Goal: Task Accomplishment & Management: Manage account settings

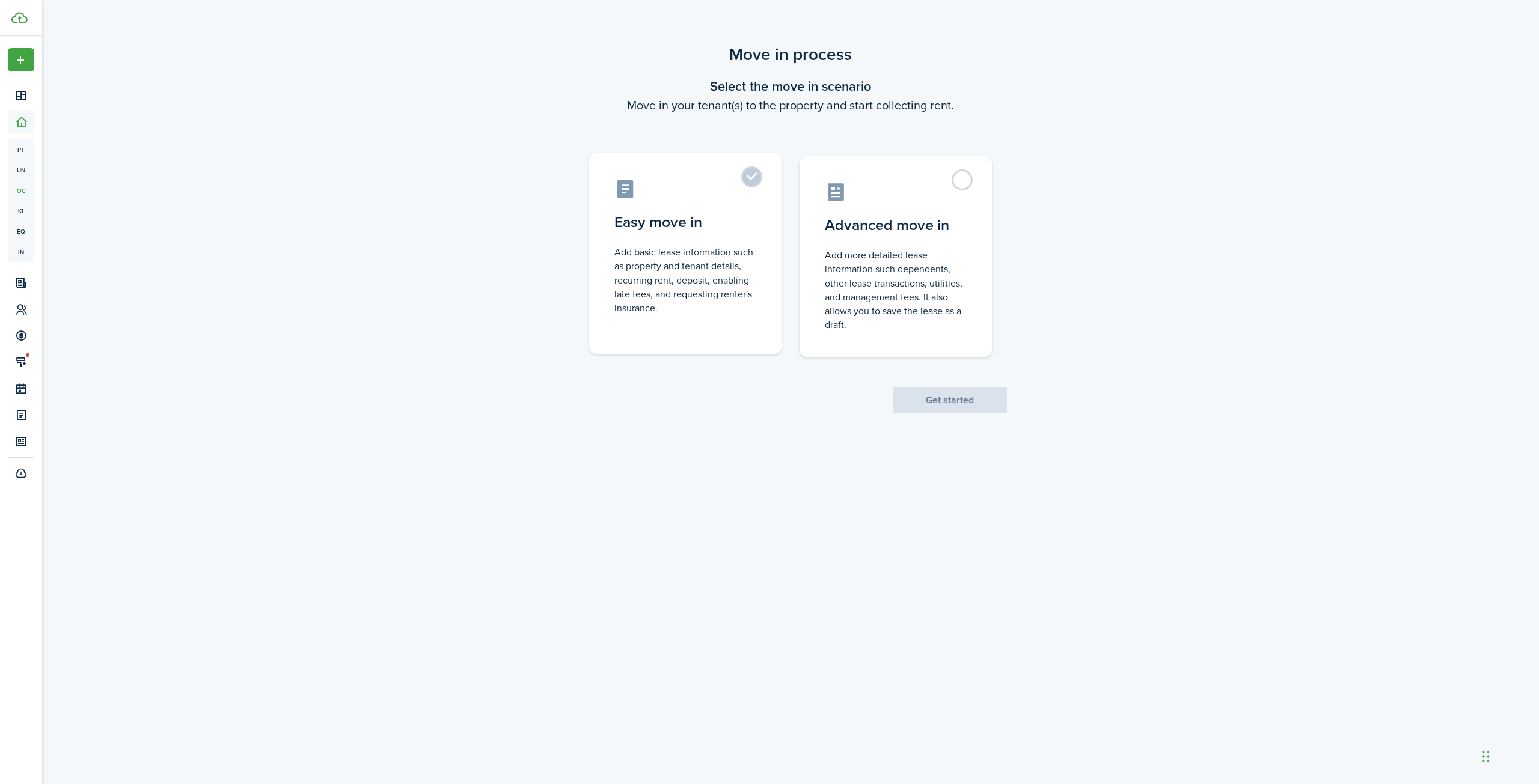
click at [747, 172] on label "Easy move in Add basic lease information such as property and tenant details, r…" at bounding box center [686, 253] width 193 height 200
radio input "true"
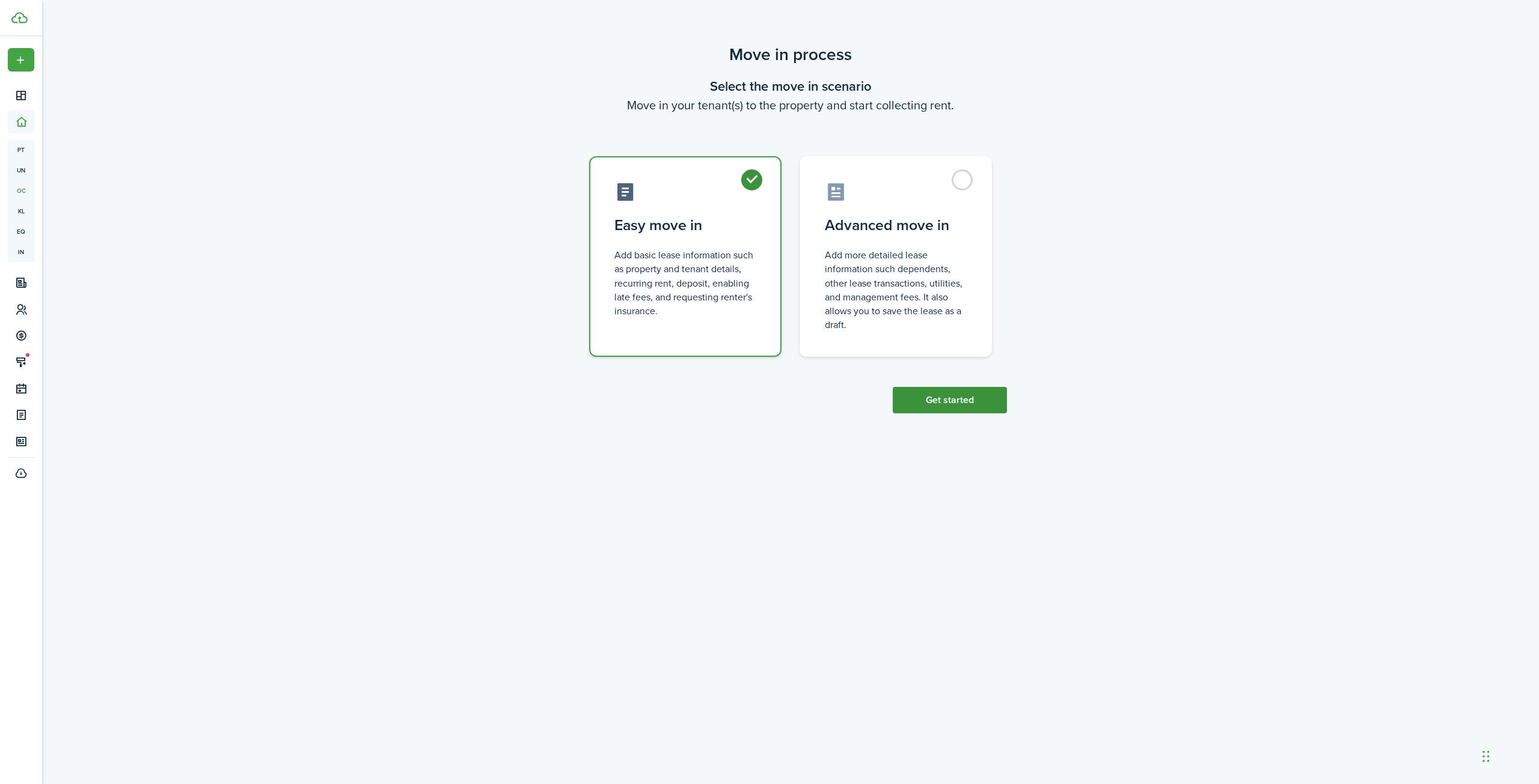
click at [957, 397] on button "Get started" at bounding box center [950, 400] width 114 height 26
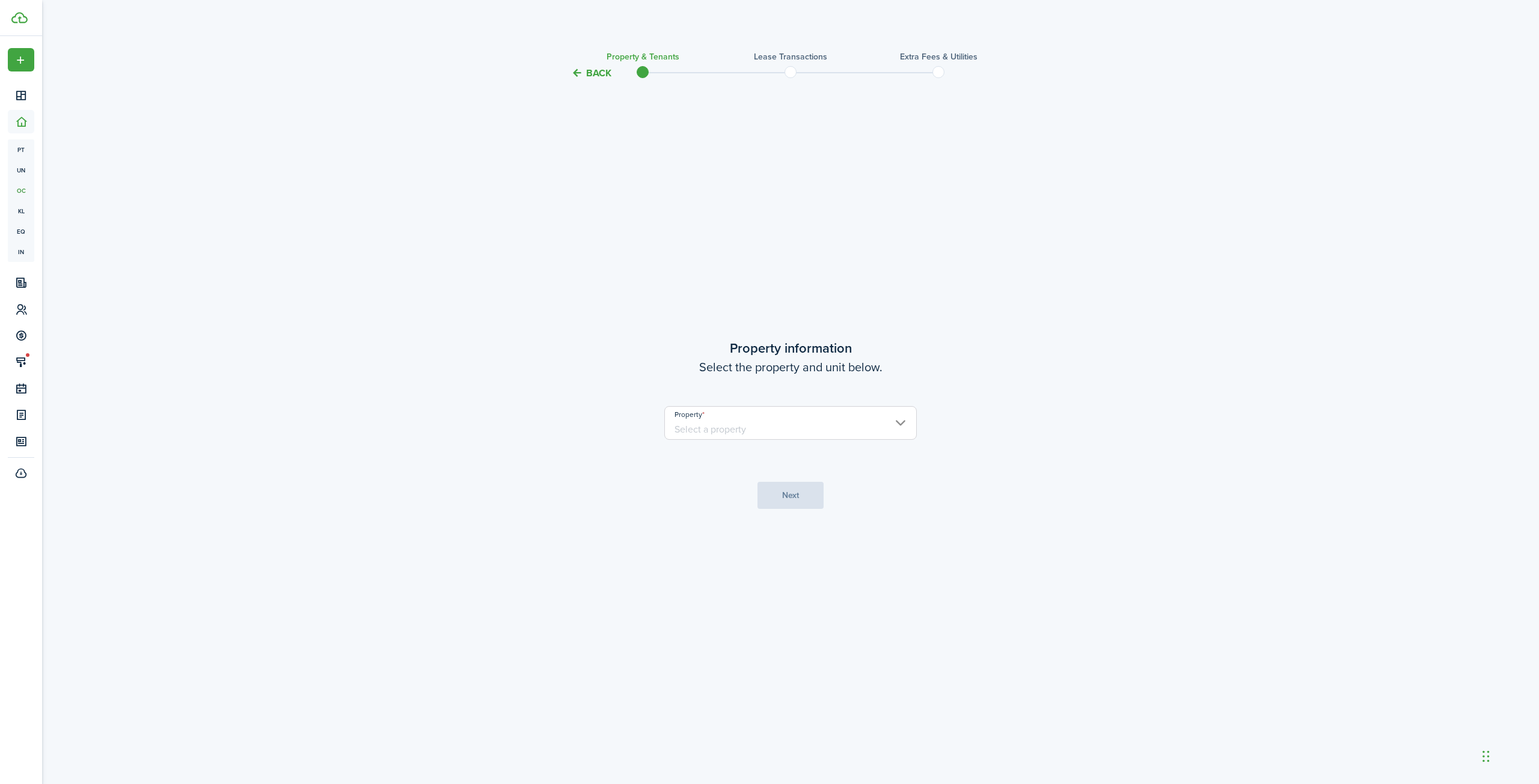
click at [806, 422] on input "Property" at bounding box center [791, 423] width 252 height 34
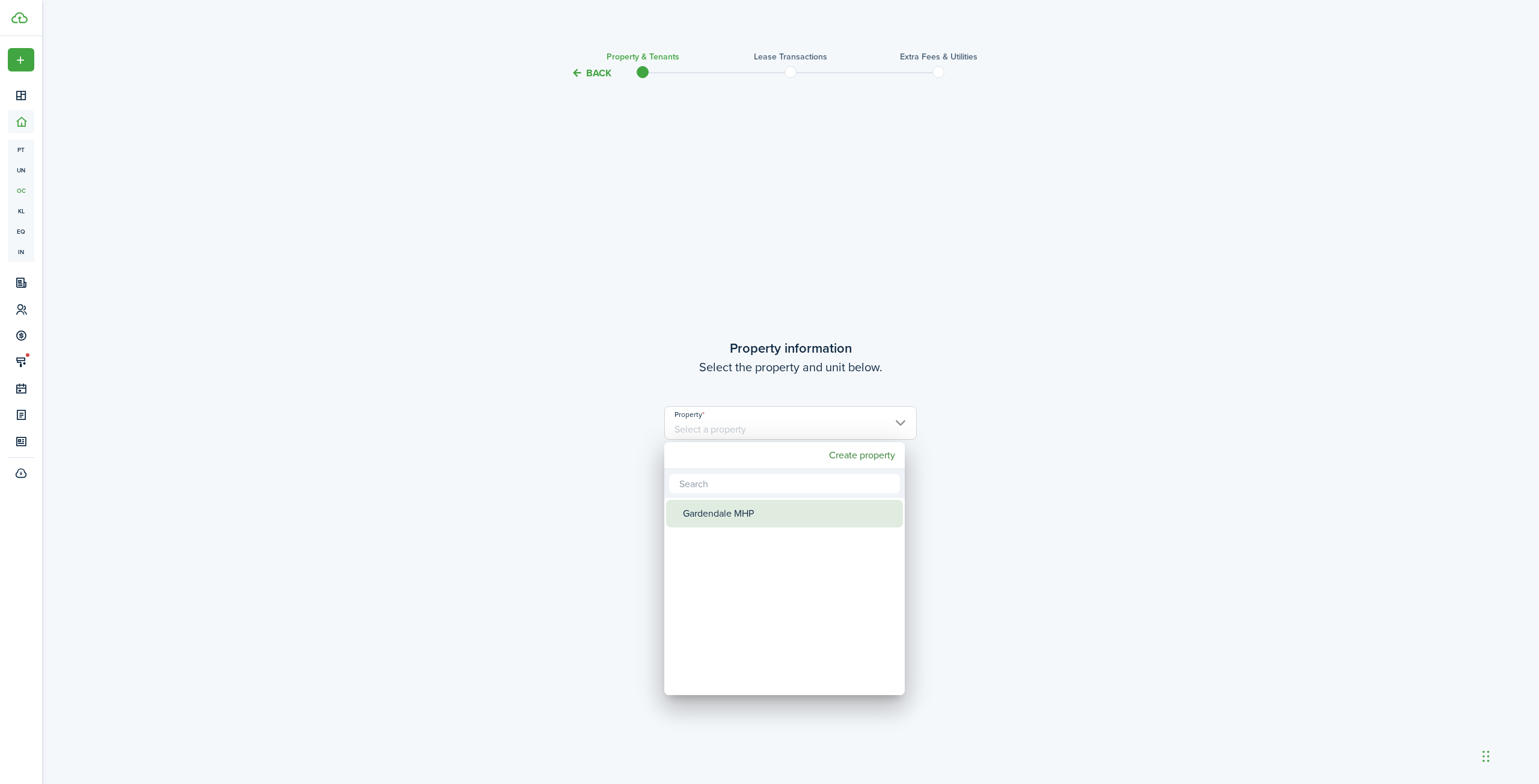
click at [733, 512] on div "Gardendale MHP" at bounding box center [789, 514] width 213 height 27
type input "Gardendale MHP"
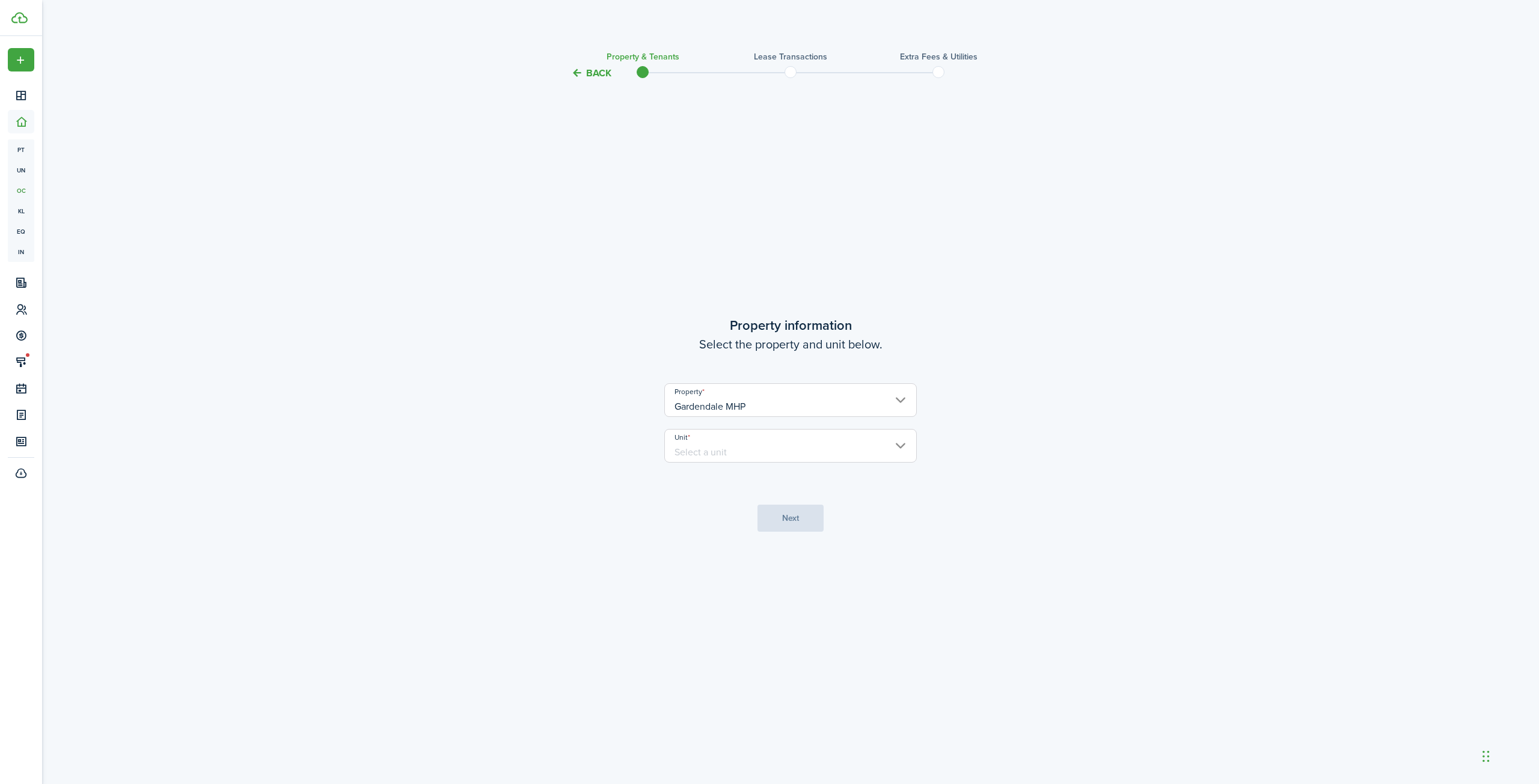
click at [792, 452] on input "Unit" at bounding box center [791, 445] width 252 height 34
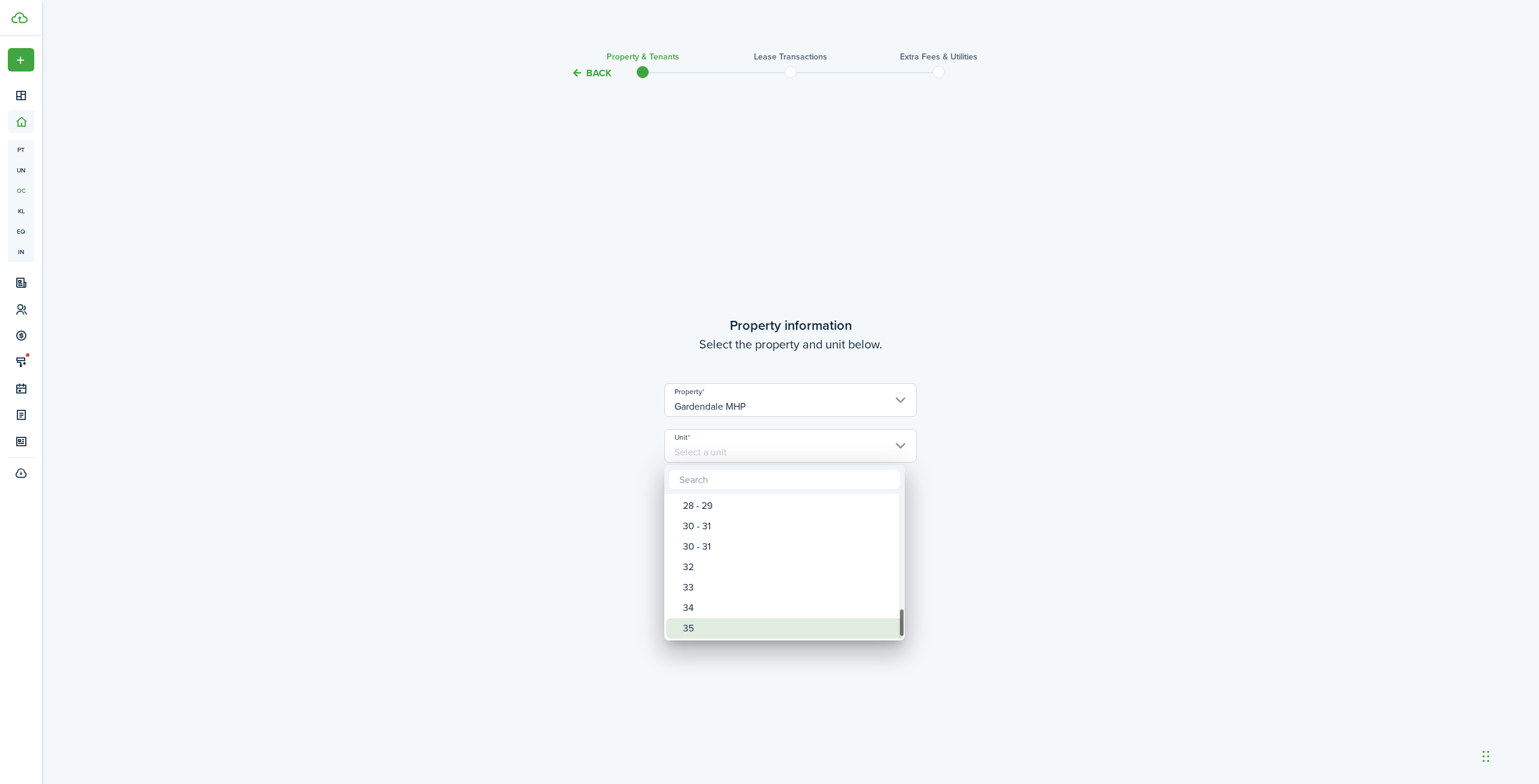
click at [710, 630] on div "35" at bounding box center [789, 629] width 213 height 21
type input "35"
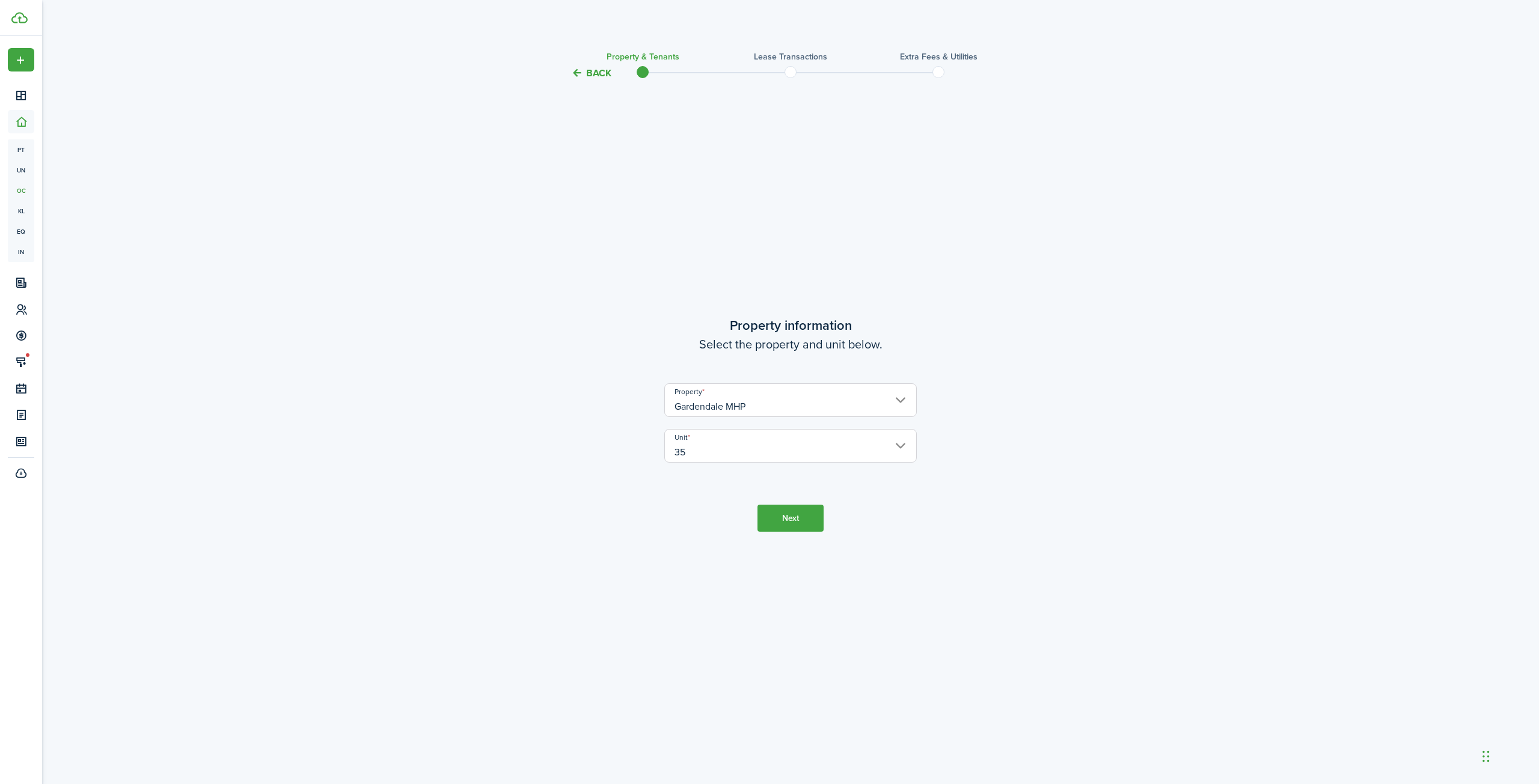
click at [794, 520] on button "Next" at bounding box center [791, 518] width 66 height 27
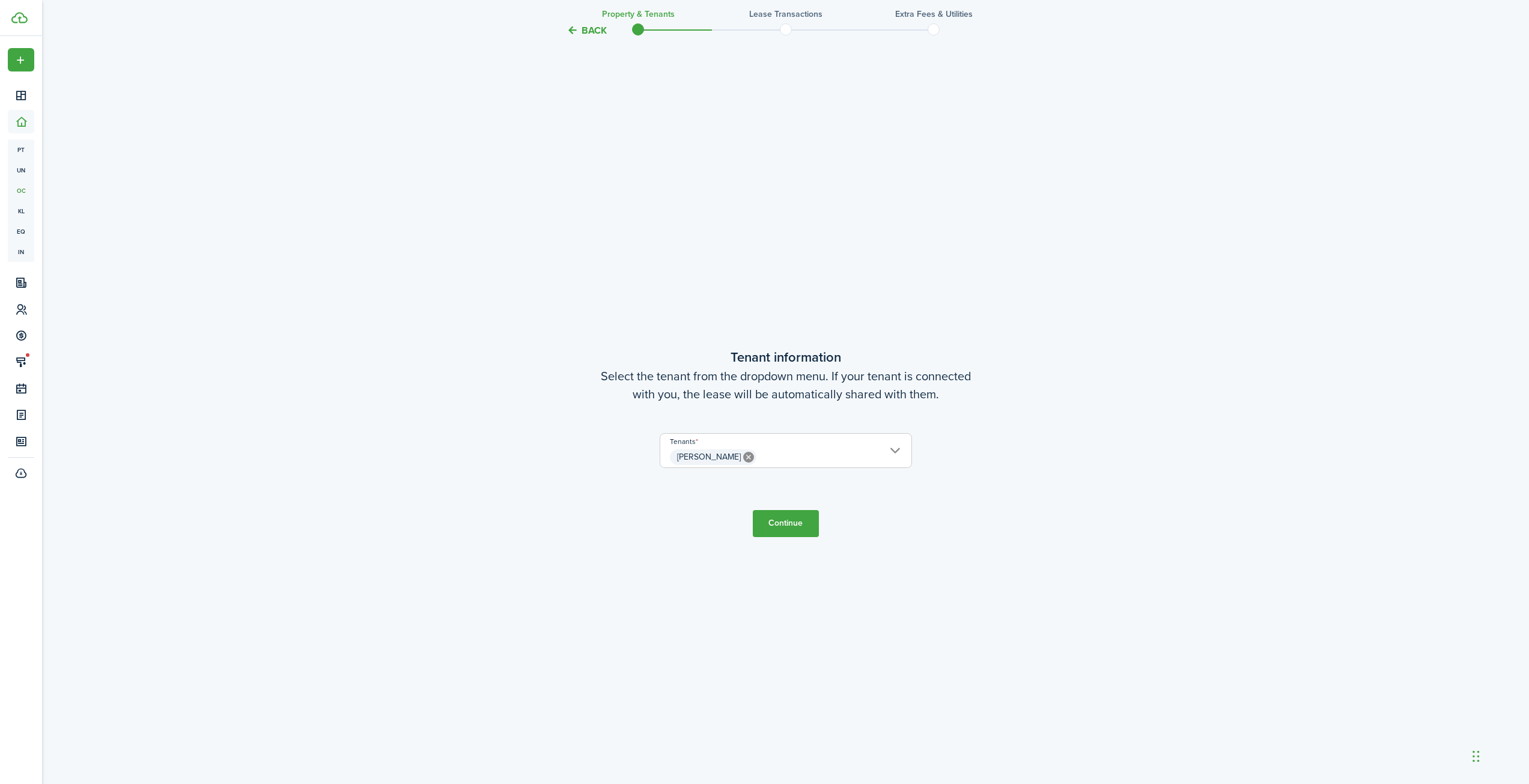
scroll to position [704, 0]
click at [782, 526] on button "Continue" at bounding box center [786, 521] width 66 height 27
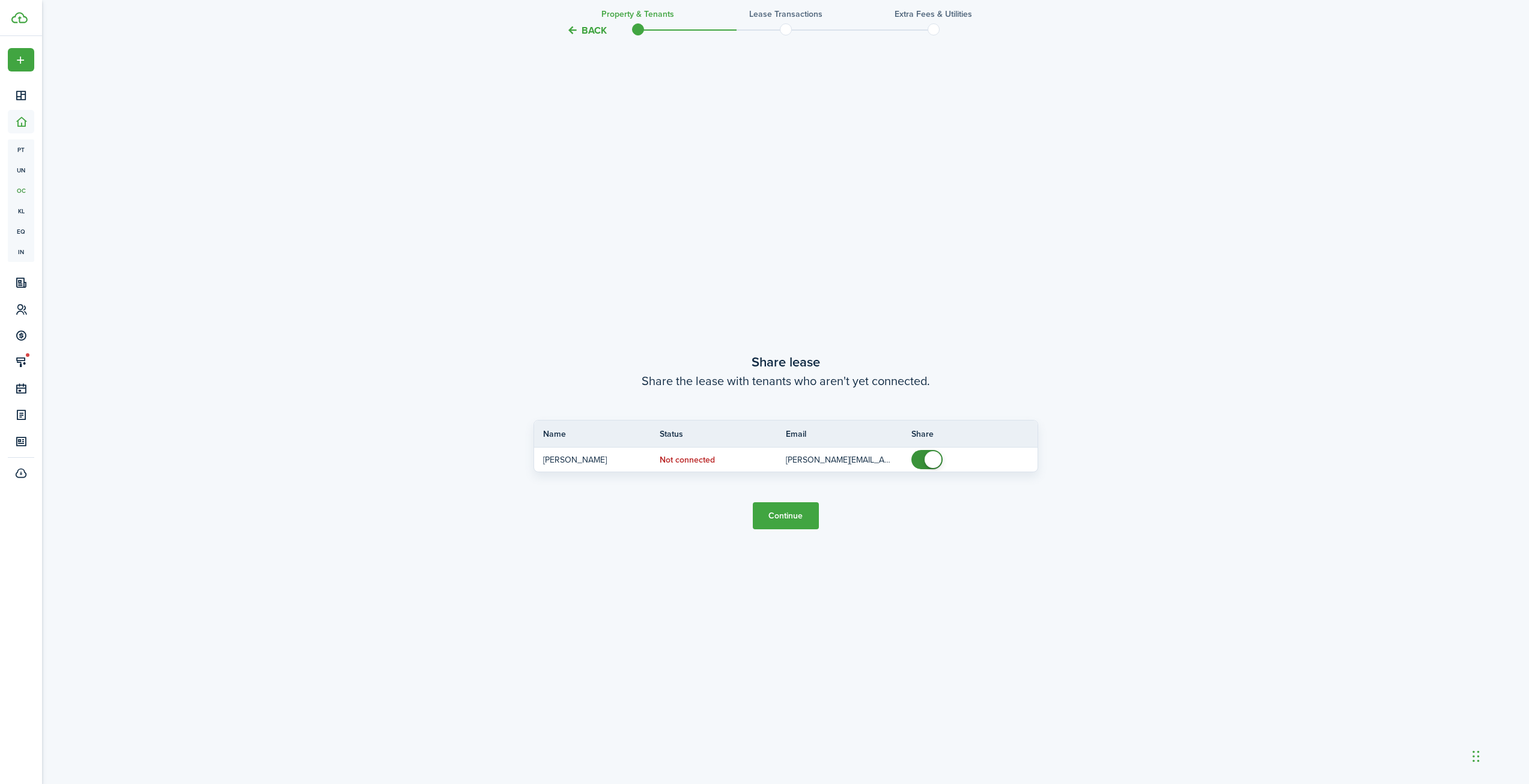
scroll to position [1488, 0]
click at [773, 512] on button "Continue" at bounding box center [786, 515] width 66 height 27
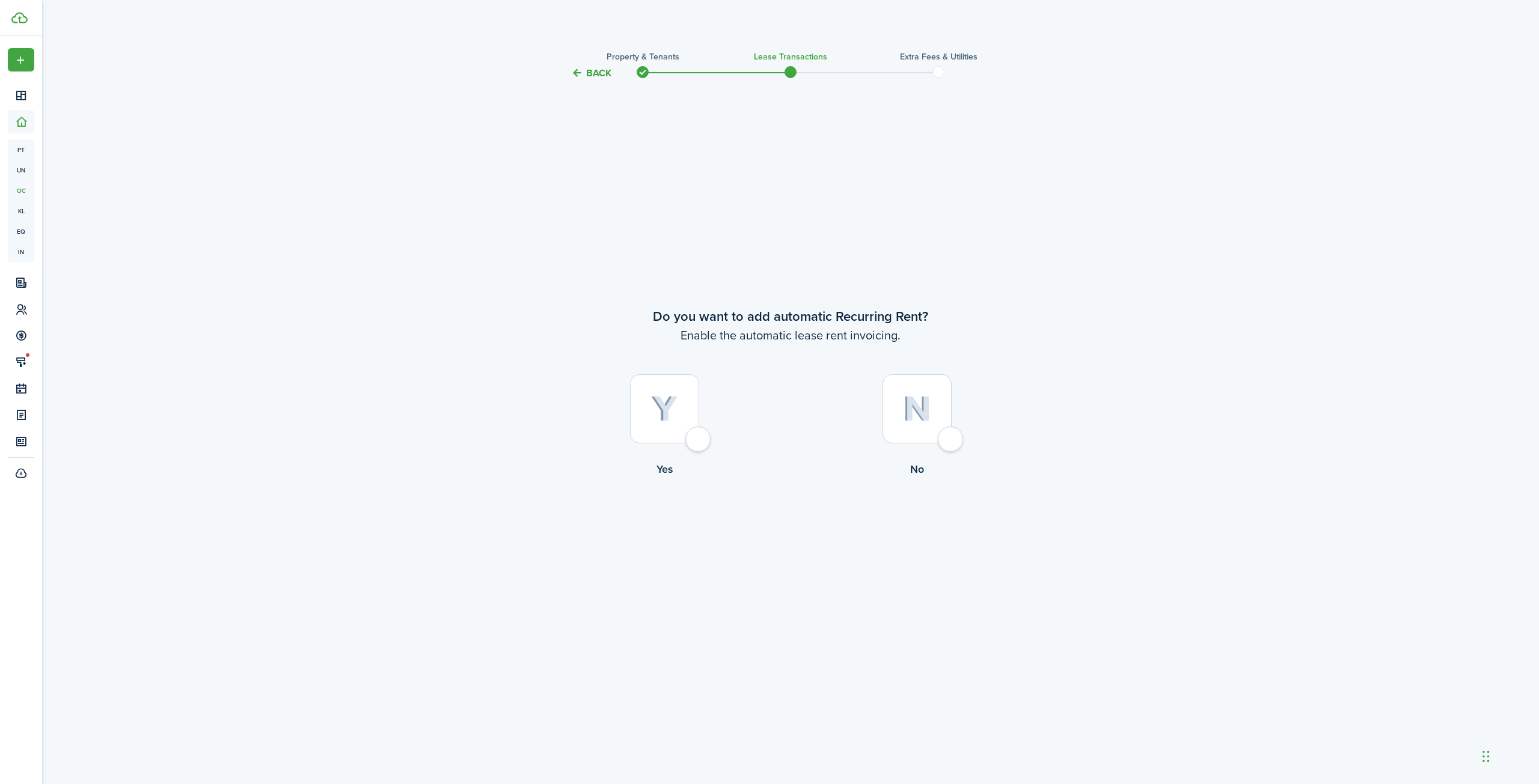
click at [947, 439] on div at bounding box center [917, 408] width 69 height 69
radio input "true"
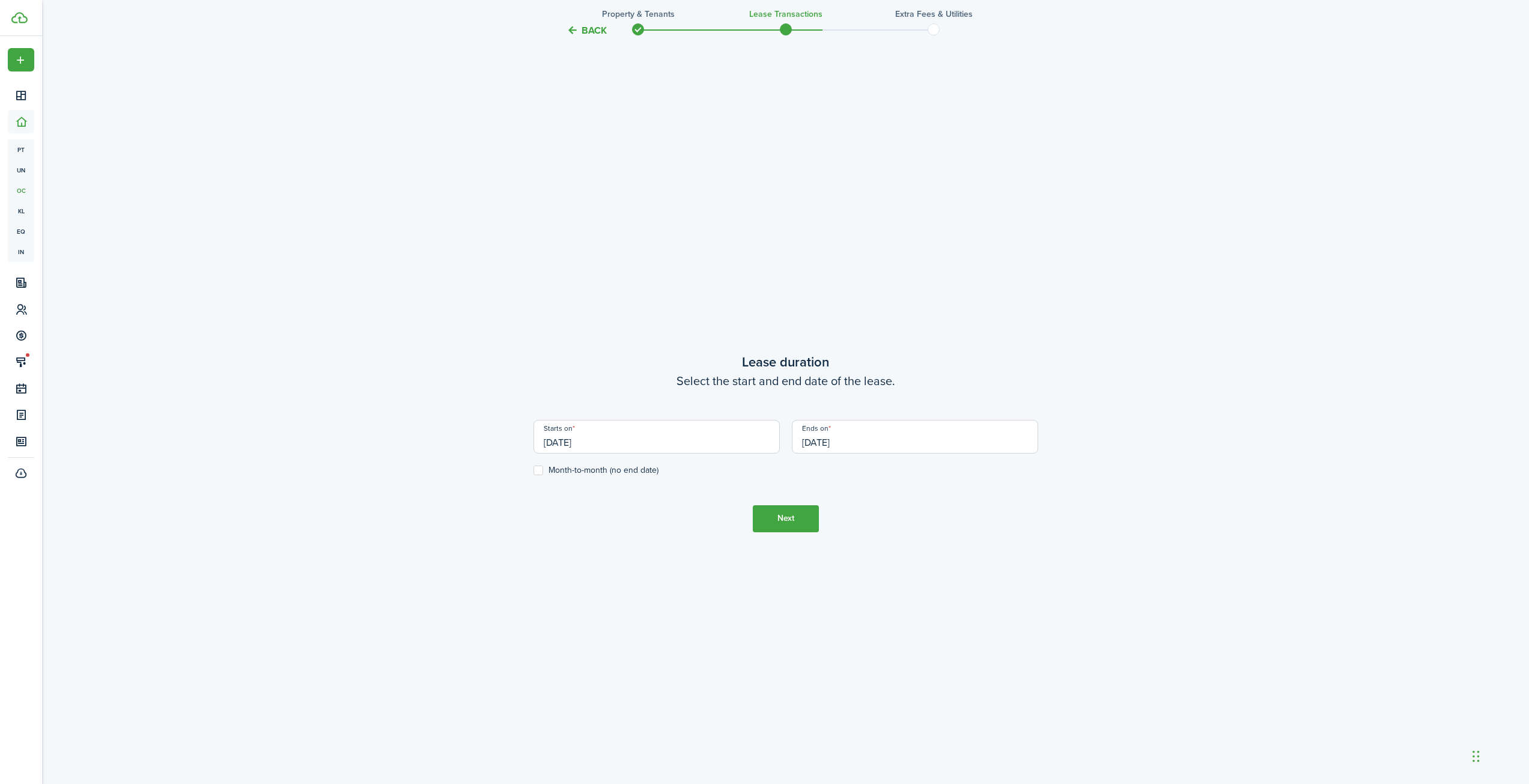
scroll to position [704, 0]
click at [880, 440] on input "[DATE]" at bounding box center [915, 434] width 246 height 34
click at [925, 463] on icon at bounding box center [924, 467] width 13 height 12
click at [923, 464] on mbsc-button "[DATE]" at bounding box center [874, 467] width 99 height 22
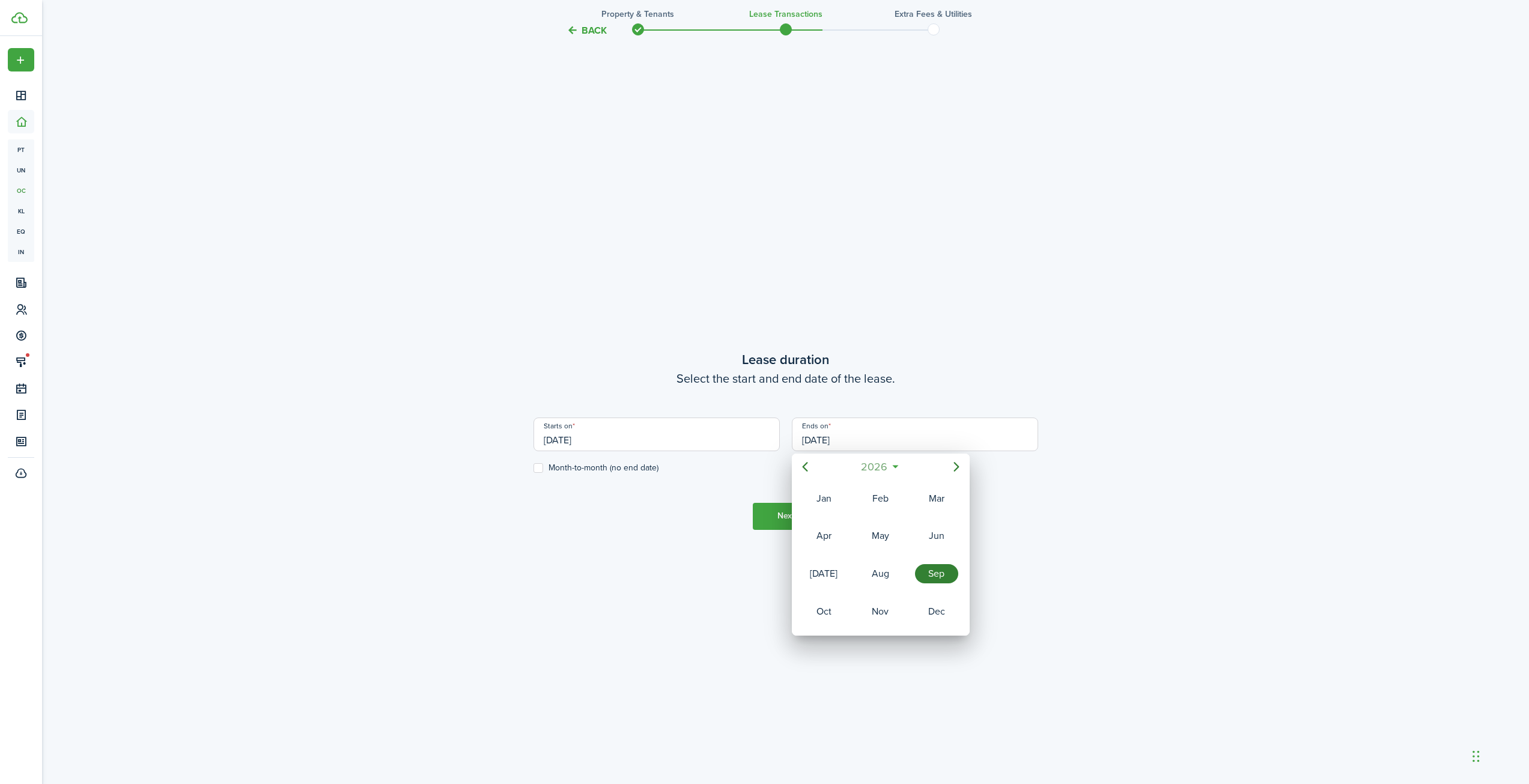
click at [888, 467] on span "2026" at bounding box center [874, 467] width 32 height 22
click at [413, 442] on div at bounding box center [764, 392] width 1721 height 976
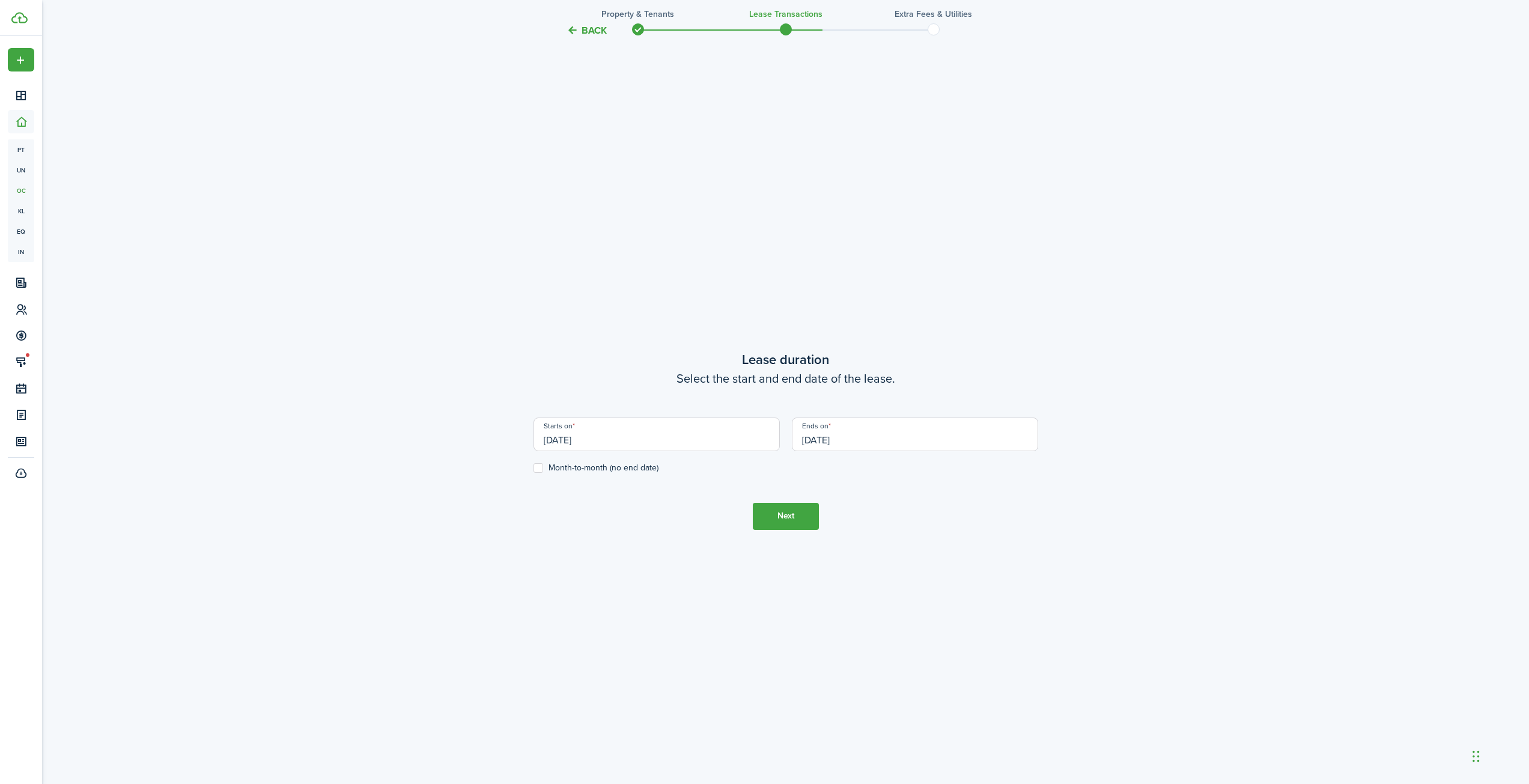
click at [785, 510] on button "Next" at bounding box center [786, 516] width 66 height 27
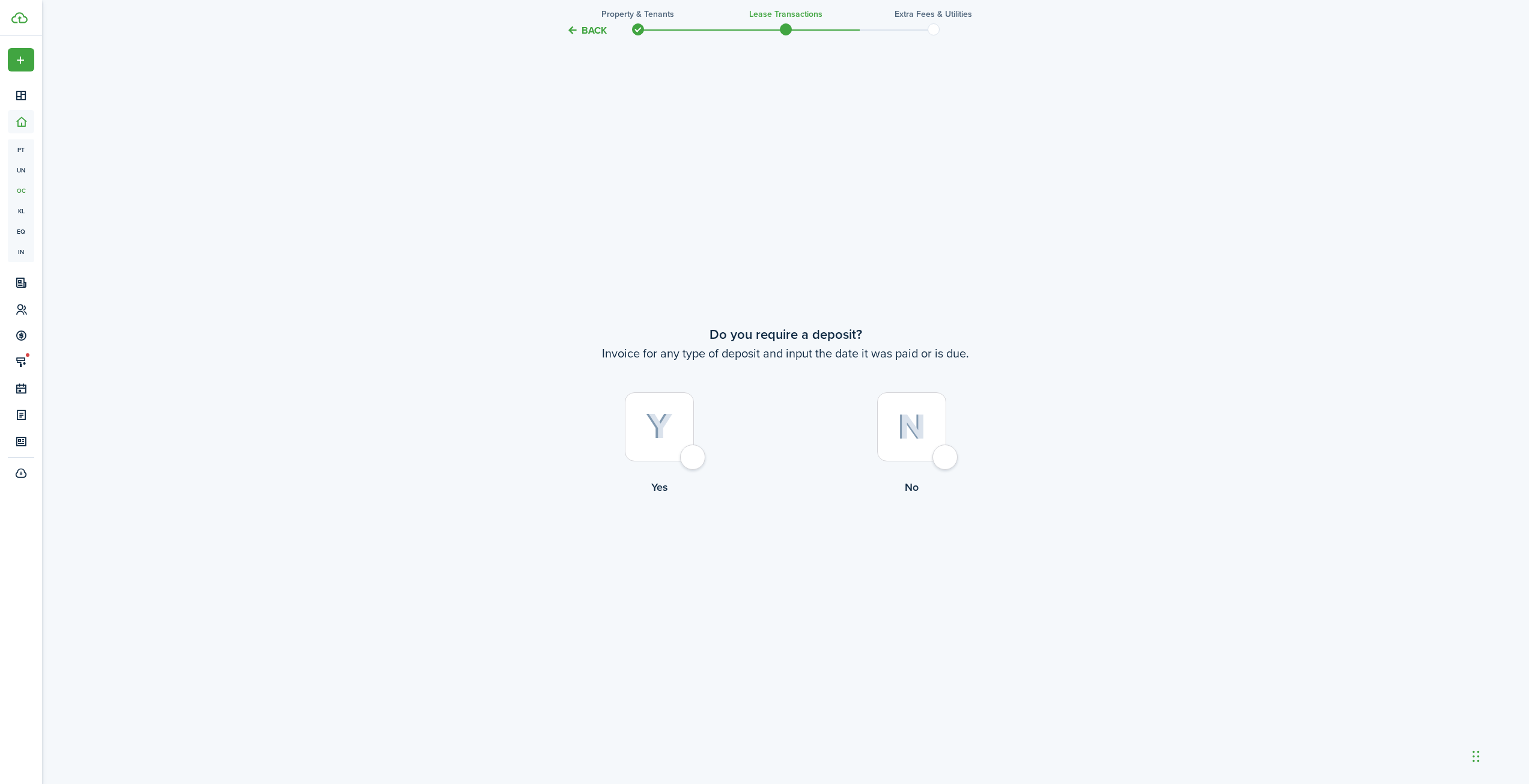
scroll to position [1488, 0]
click at [946, 452] on div at bounding box center [911, 425] width 69 height 69
radio input "true"
click at [694, 454] on div at bounding box center [659, 425] width 69 height 69
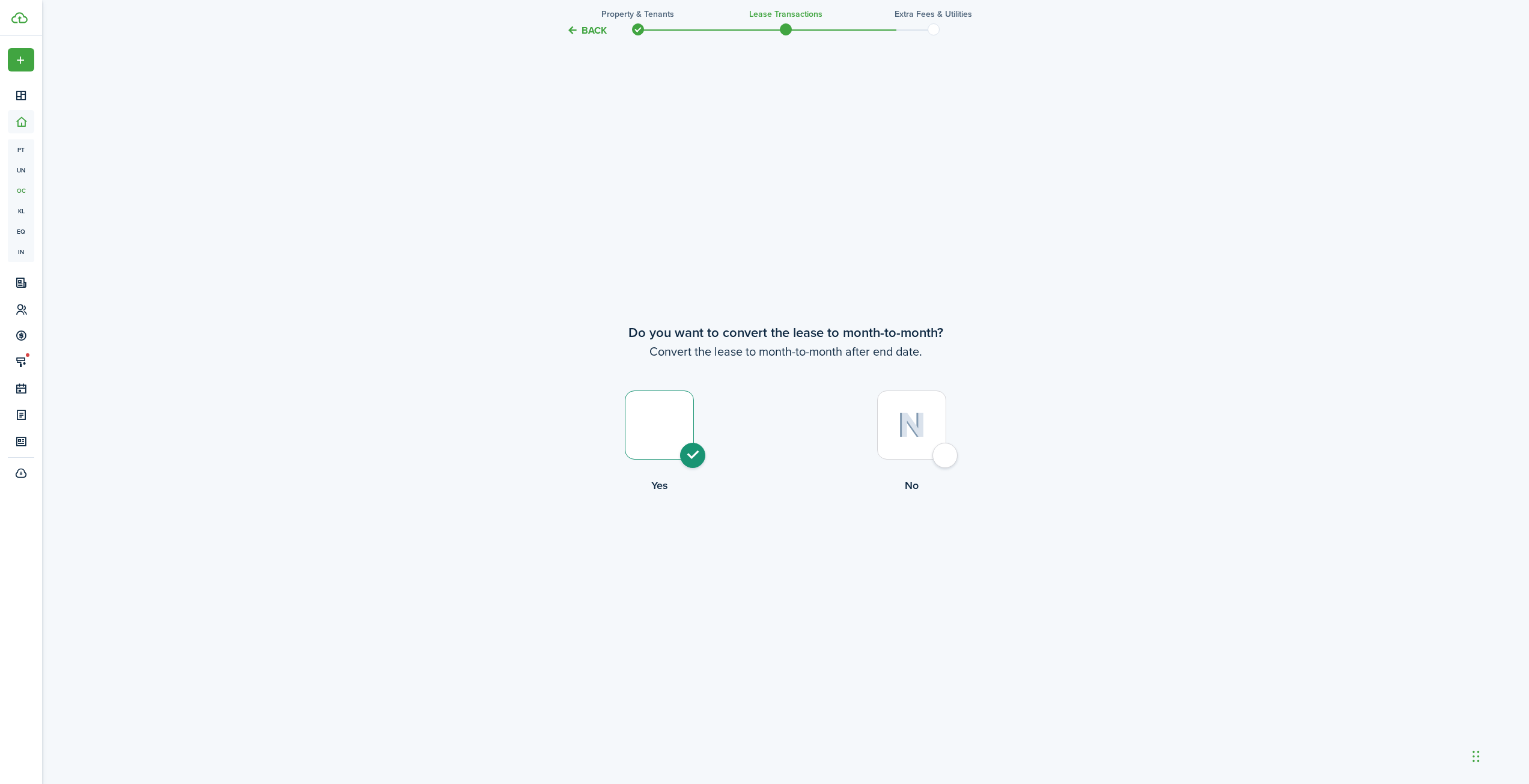
radio input "true"
click at [788, 547] on button "Continue" at bounding box center [786, 543] width 66 height 27
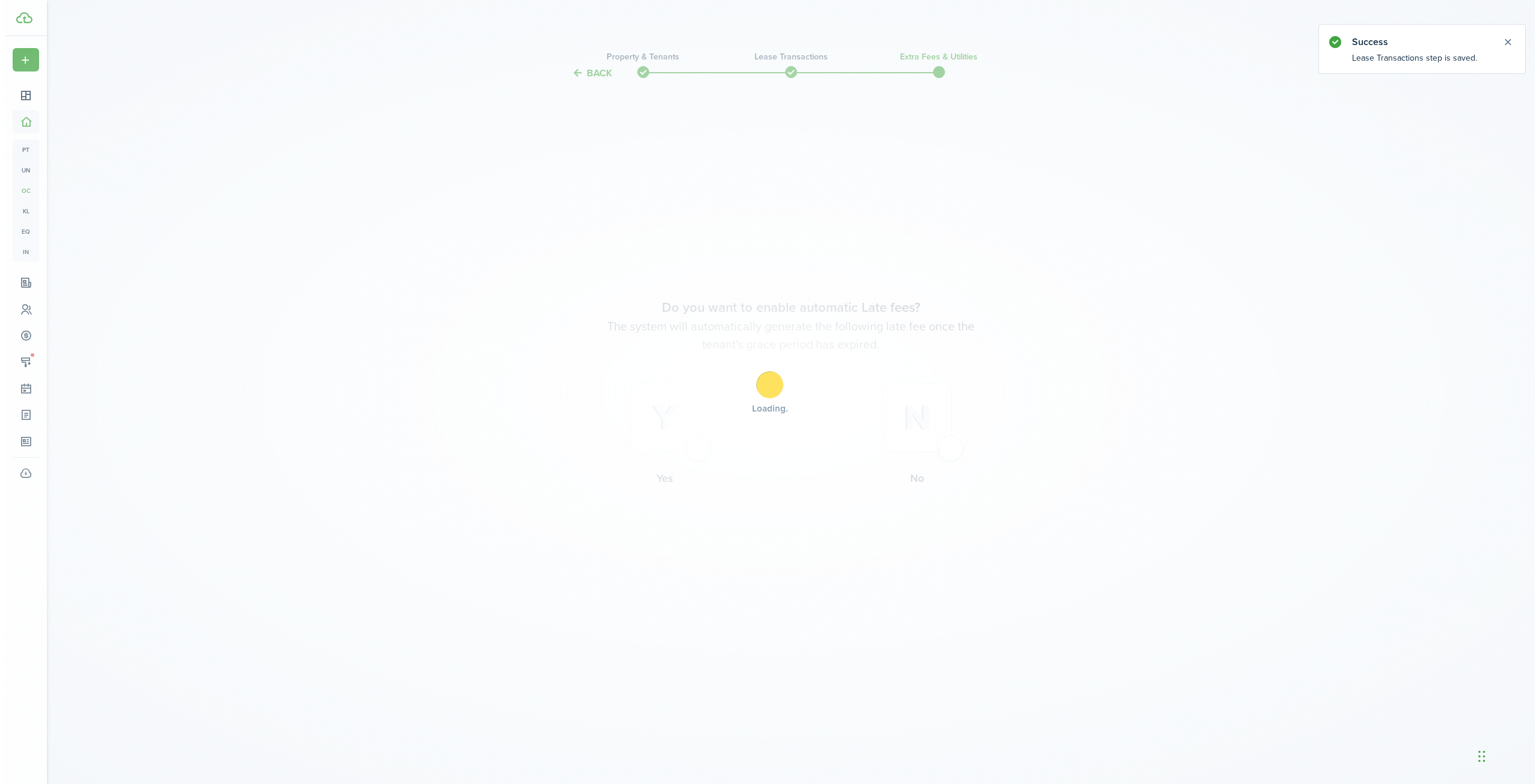
scroll to position [0, 0]
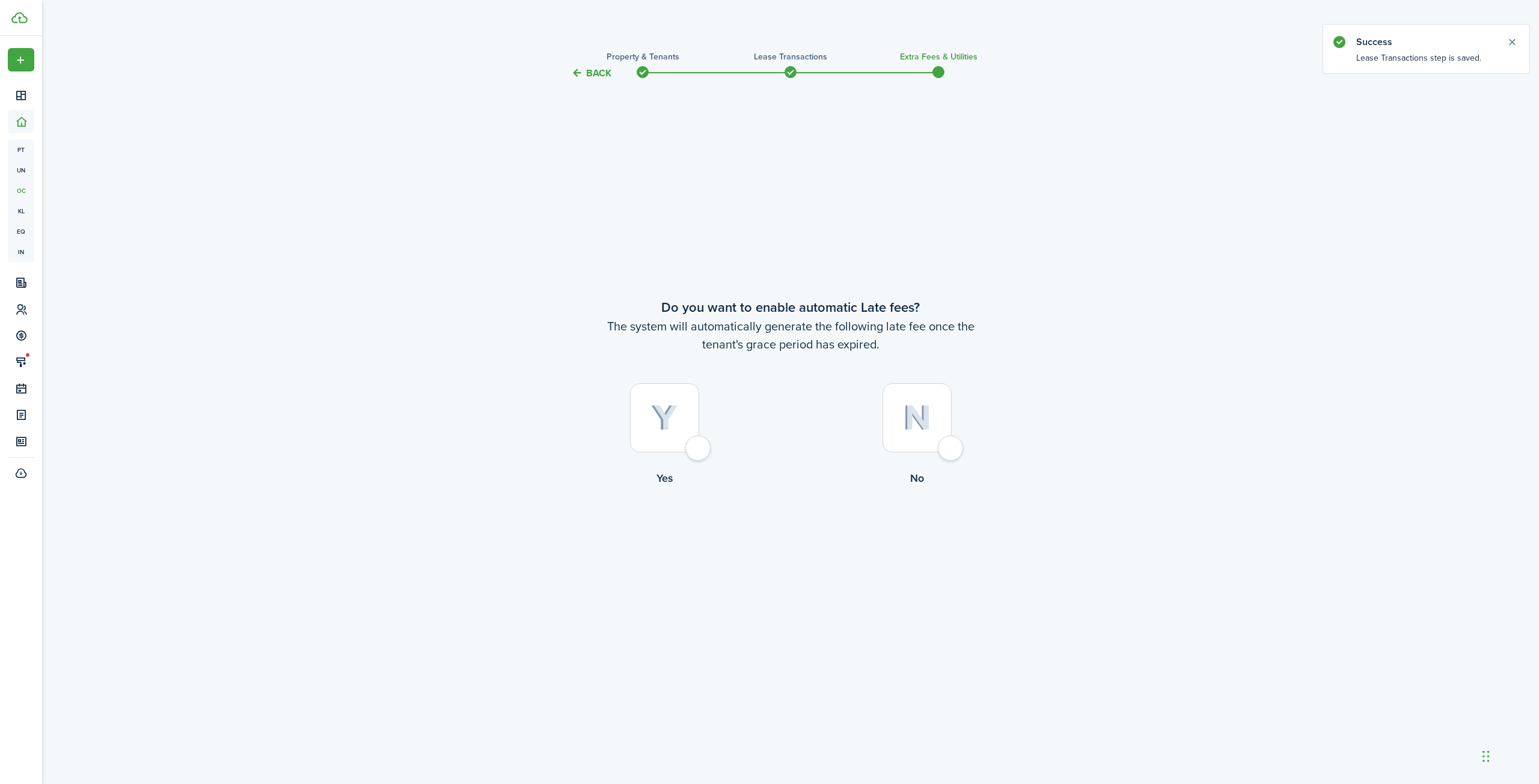
click at [951, 441] on div at bounding box center [917, 417] width 69 height 69
radio input "true"
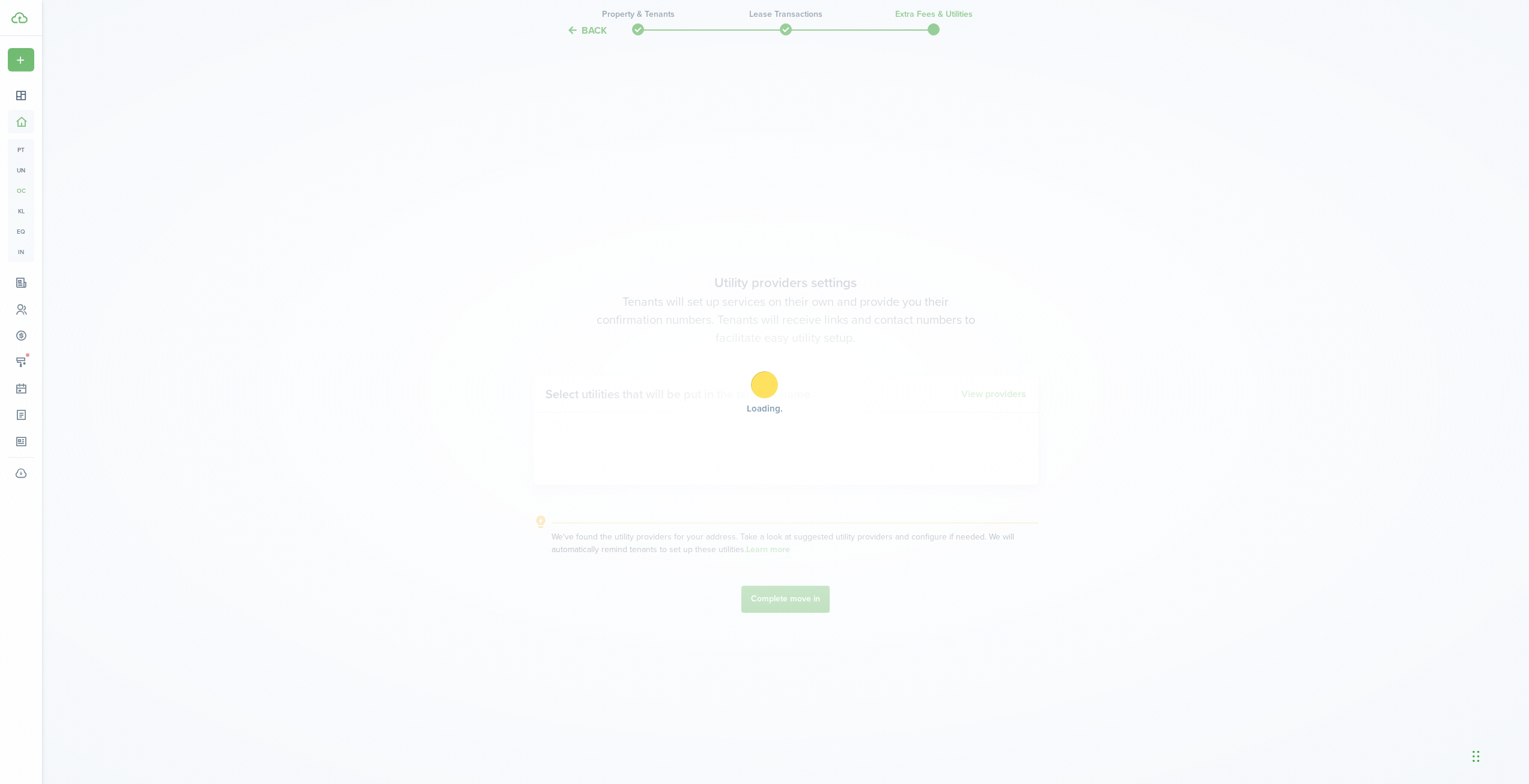
scroll to position [704, 0]
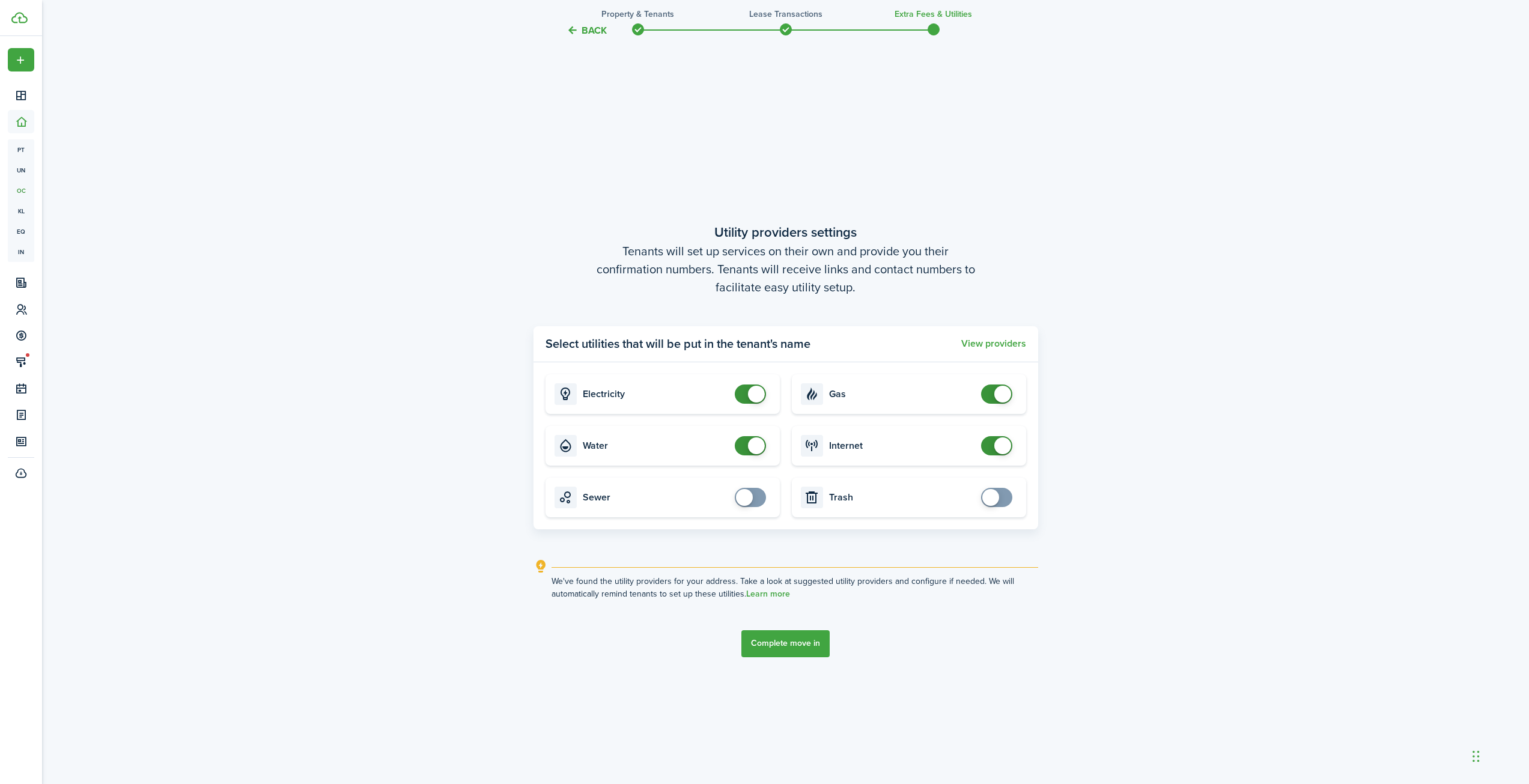
click at [747, 394] on span at bounding box center [750, 394] width 12 height 19
checkbox input "true"
click at [752, 390] on span at bounding box center [750, 394] width 12 height 19
checkbox input "false"
click at [748, 443] on span at bounding box center [757, 446] width 17 height 17
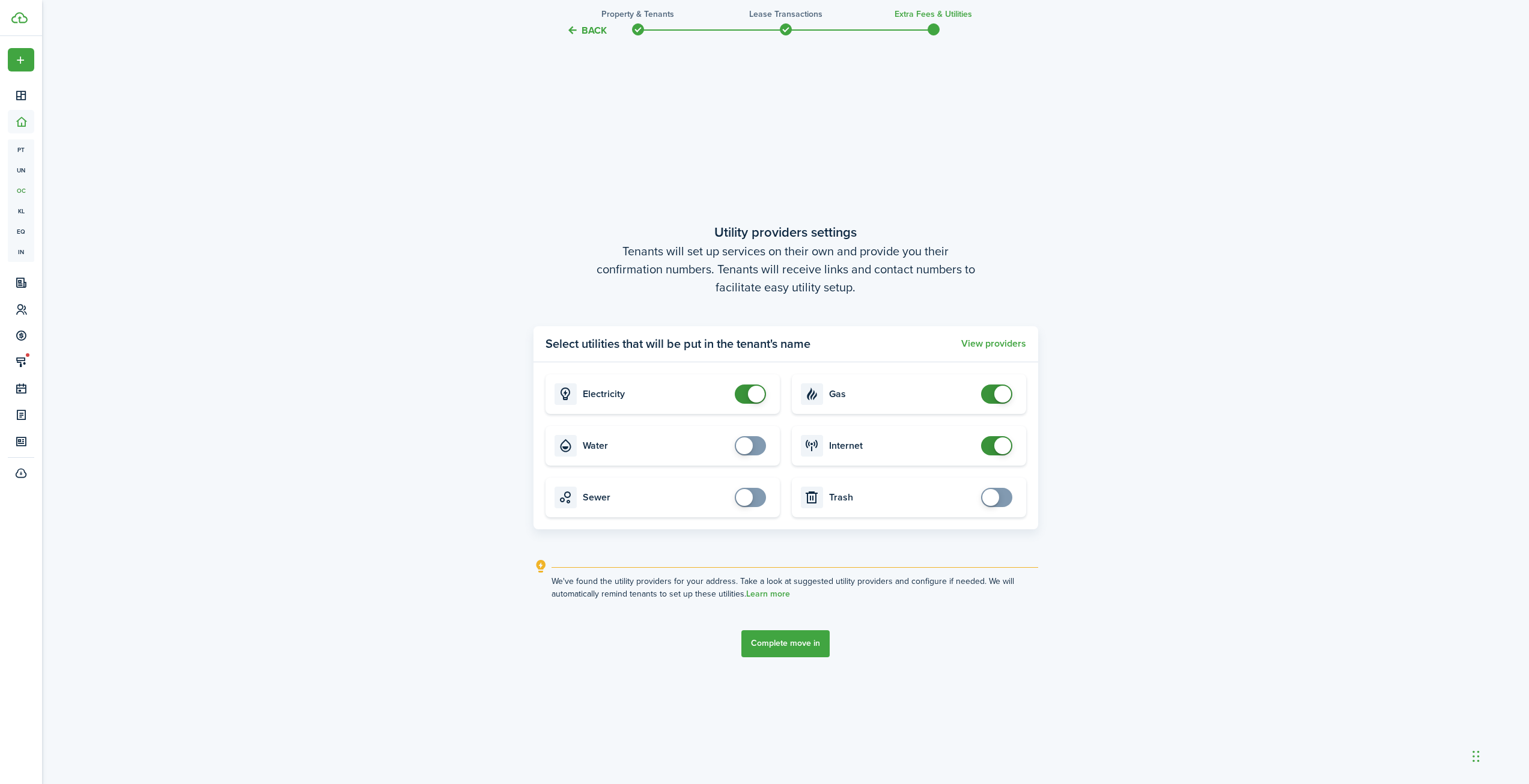
click at [781, 646] on button "Complete move in" at bounding box center [785, 644] width 88 height 27
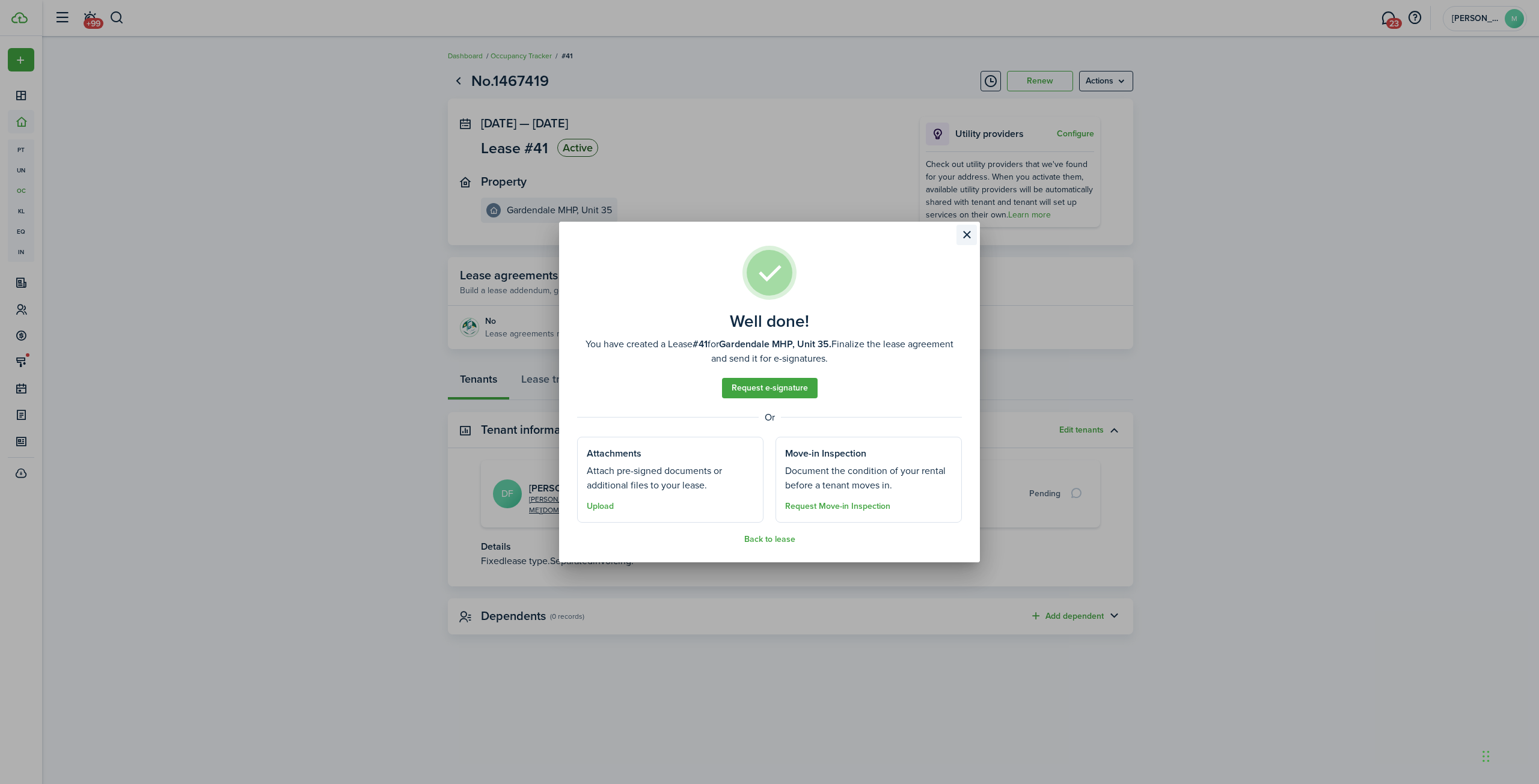
click at [965, 239] on button "Close modal" at bounding box center [967, 235] width 21 height 21
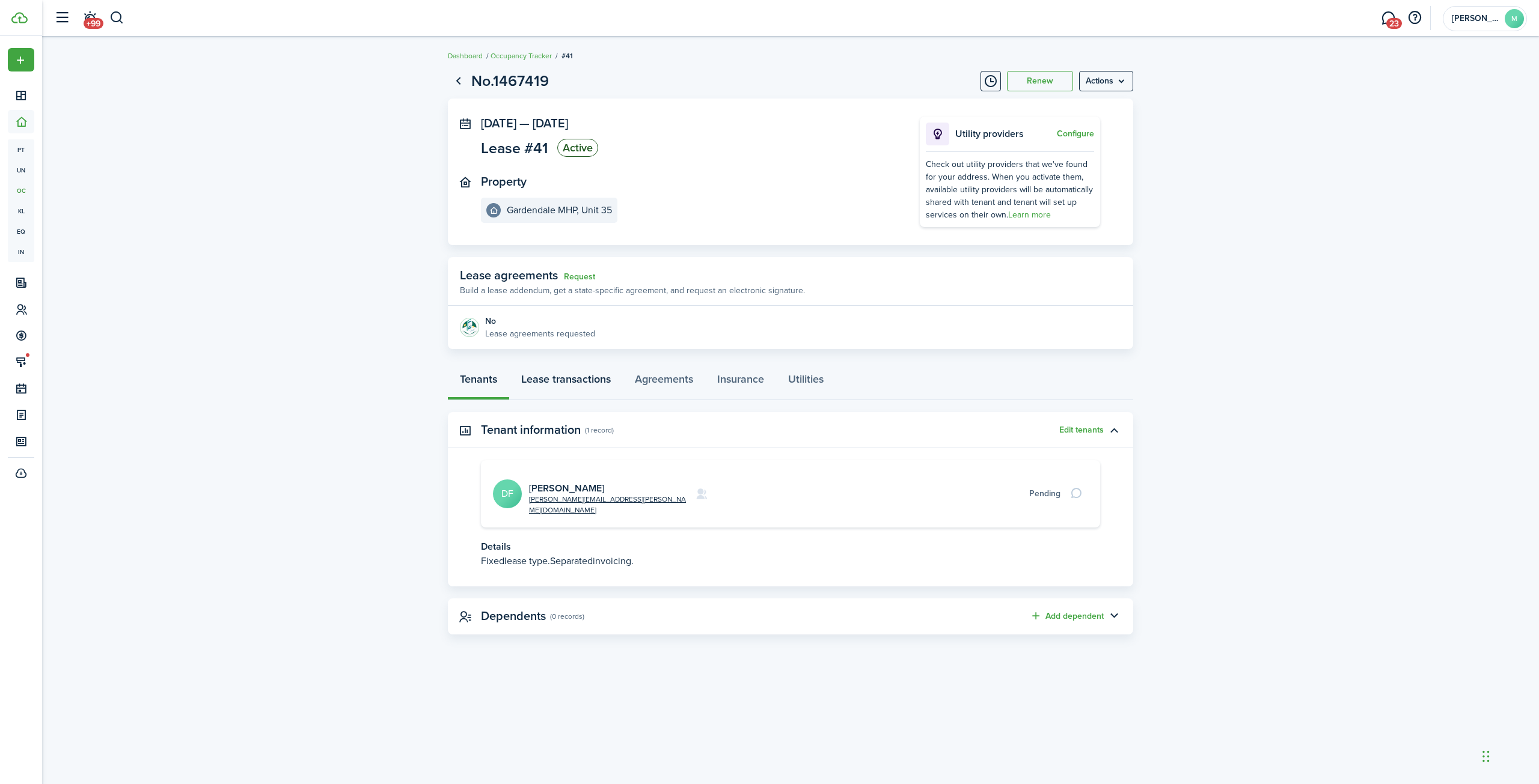
click at [556, 378] on link "Lease transactions" at bounding box center [566, 382] width 113 height 36
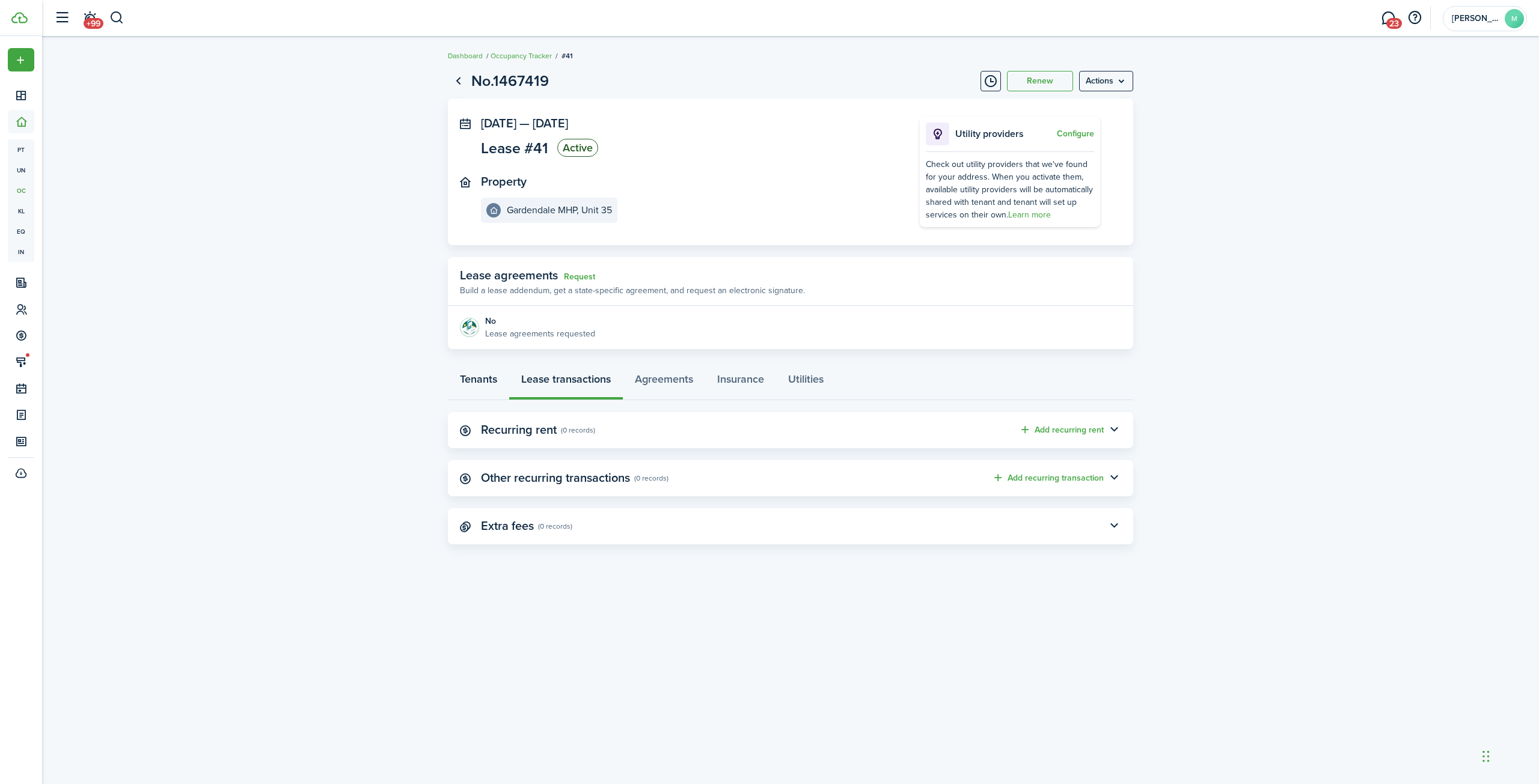
click at [479, 380] on link "Tenants" at bounding box center [478, 382] width 62 height 36
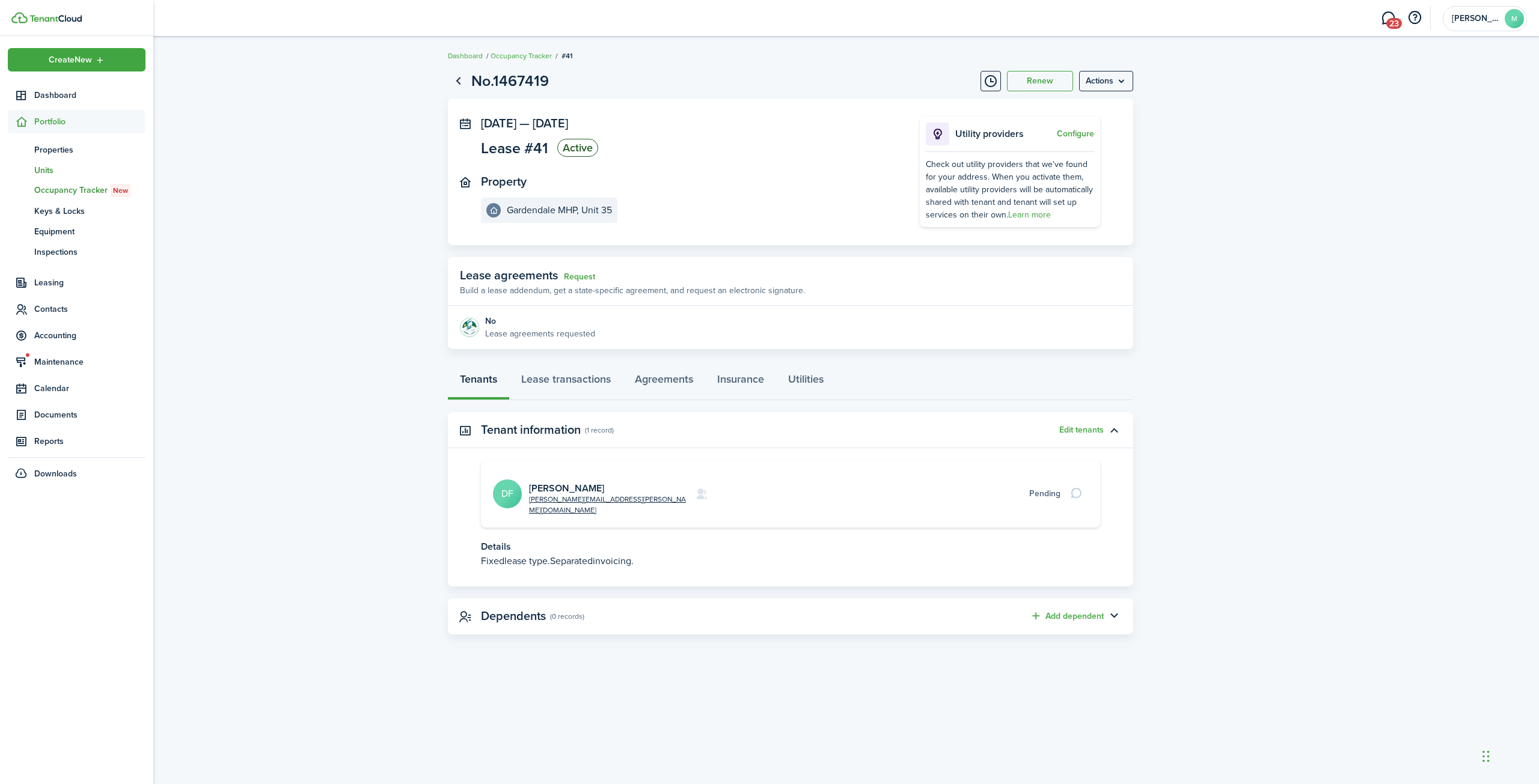
click at [46, 167] on span "Units" at bounding box center [90, 170] width 111 height 13
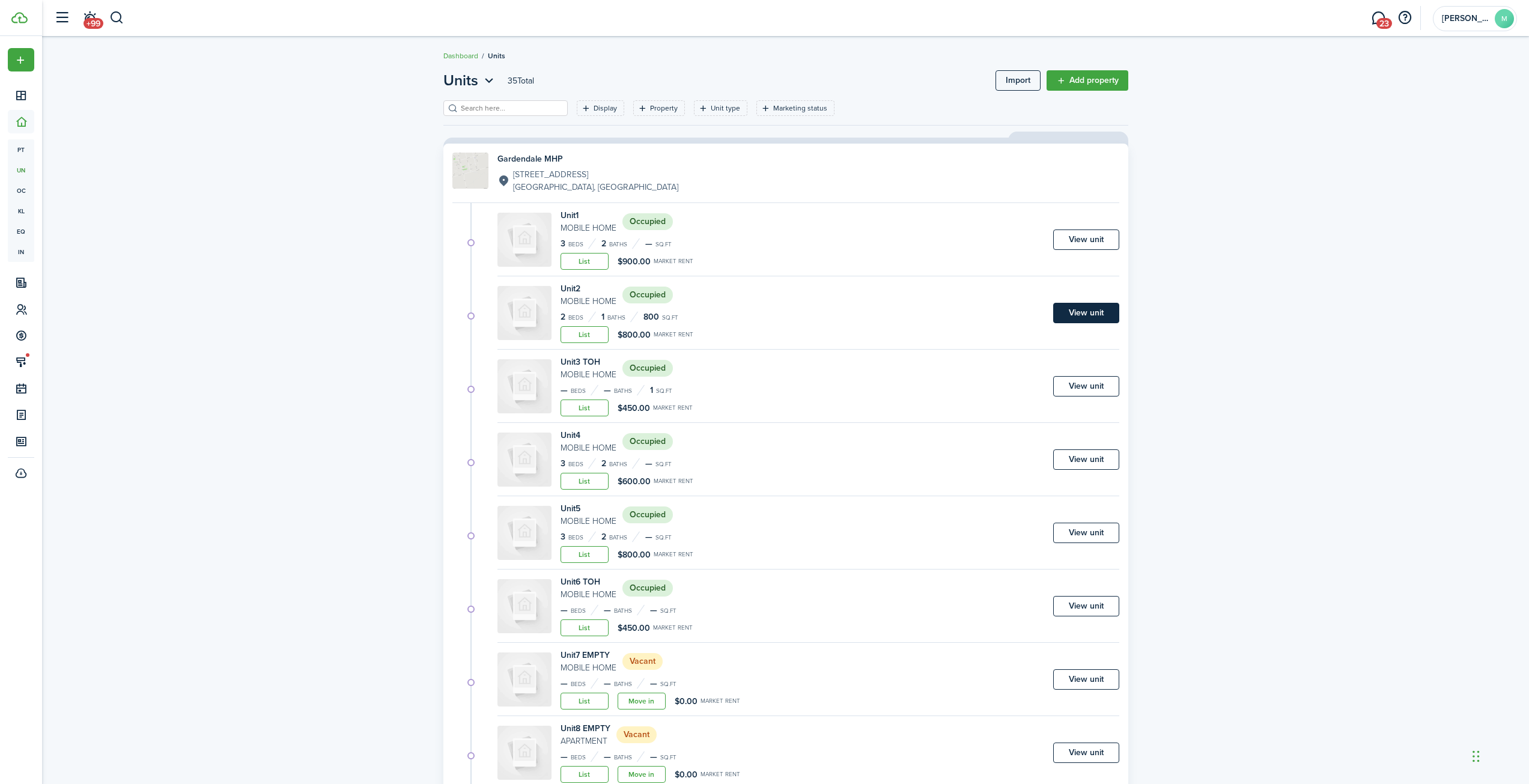
click at [1075, 310] on link "View unit" at bounding box center [1086, 313] width 66 height 21
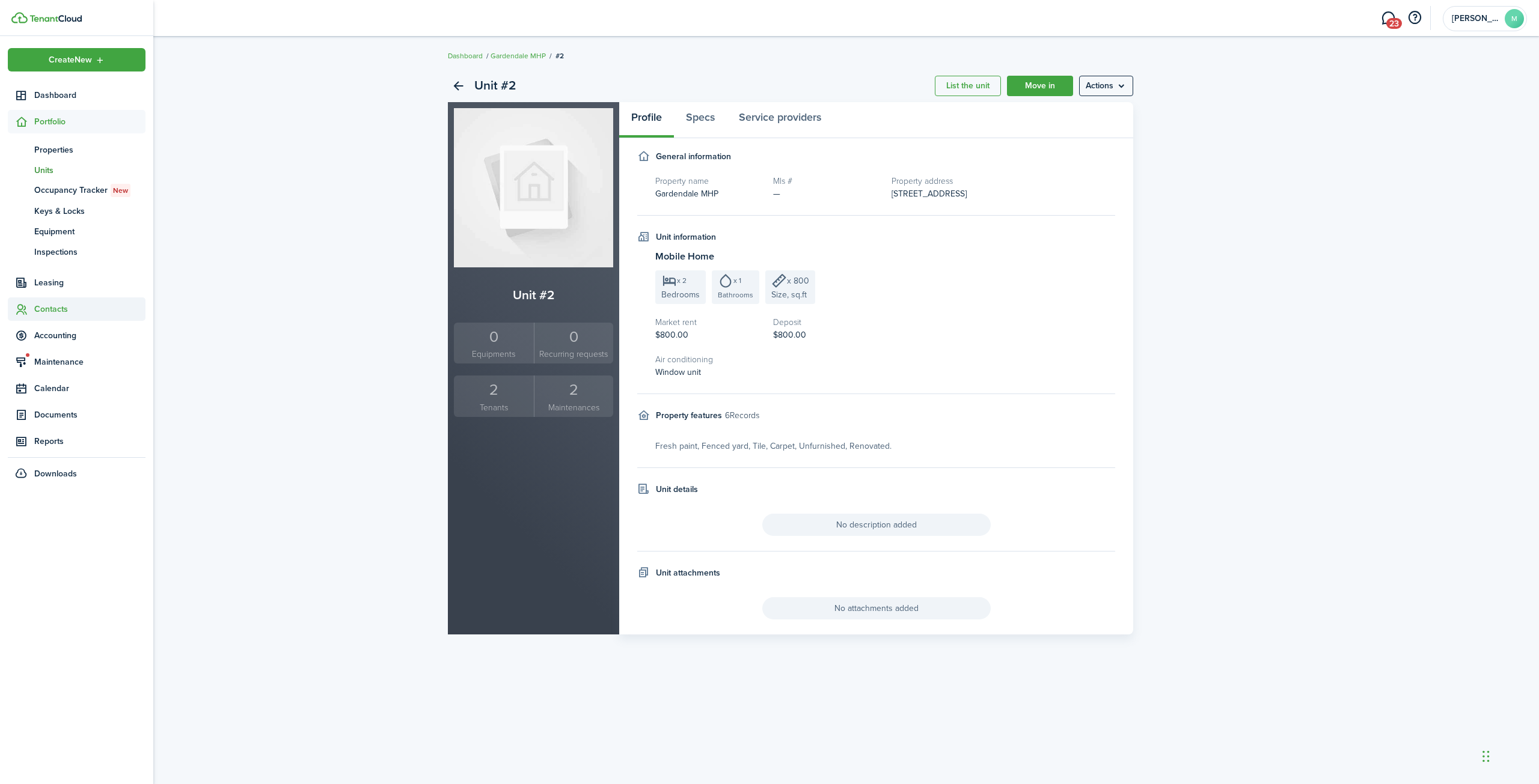
click at [48, 308] on span "Contacts" at bounding box center [90, 309] width 111 height 13
click at [49, 202] on span "Tenants" at bounding box center [90, 203] width 111 height 13
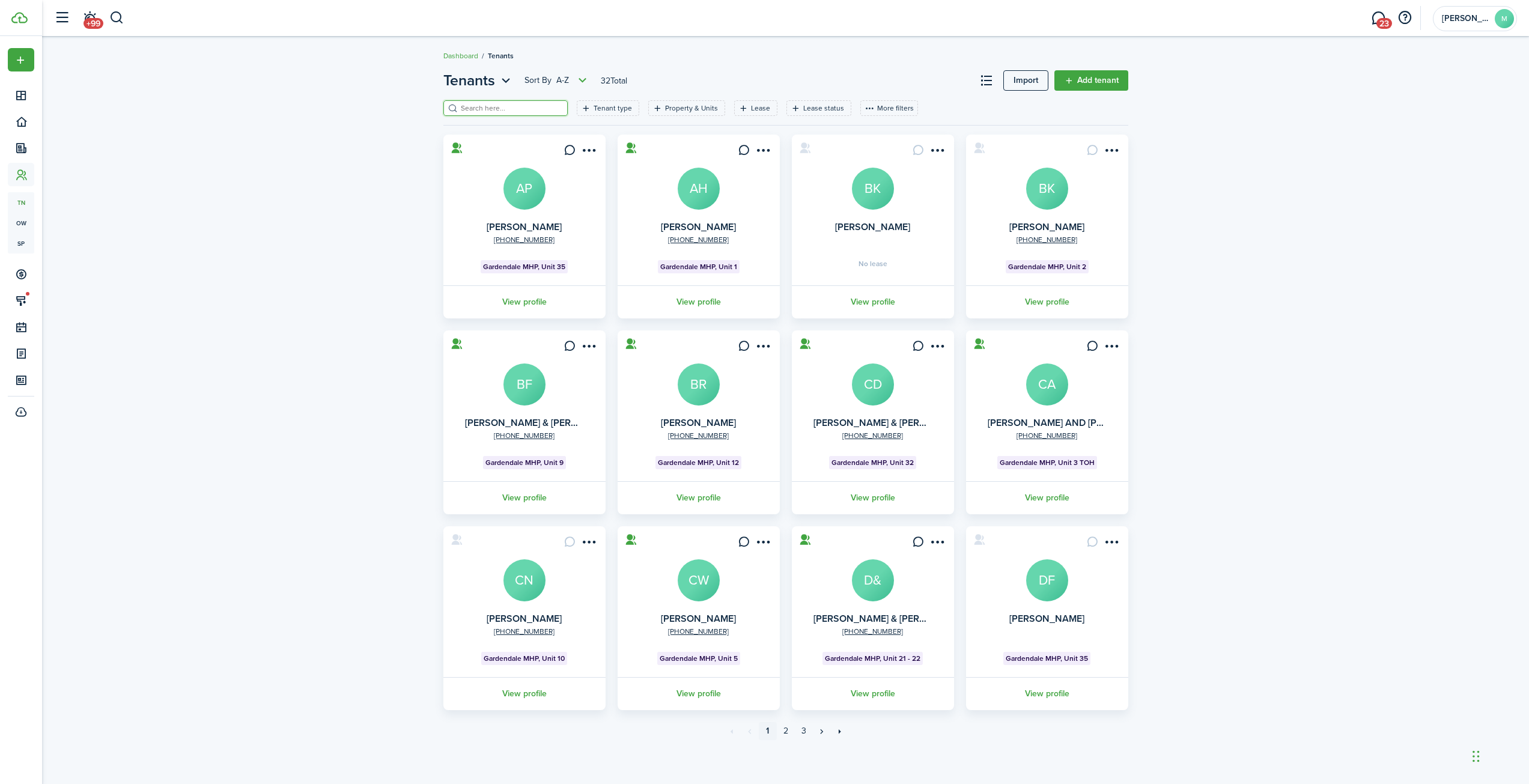
click at [524, 109] on input "search" at bounding box center [511, 108] width 106 height 12
type input "[PERSON_NAME]"
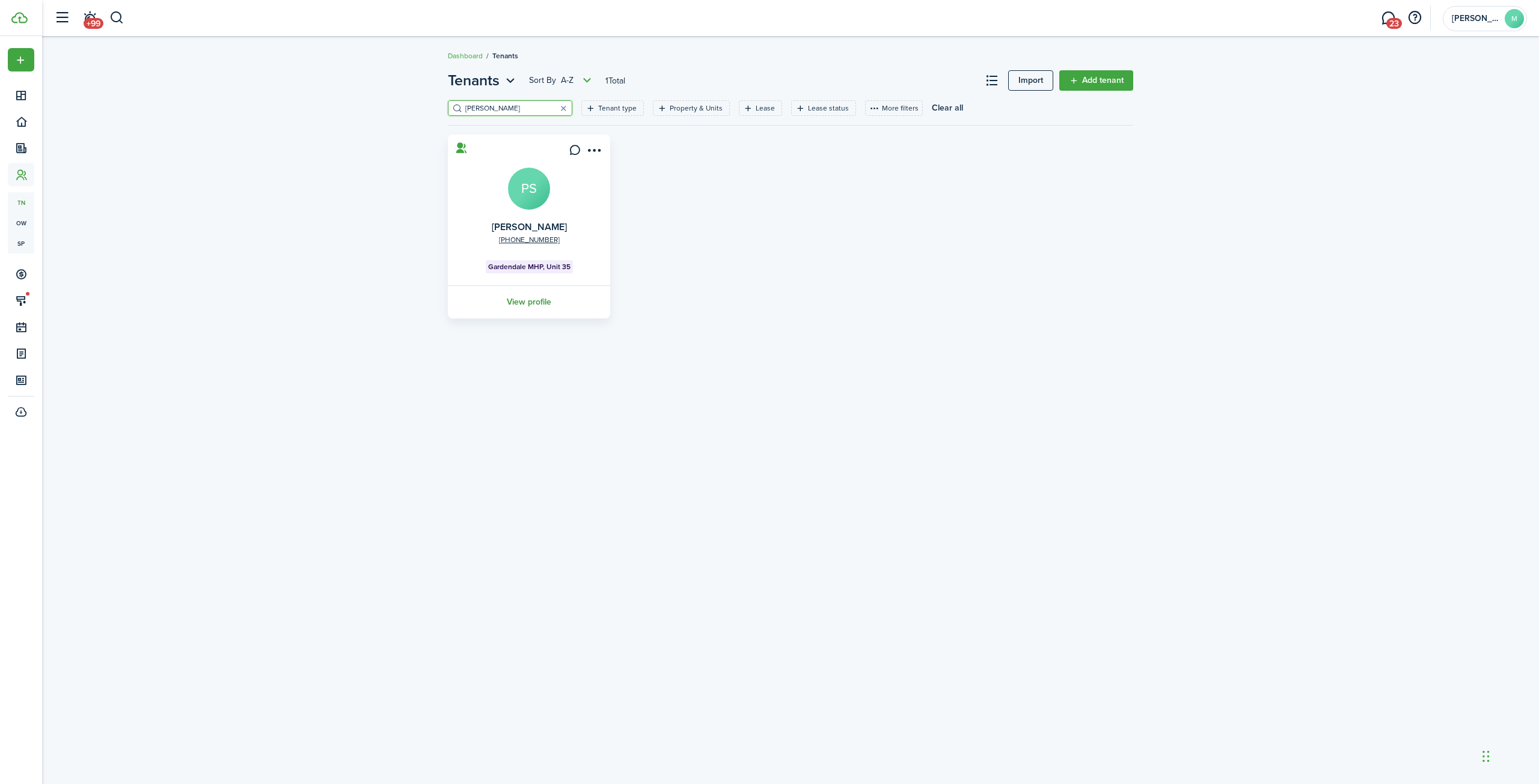
click at [542, 298] on link "View profile" at bounding box center [529, 302] width 166 height 33
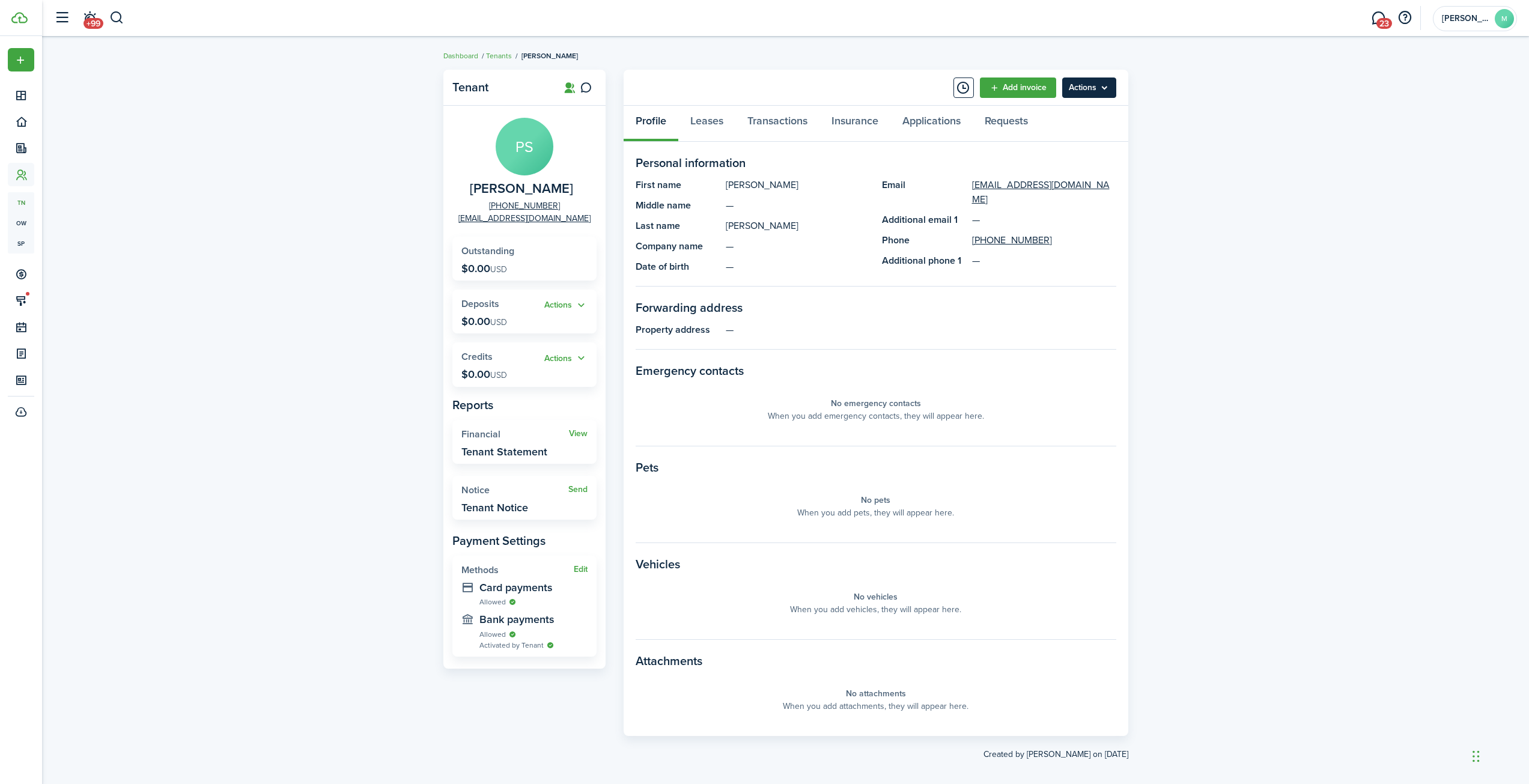
click at [1105, 84] on menu-btn "Actions" at bounding box center [1089, 88] width 54 height 21
click at [1034, 116] on link "Edit" at bounding box center [1064, 115] width 105 height 21
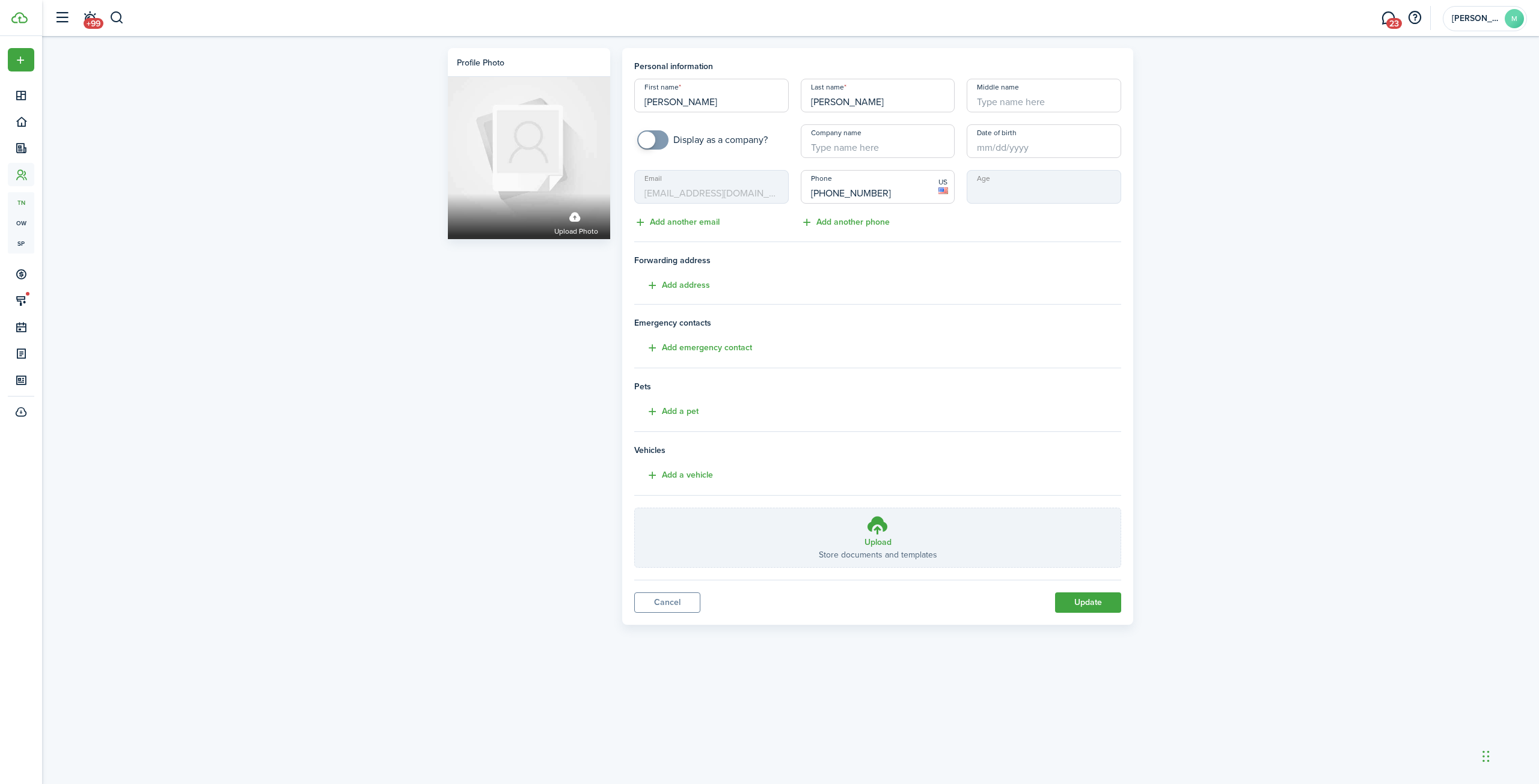
click at [1012, 147] on input "Date of birth" at bounding box center [1043, 141] width 154 height 34
click at [1069, 174] on span "2025" at bounding box center [1078, 174] width 32 height 22
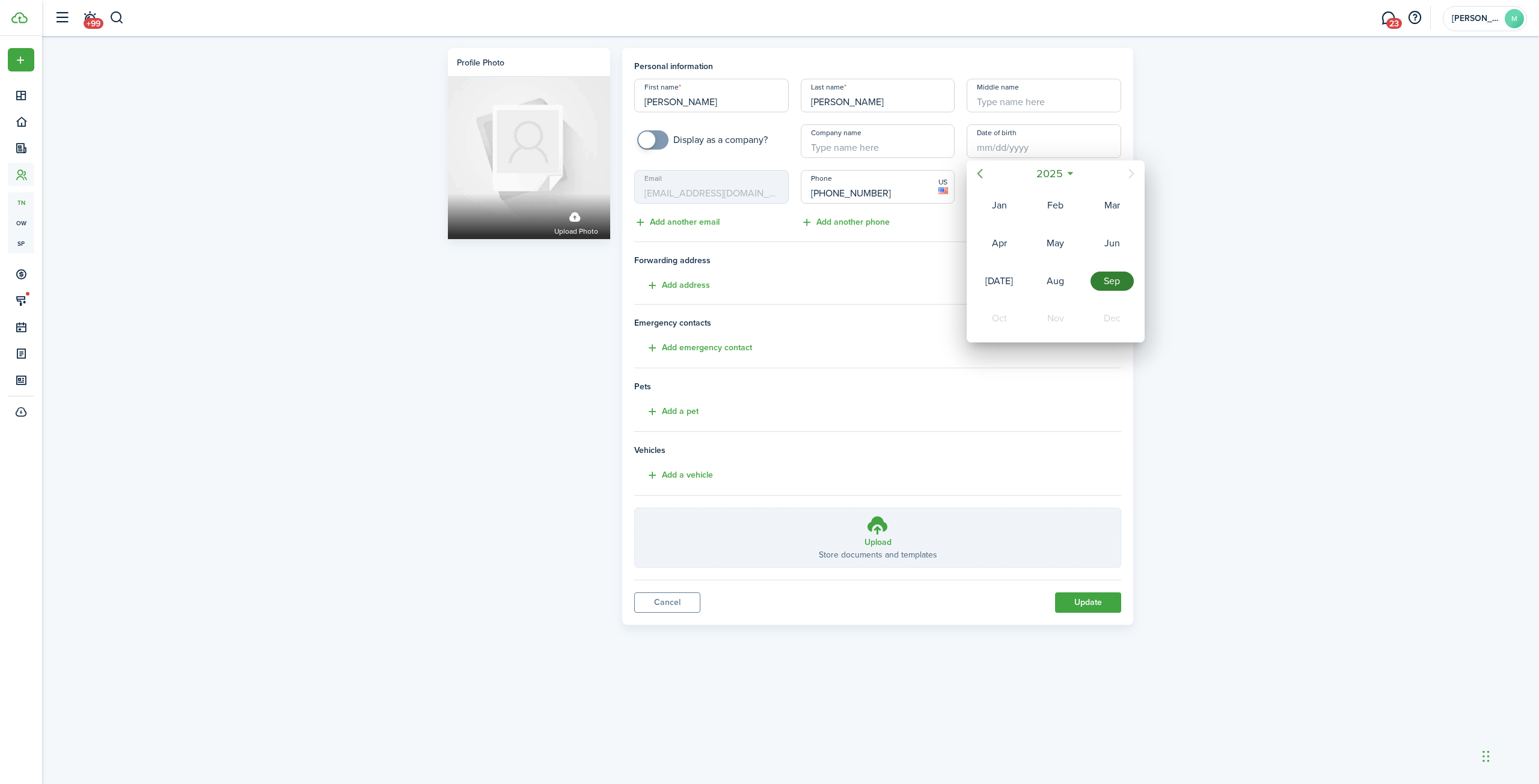
click at [978, 174] on icon "Previous page" at bounding box center [980, 174] width 5 height 10
click at [978, 173] on icon "Previous page" at bounding box center [980, 174] width 15 height 15
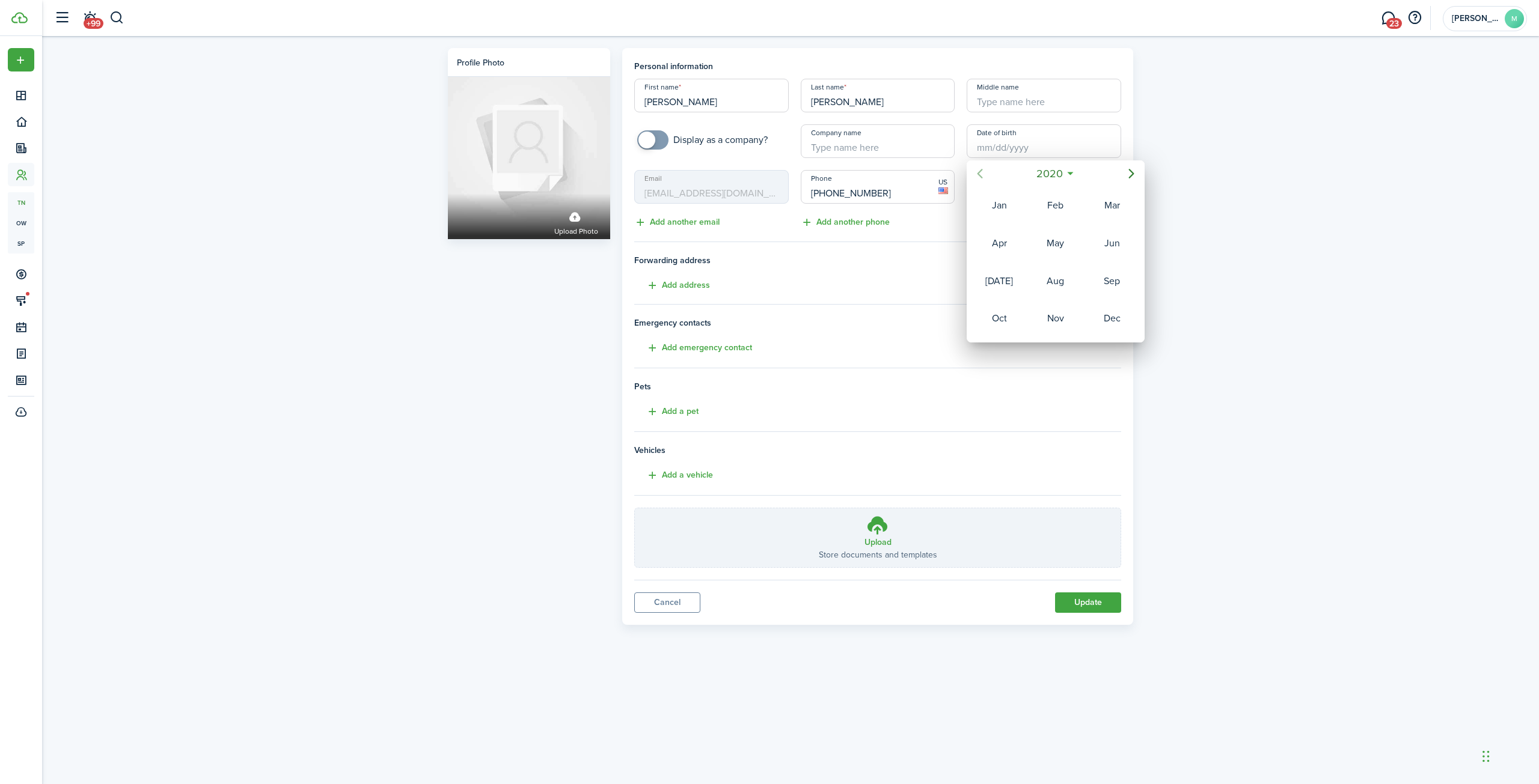
click at [978, 173] on icon "Previous page" at bounding box center [980, 174] width 15 height 15
click at [976, 173] on icon "Previous page" at bounding box center [980, 174] width 15 height 15
click at [976, 172] on icon "Previous page" at bounding box center [980, 174] width 15 height 15
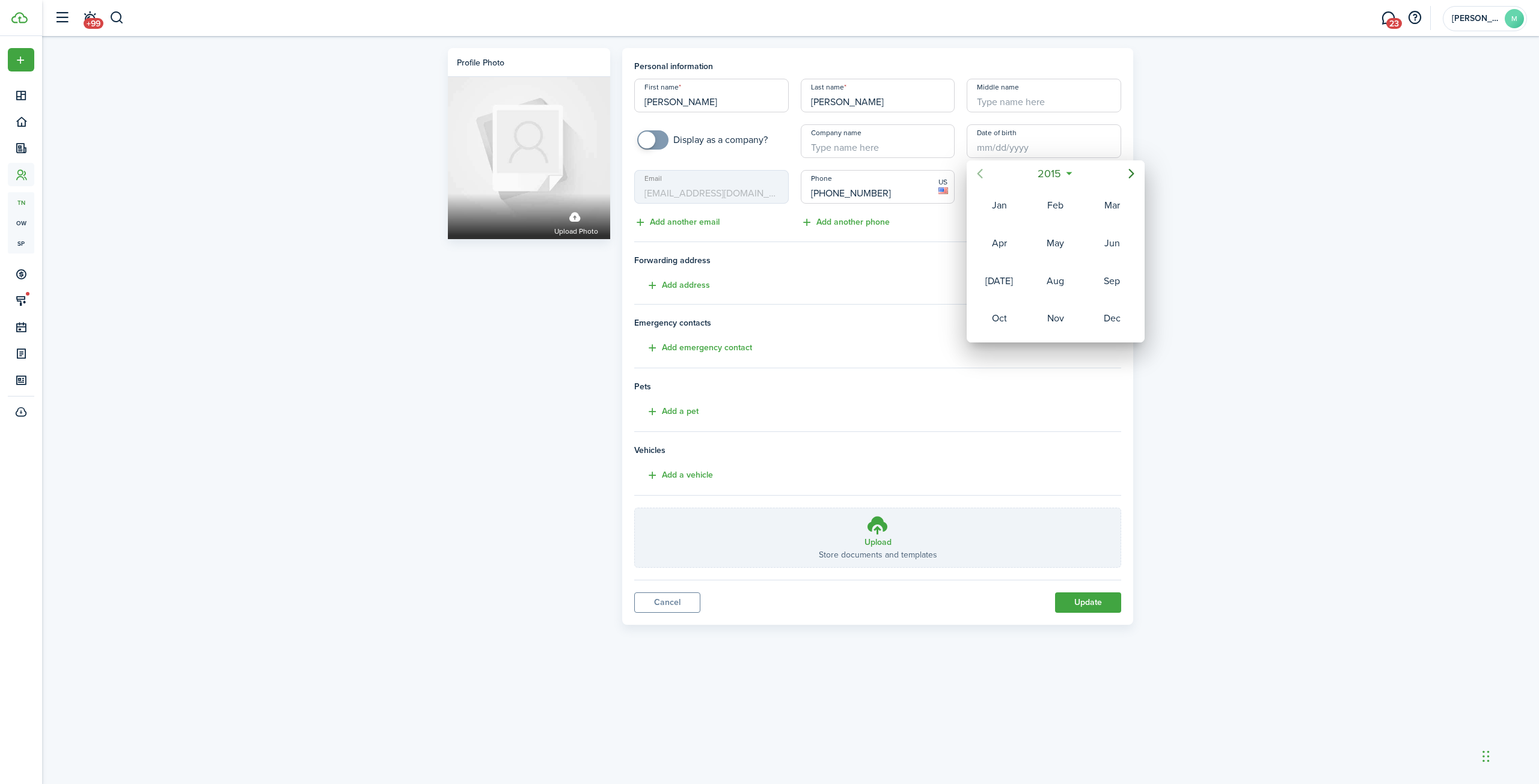
click at [976, 172] on icon "Previous page" at bounding box center [980, 174] width 15 height 15
click at [975, 172] on icon "Previous page" at bounding box center [980, 174] width 15 height 15
click at [975, 171] on icon "Previous page" at bounding box center [980, 174] width 15 height 15
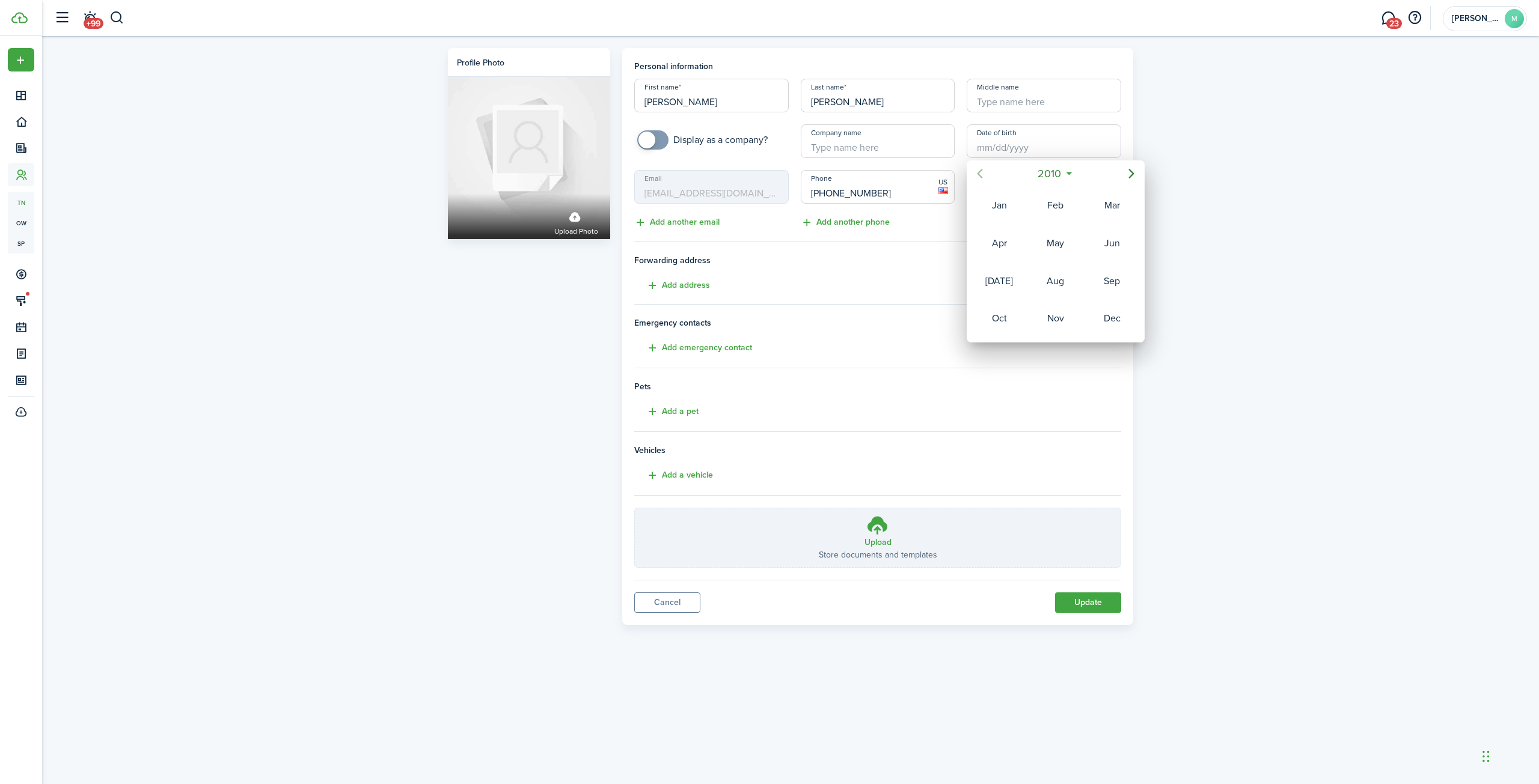
click at [975, 171] on icon "Previous page" at bounding box center [980, 174] width 15 height 15
click at [975, 171] on icon "Previous page" at bounding box center [980, 174] width 15 height 15
click at [975, 170] on icon "Previous page" at bounding box center [980, 174] width 15 height 15
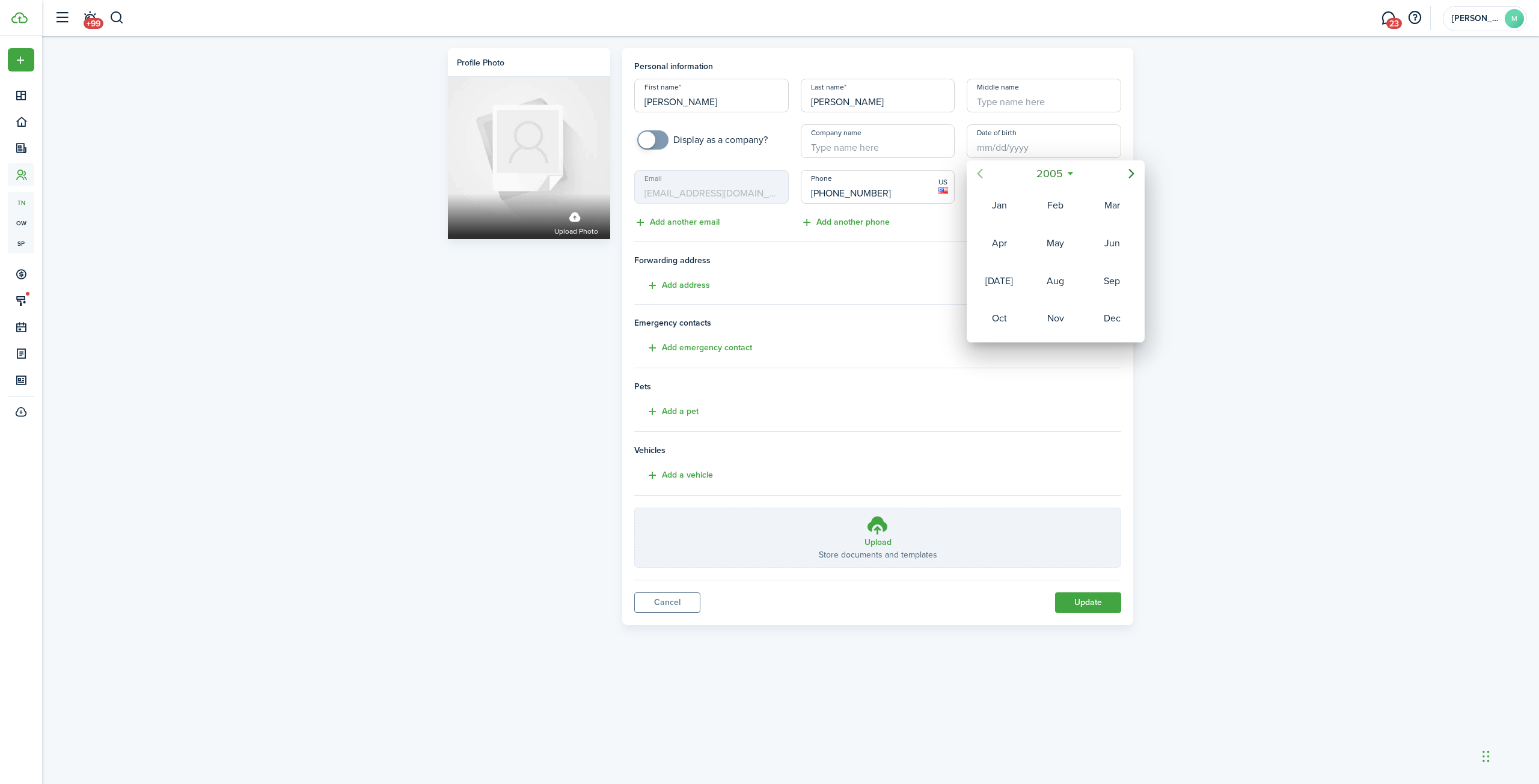
click at [975, 170] on icon "Previous page" at bounding box center [980, 174] width 15 height 15
click at [976, 169] on icon "Previous page" at bounding box center [980, 174] width 15 height 15
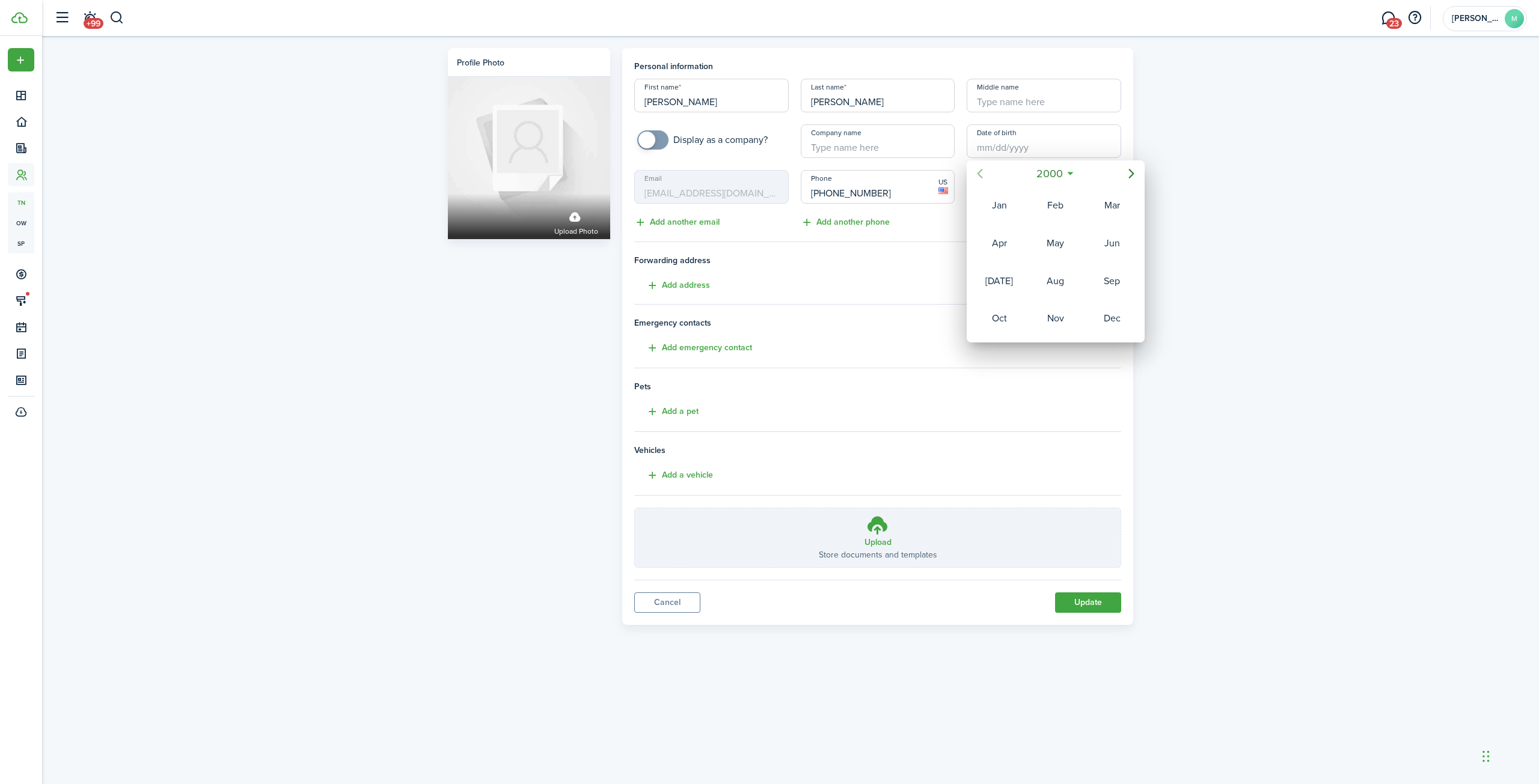
click at [976, 169] on icon "Previous page" at bounding box center [980, 174] width 15 height 15
click at [976, 169] on icon "Previous page" at bounding box center [980, 174] width 15 height 15
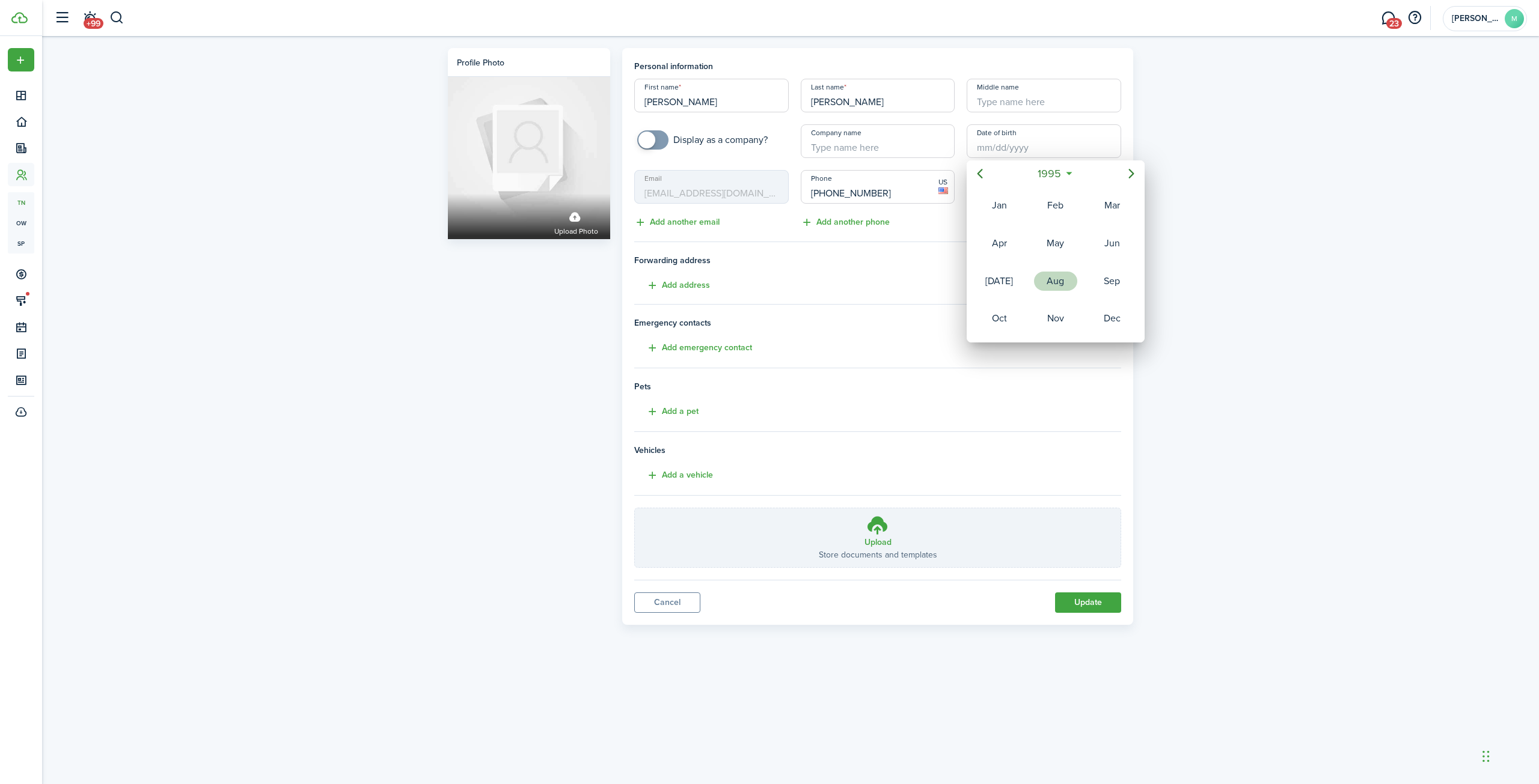
click at [1062, 278] on div "Aug" at bounding box center [1055, 281] width 43 height 19
click at [1033, 280] on div "22" at bounding box center [1032, 280] width 18 height 18
type input "[DATE]"
type input "30"
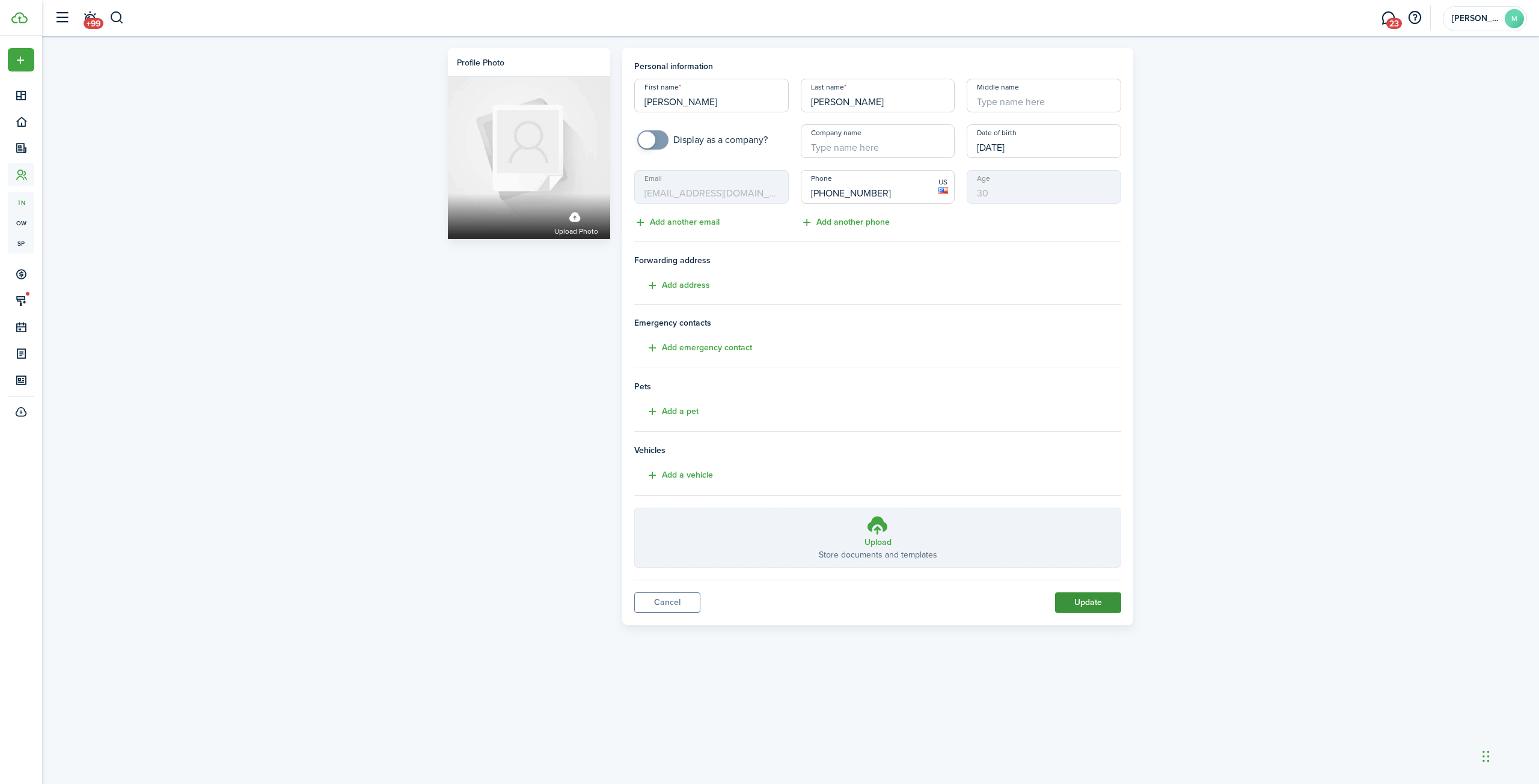
click at [1091, 603] on button "Update" at bounding box center [1088, 602] width 66 height 21
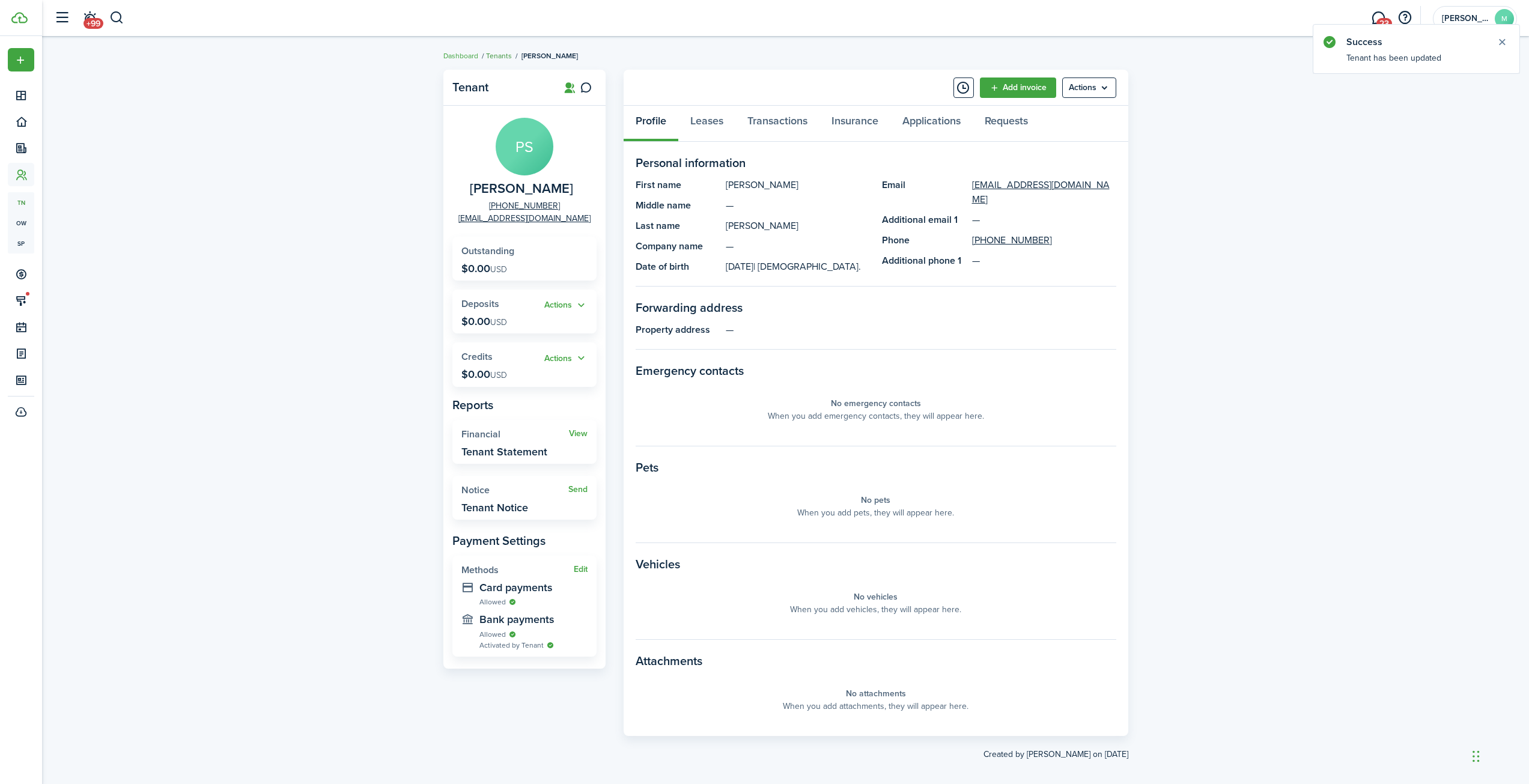
click at [496, 55] on link "Tenants" at bounding box center [499, 56] width 26 height 11
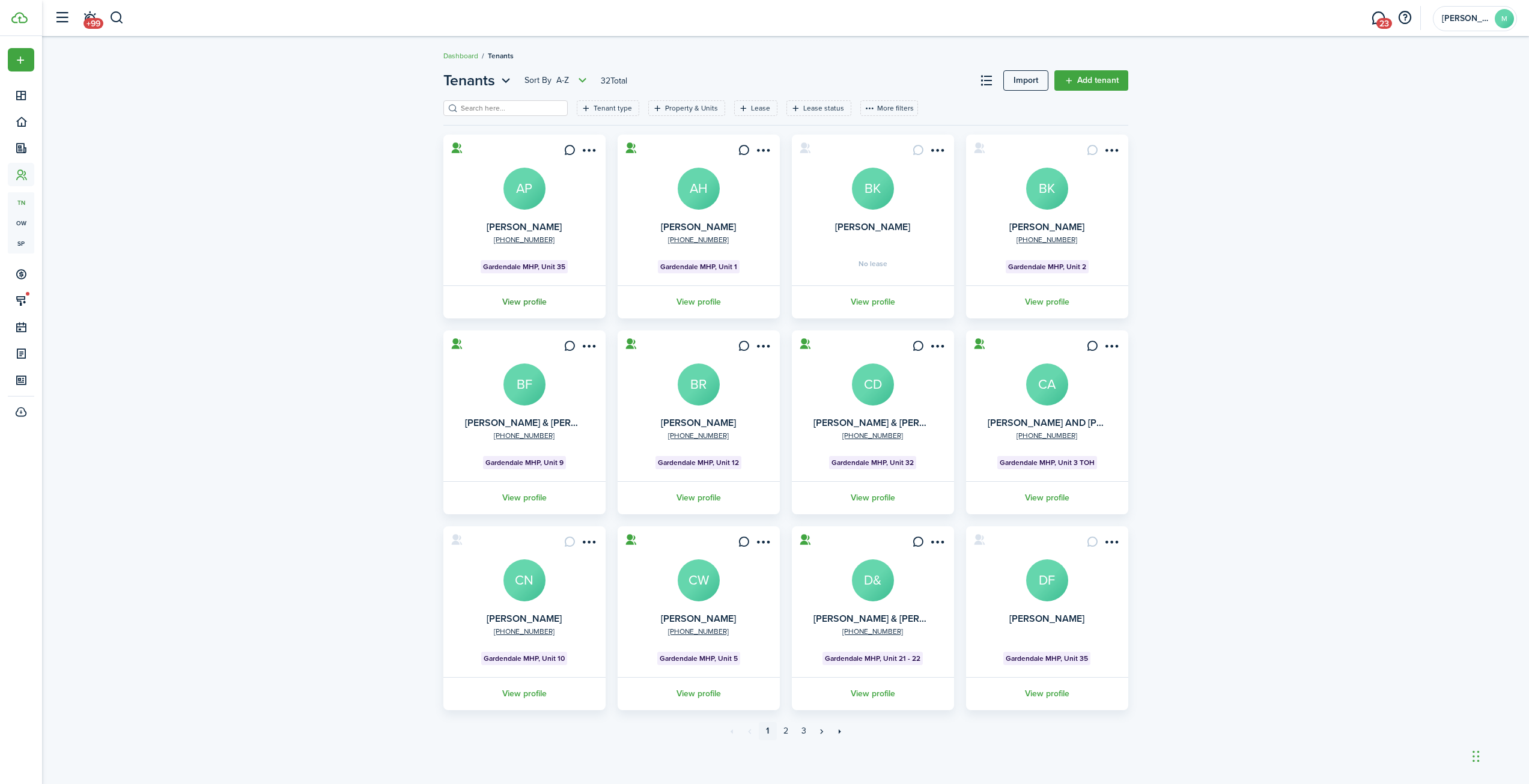
click at [530, 298] on link "View profile" at bounding box center [524, 302] width 166 height 33
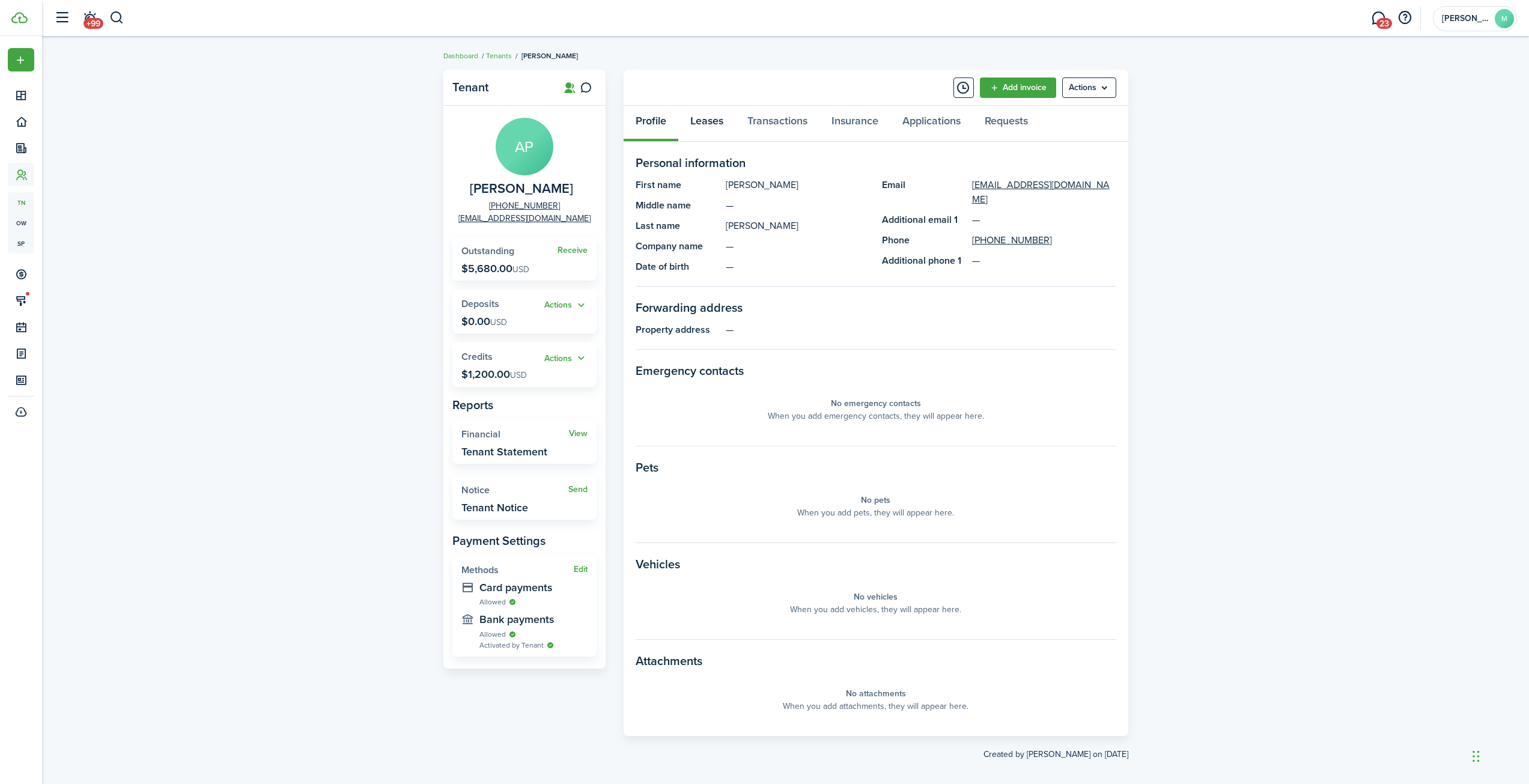
click at [704, 119] on link "Leases" at bounding box center [707, 124] width 57 height 36
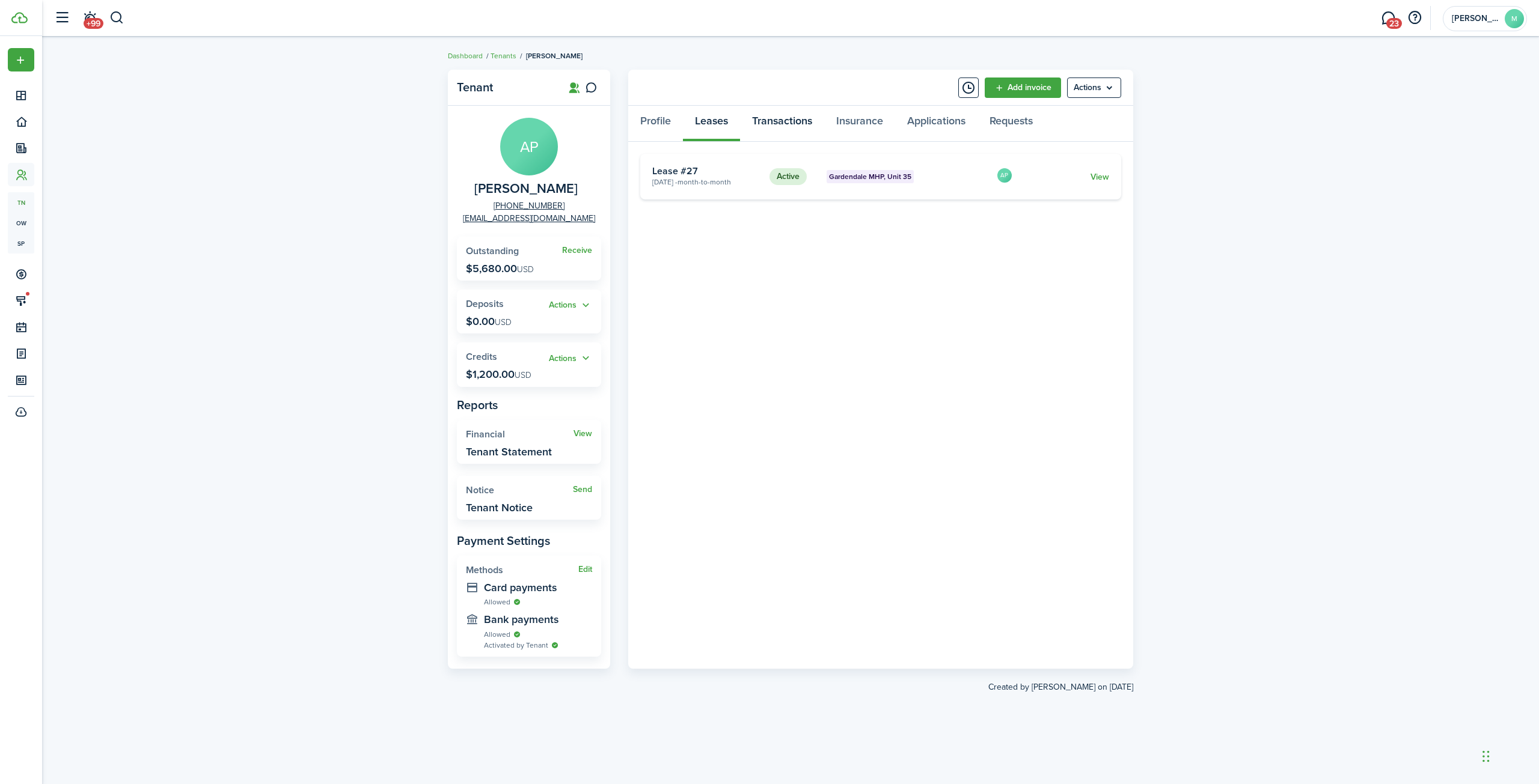
click at [777, 121] on link "Transactions" at bounding box center [782, 124] width 84 height 36
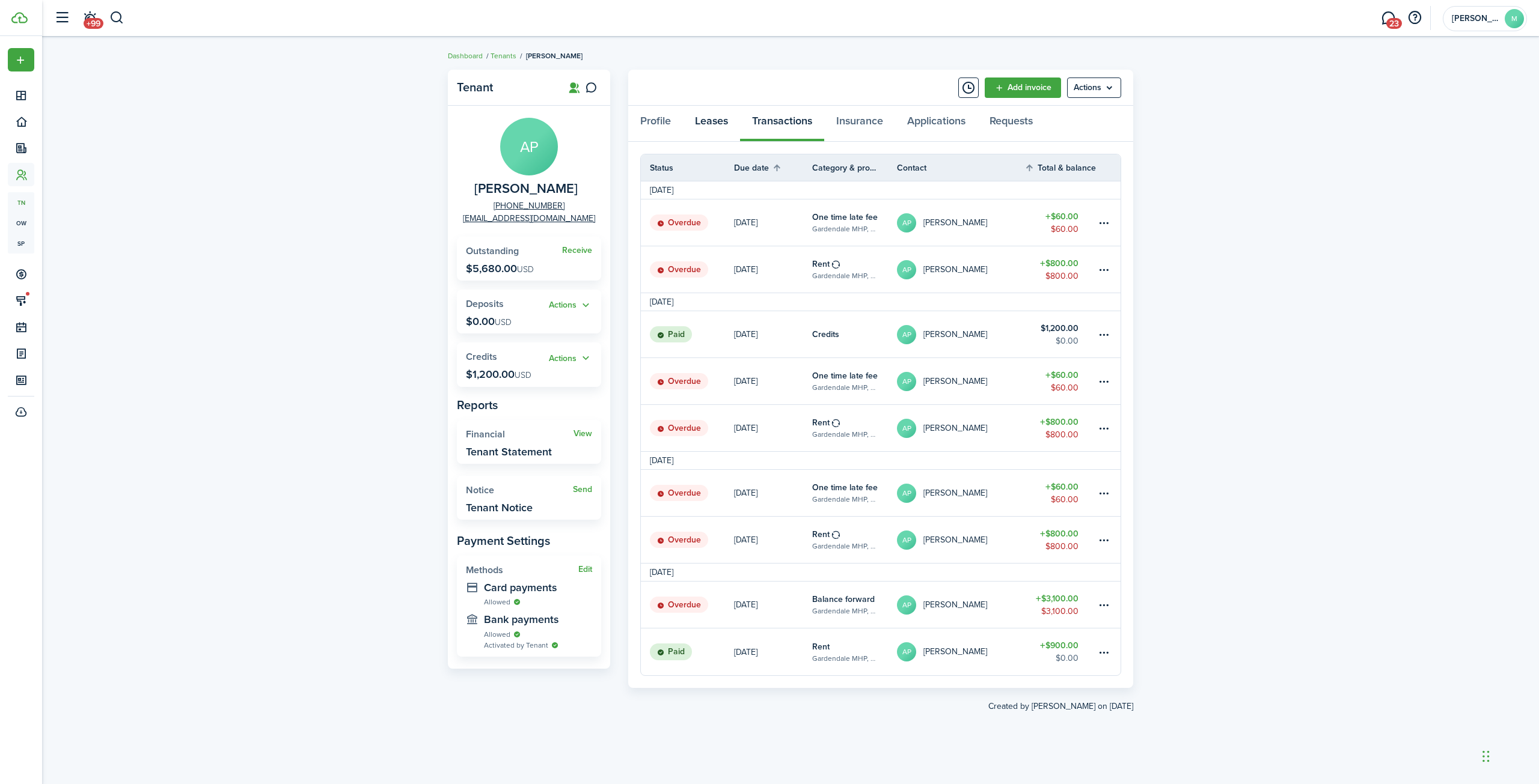
click at [713, 121] on link "Leases" at bounding box center [711, 124] width 57 height 36
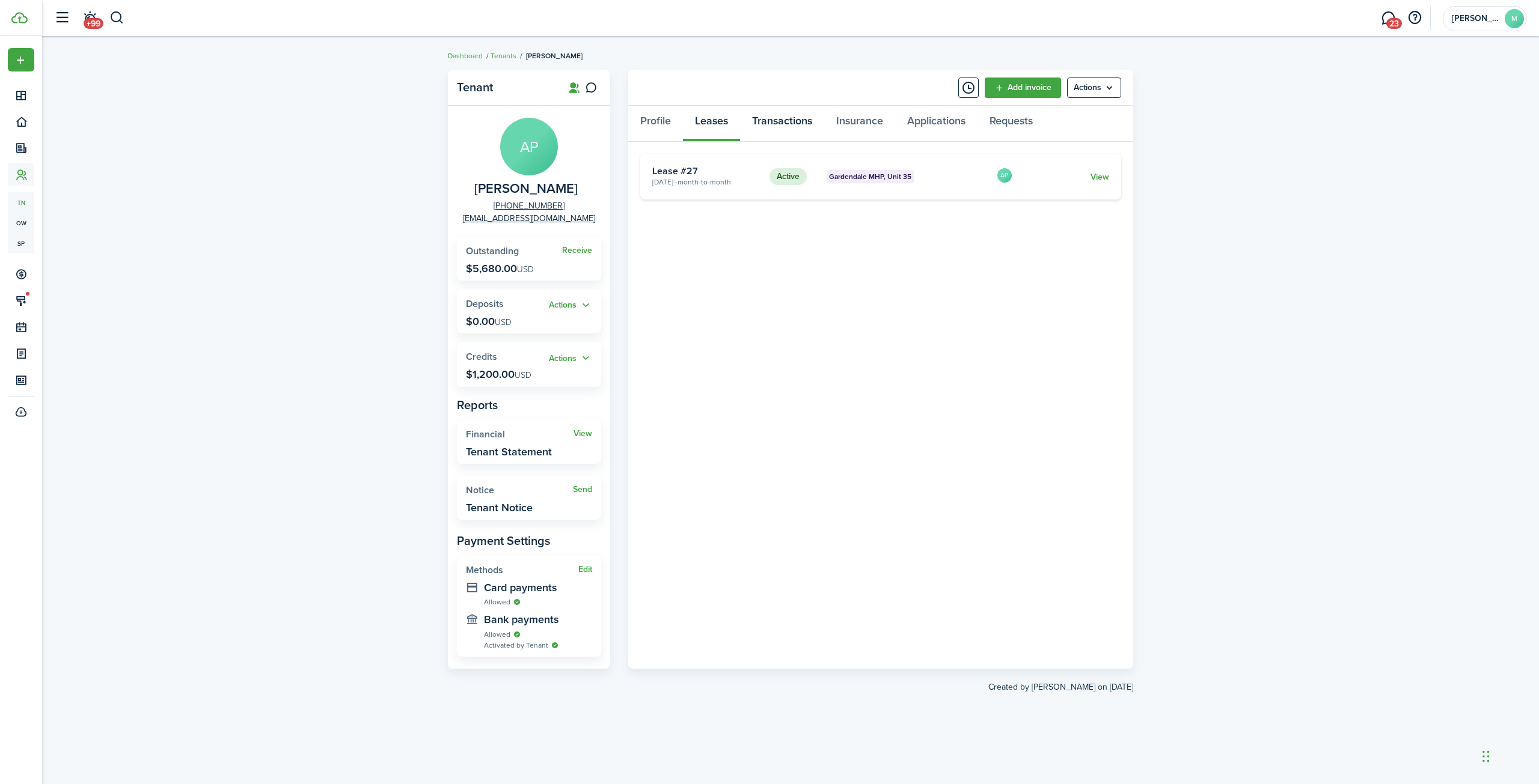
click at [781, 118] on link "Transactions" at bounding box center [782, 124] width 84 height 36
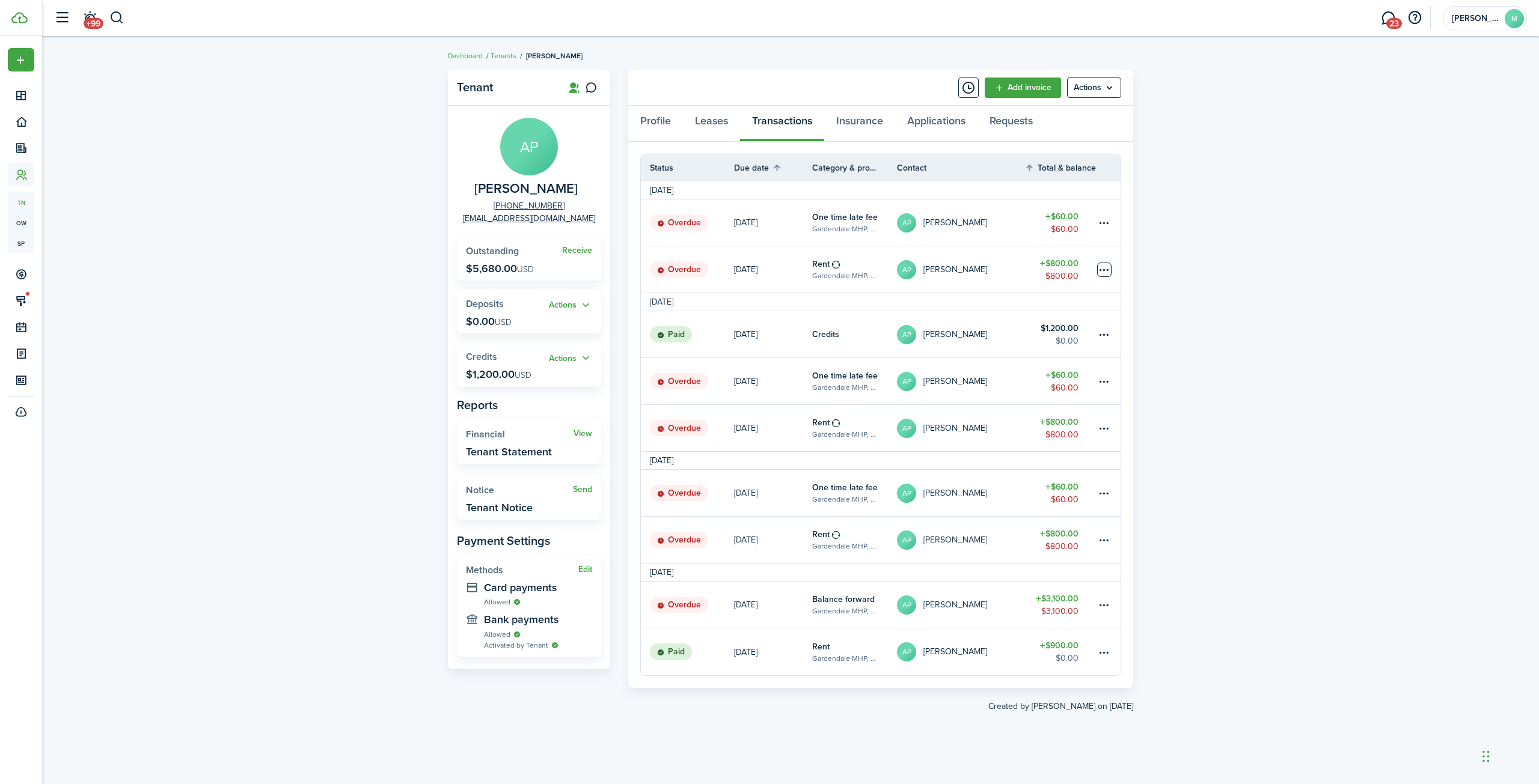
click at [1103, 269] on table-menu-btn-icon at bounding box center [1104, 270] width 15 height 15
click at [1027, 440] on button "Void" at bounding box center [1059, 440] width 105 height 21
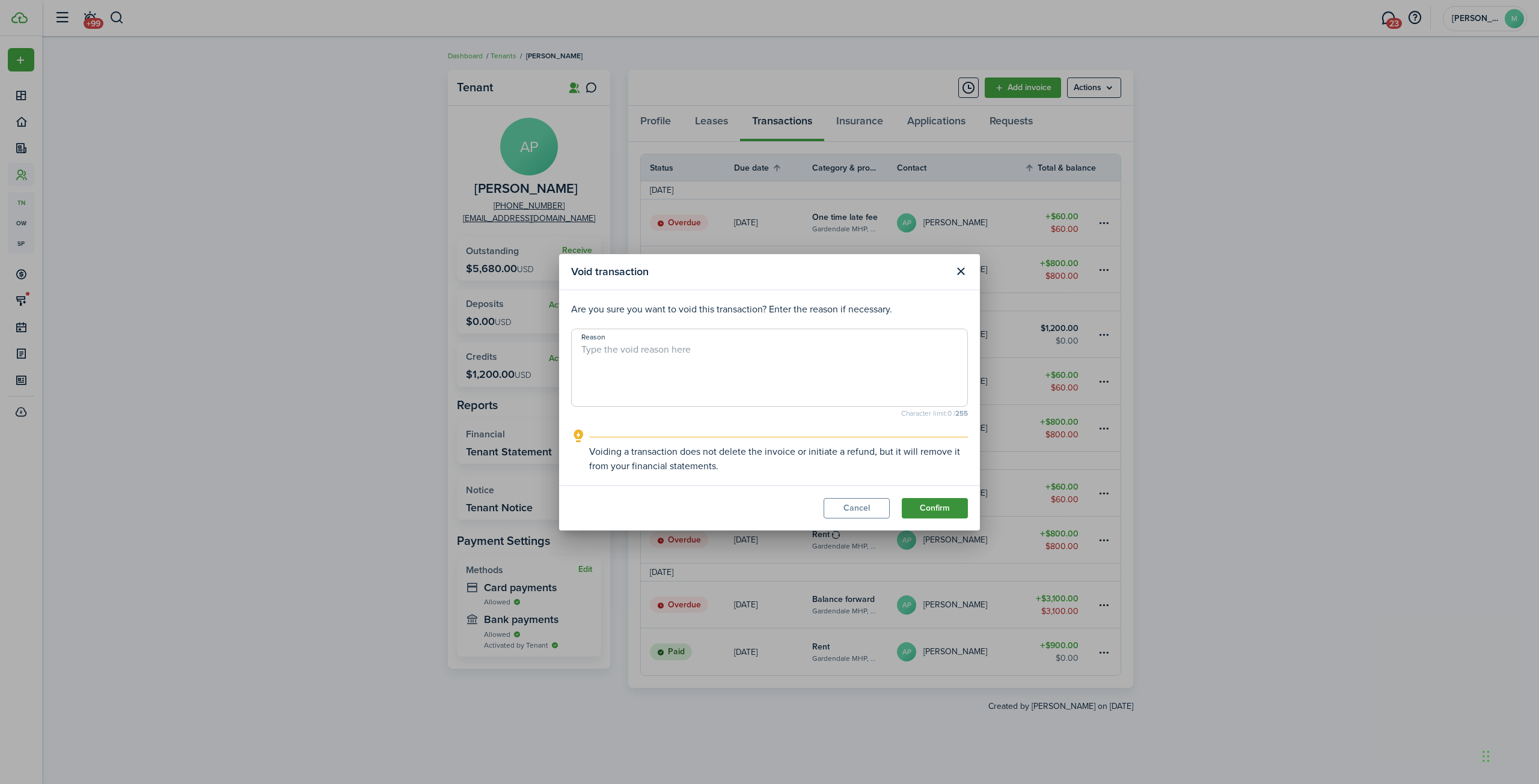
click at [929, 506] on button "Confirm" at bounding box center [934, 509] width 66 height 21
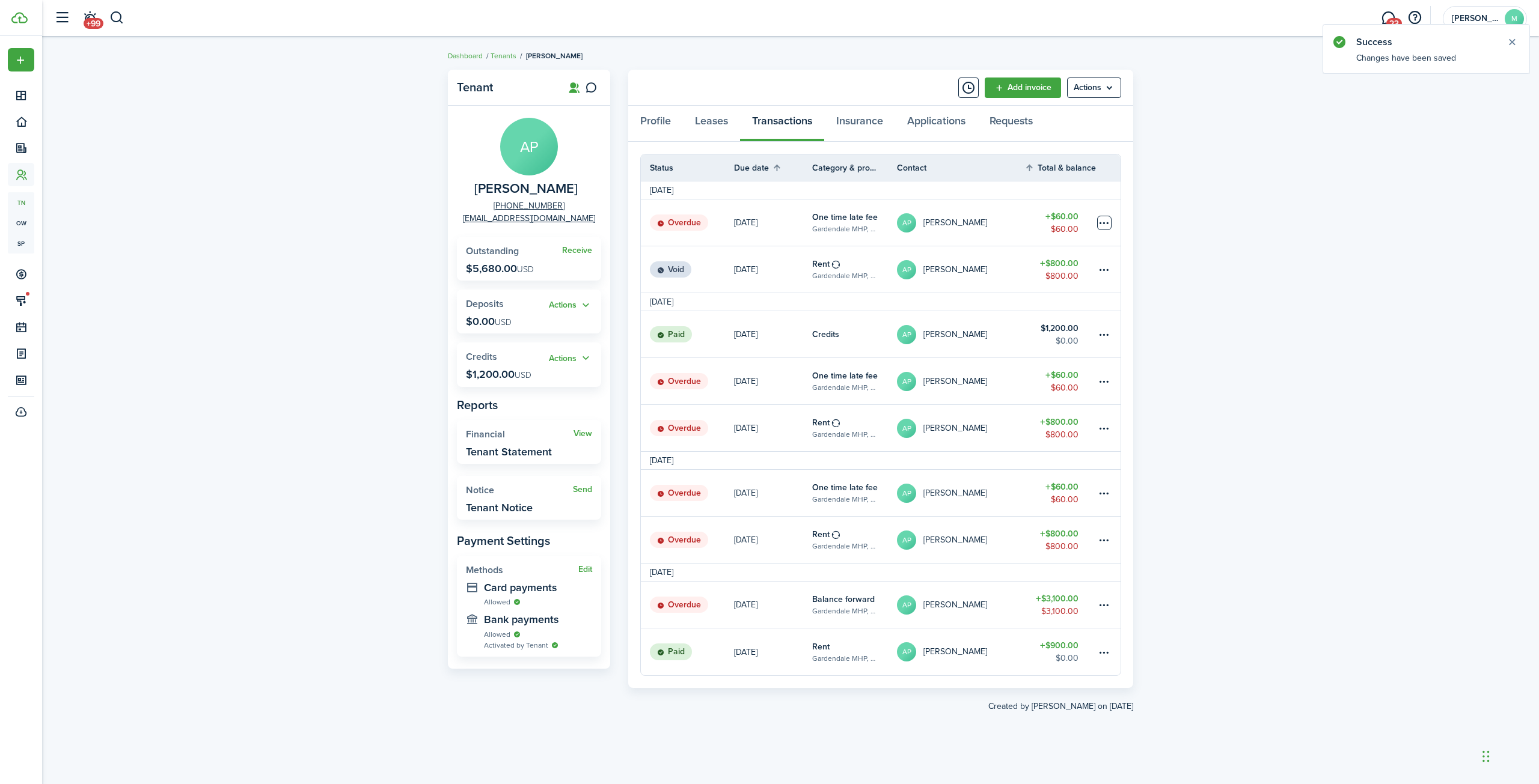
click at [1102, 223] on table-menu-btn-icon at bounding box center [1104, 223] width 15 height 15
click at [1028, 392] on button "Waive" at bounding box center [1059, 394] width 105 height 21
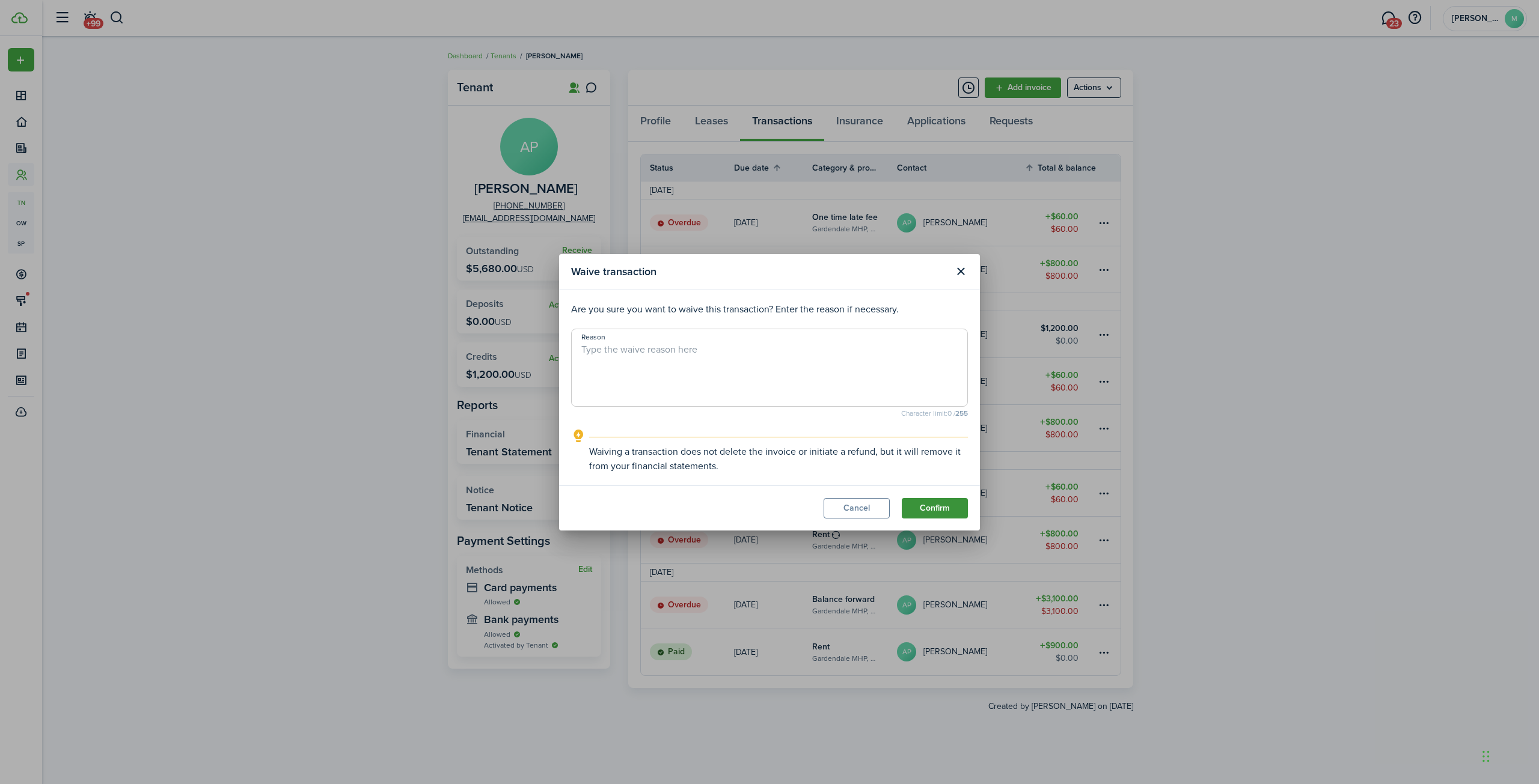
click at [925, 509] on button "Confirm" at bounding box center [934, 509] width 66 height 21
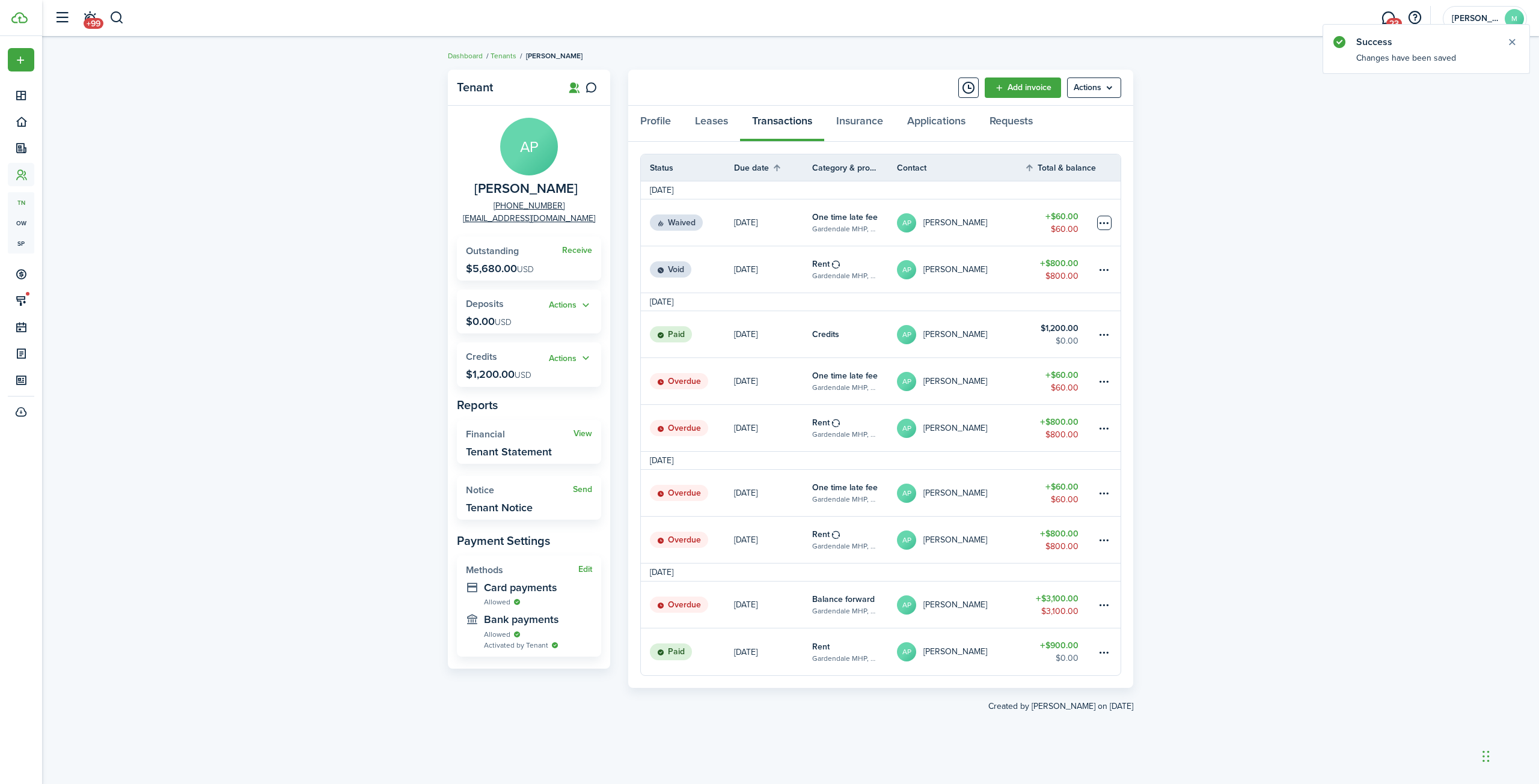
click at [1100, 222] on table-menu-btn-icon at bounding box center [1104, 223] width 15 height 15
click at [1027, 414] on button "Delete" at bounding box center [1059, 415] width 105 height 21
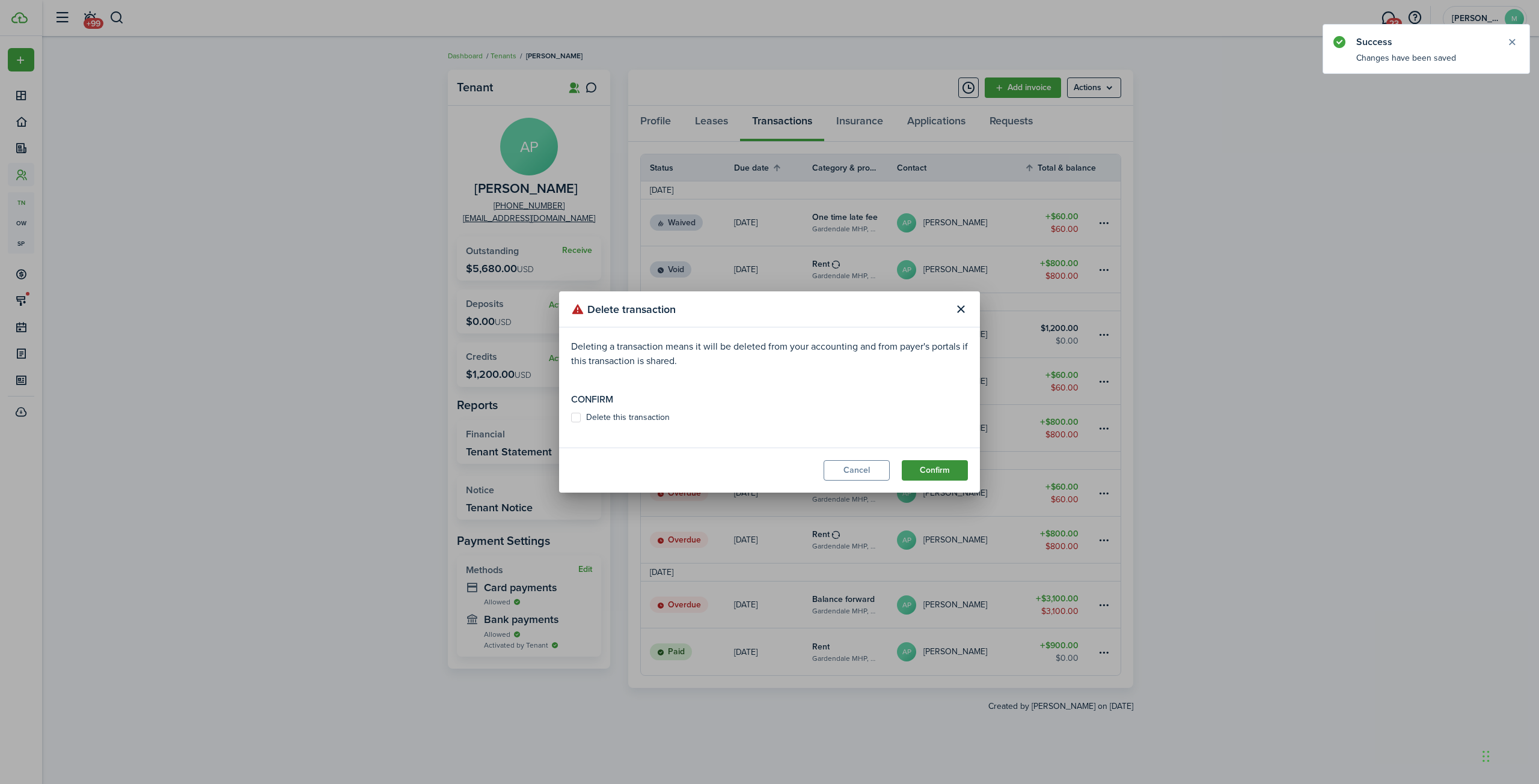
click at [928, 473] on button "Confirm" at bounding box center [934, 470] width 66 height 21
click at [930, 471] on button "Confirm" at bounding box center [934, 470] width 66 height 21
click at [934, 469] on button "Confirm" at bounding box center [934, 470] width 66 height 21
click at [574, 415] on label "Delete this transaction" at bounding box center [620, 418] width 99 height 10
click at [571, 423] on input "Delete this transaction" at bounding box center [570, 423] width 1 height 1
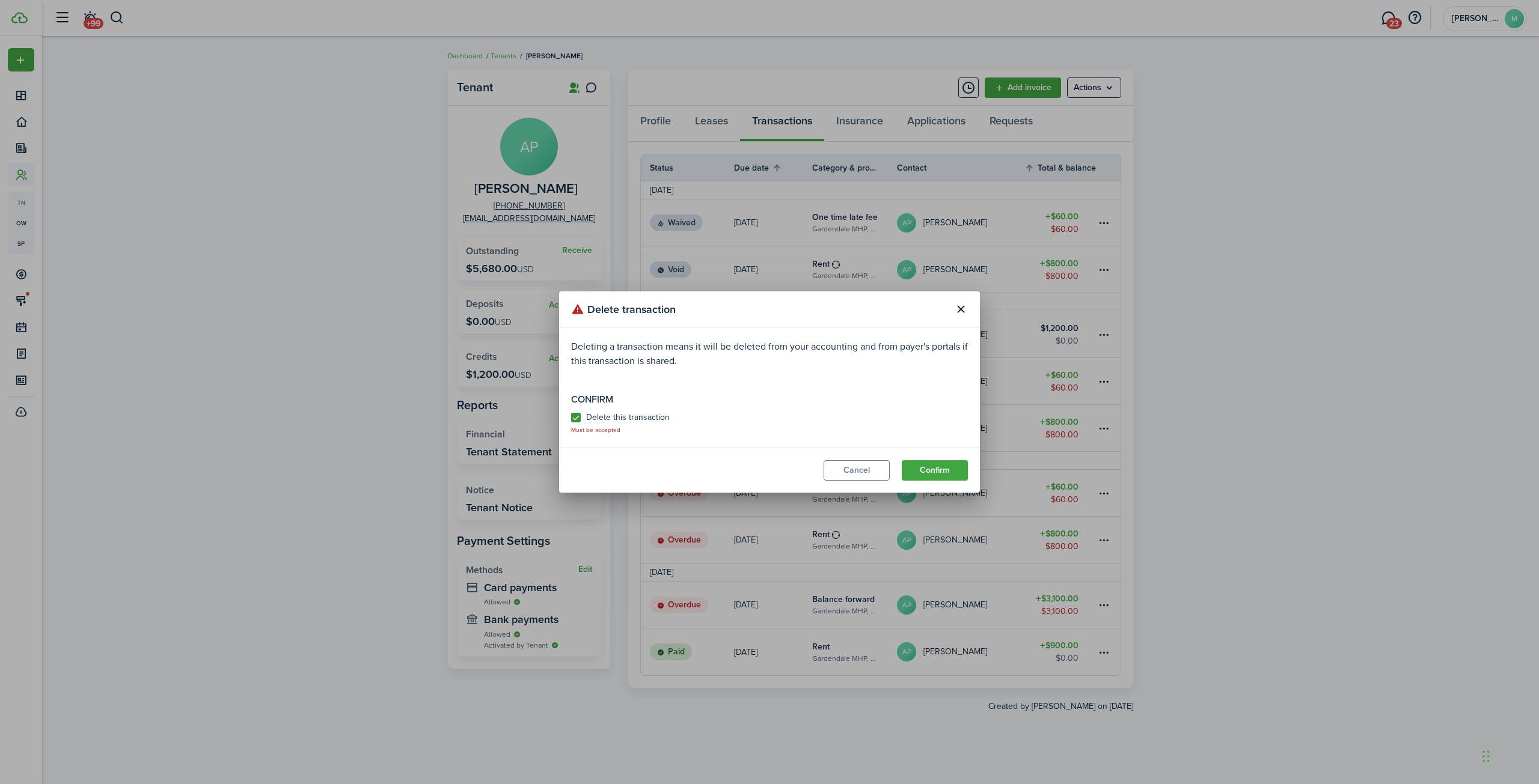
checkbox input "true"
click at [925, 470] on button "Confirm" at bounding box center [934, 470] width 66 height 21
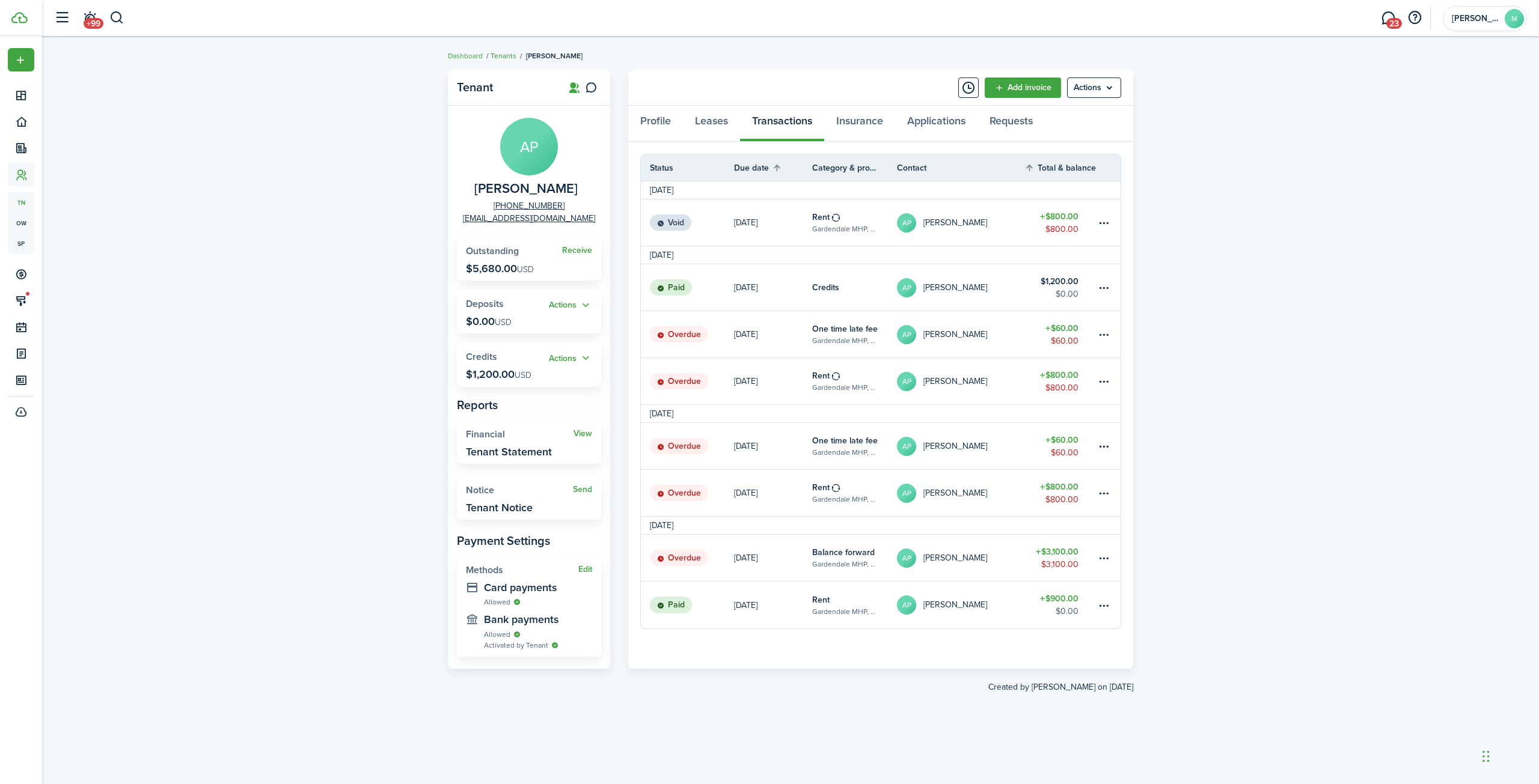
click at [506, 55] on link "Tenants" at bounding box center [503, 56] width 26 height 11
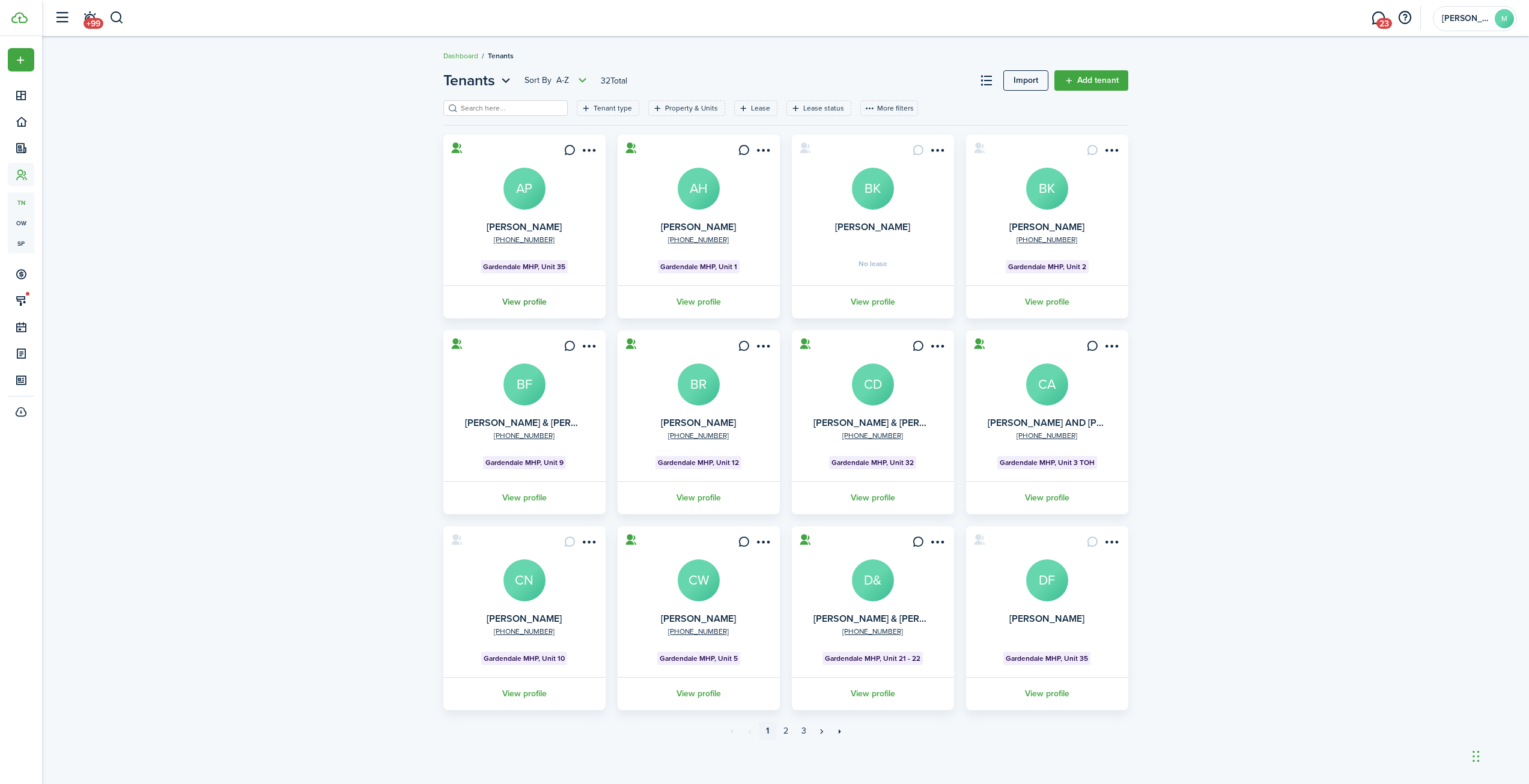
click at [514, 301] on link "View profile" at bounding box center [524, 302] width 166 height 33
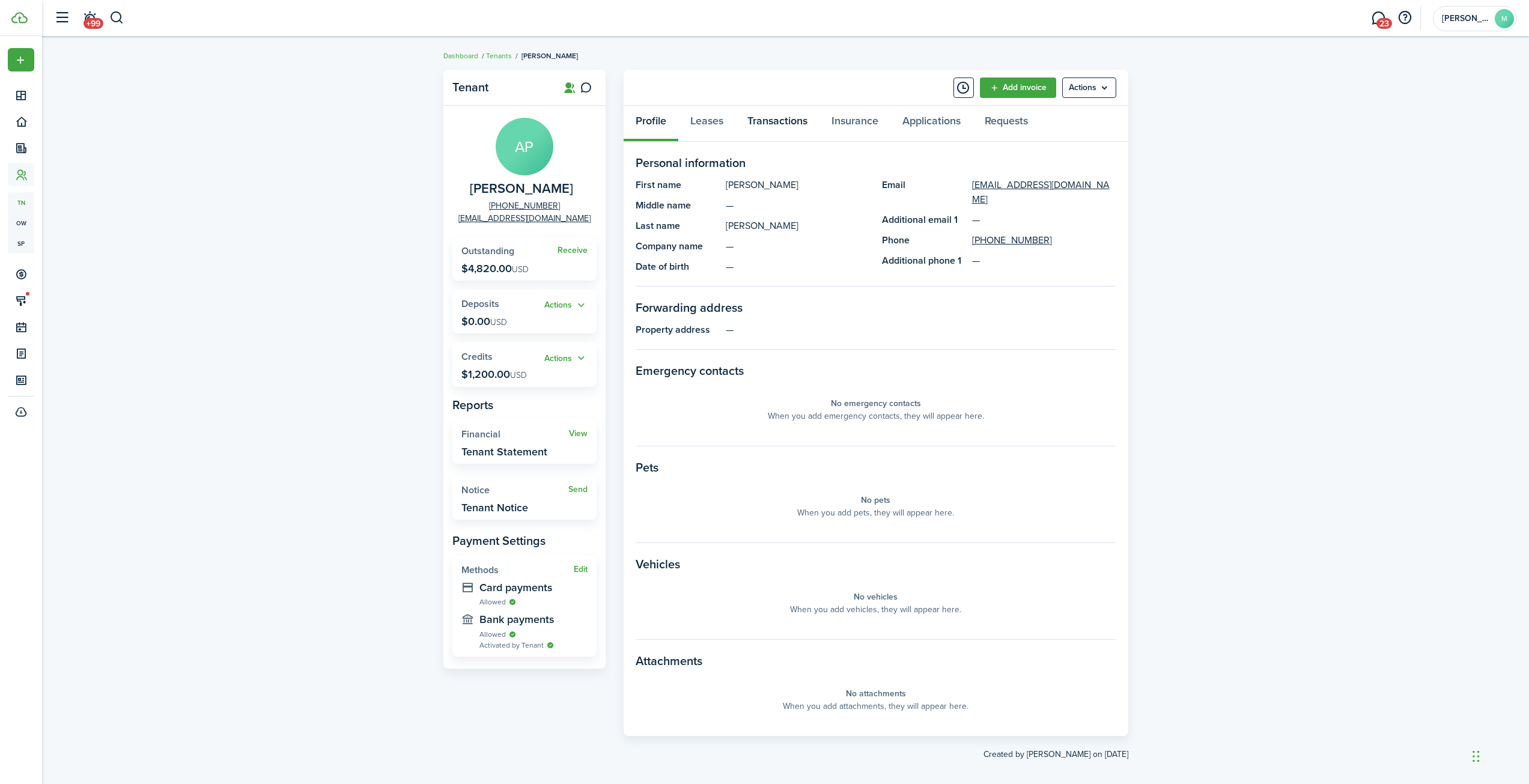
click at [775, 121] on link "Transactions" at bounding box center [777, 124] width 84 height 36
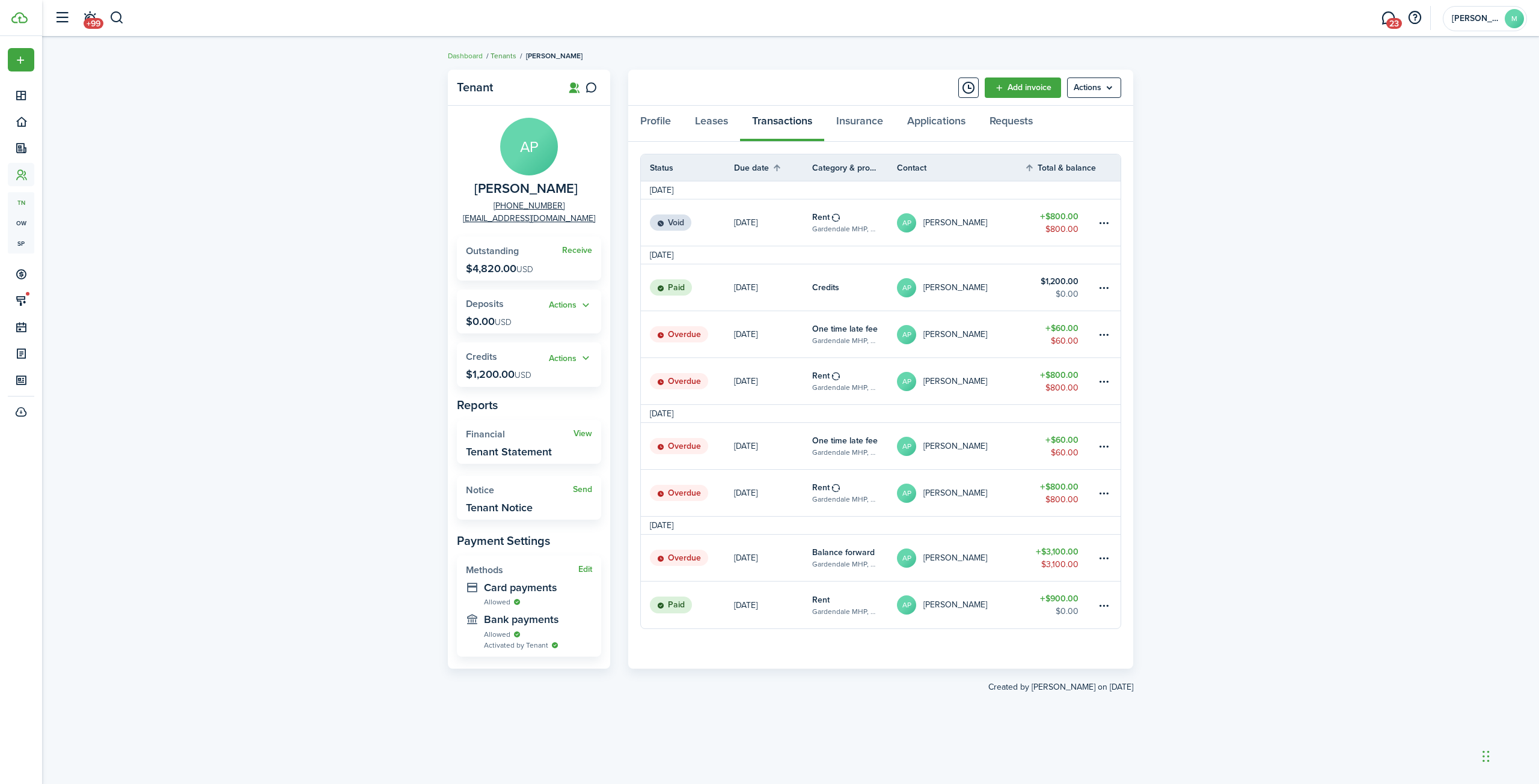
click at [509, 55] on link "Tenants" at bounding box center [503, 56] width 26 height 11
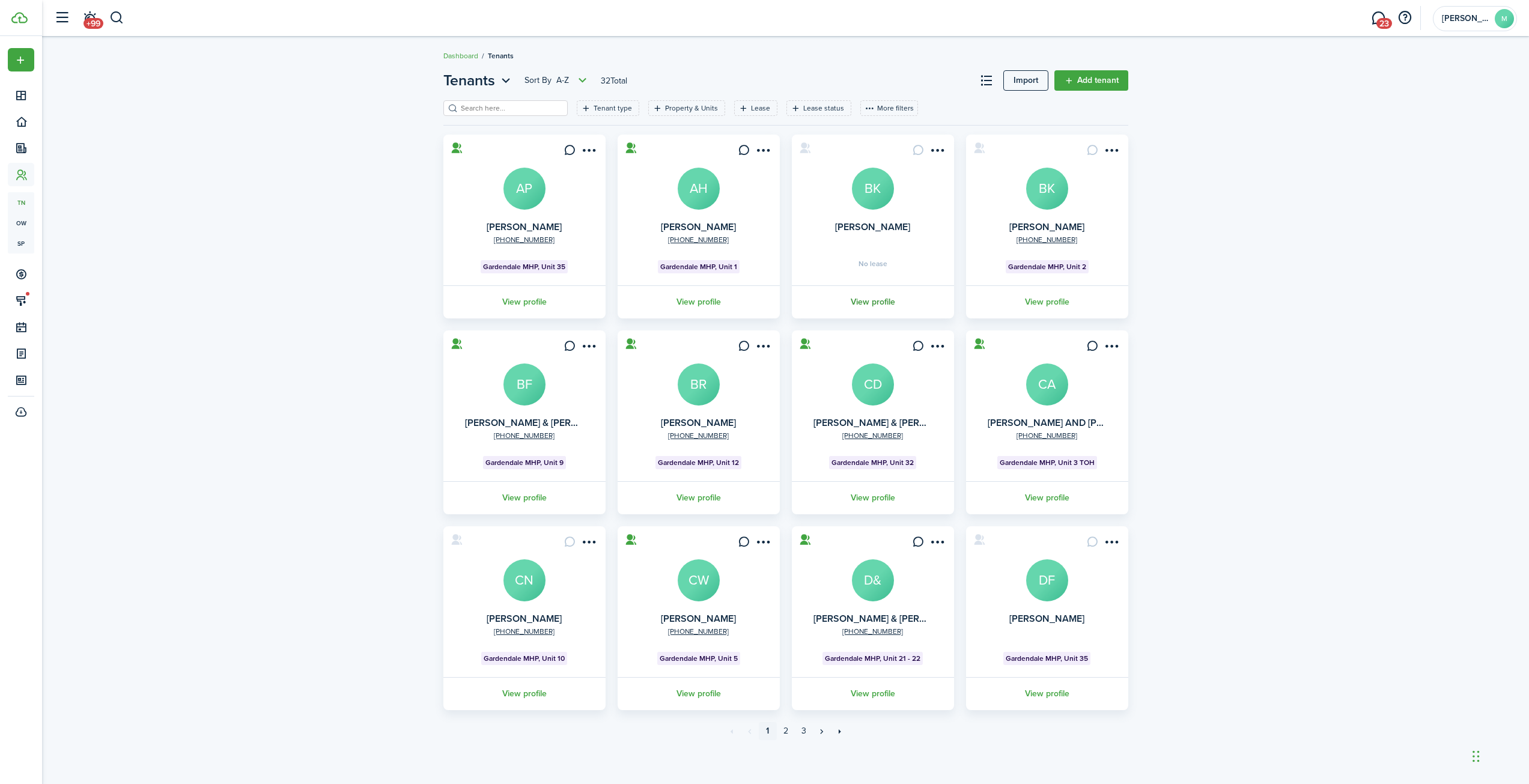
click at [864, 301] on link "View profile" at bounding box center [873, 302] width 166 height 33
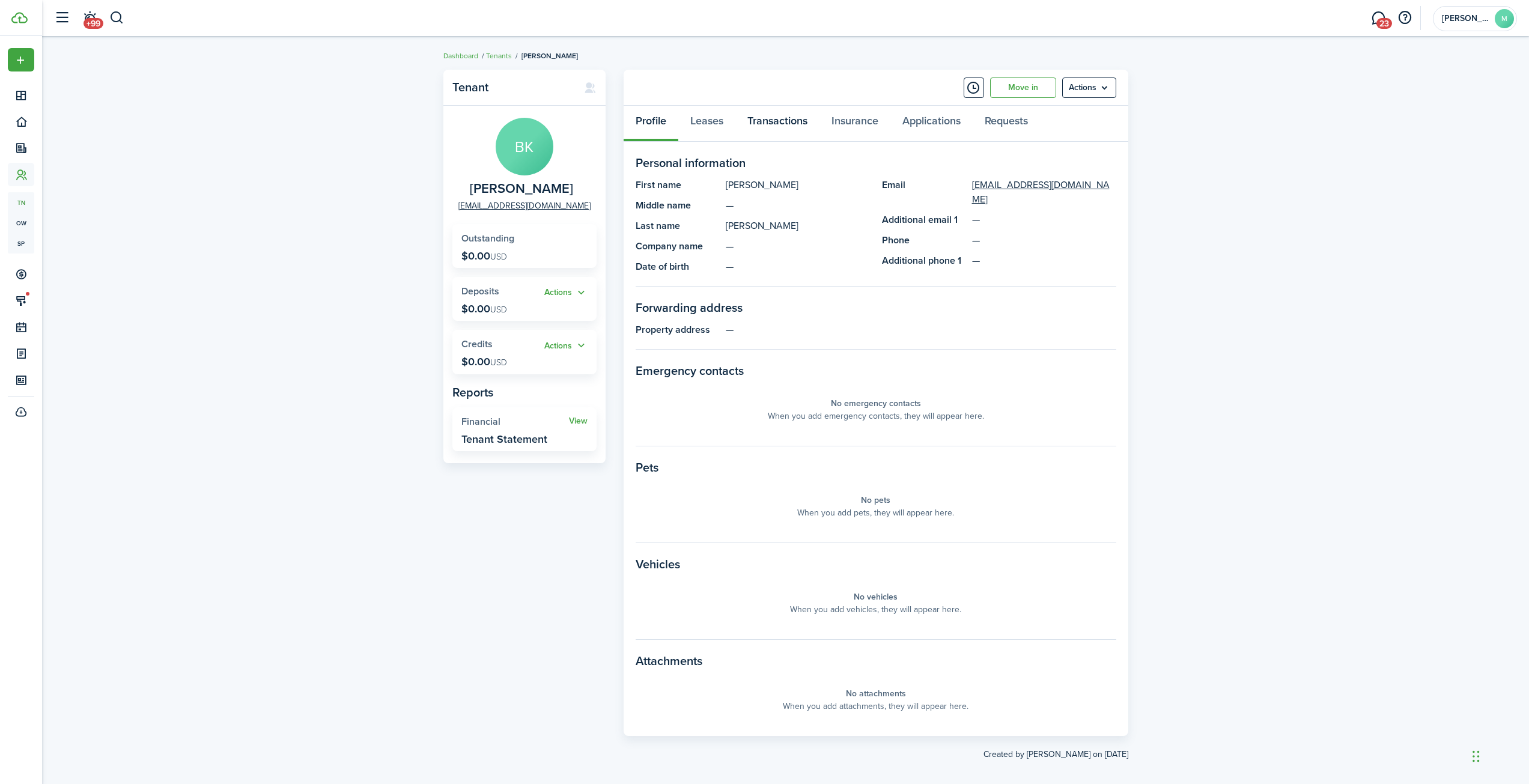
click at [776, 122] on link "Transactions" at bounding box center [777, 124] width 84 height 36
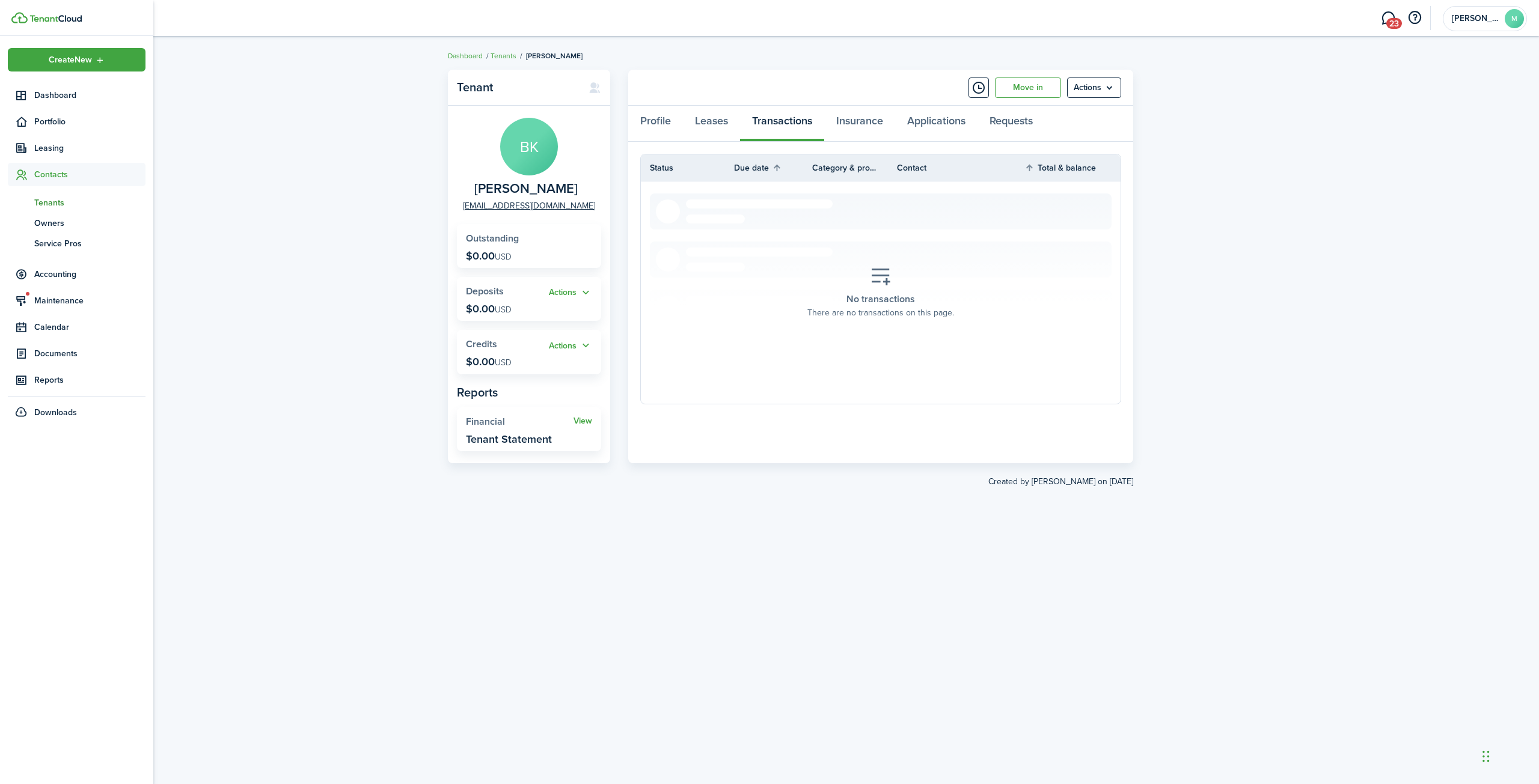
click at [48, 202] on span "Tenants" at bounding box center [90, 203] width 111 height 13
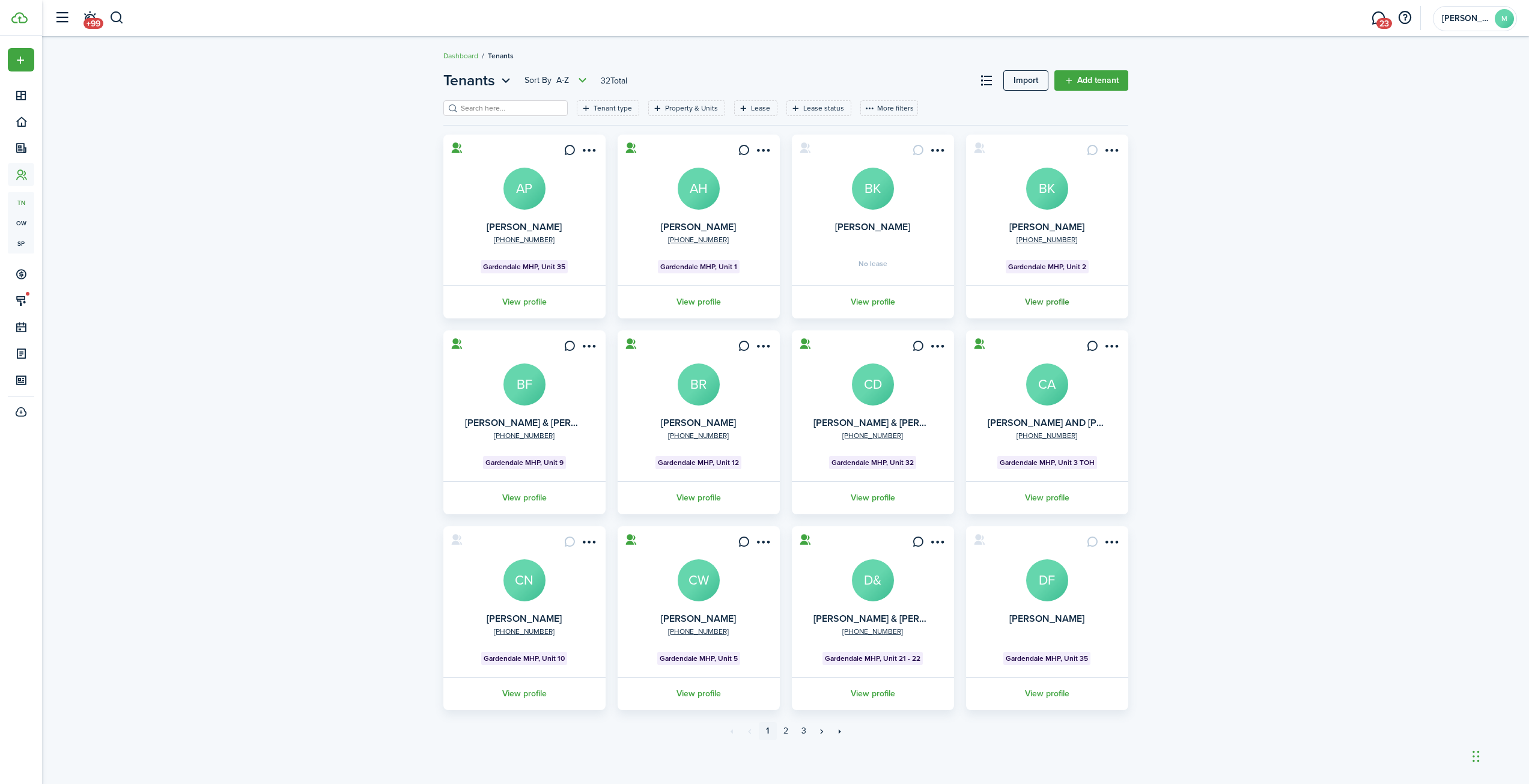
click at [1053, 302] on link "View profile" at bounding box center [1047, 302] width 166 height 33
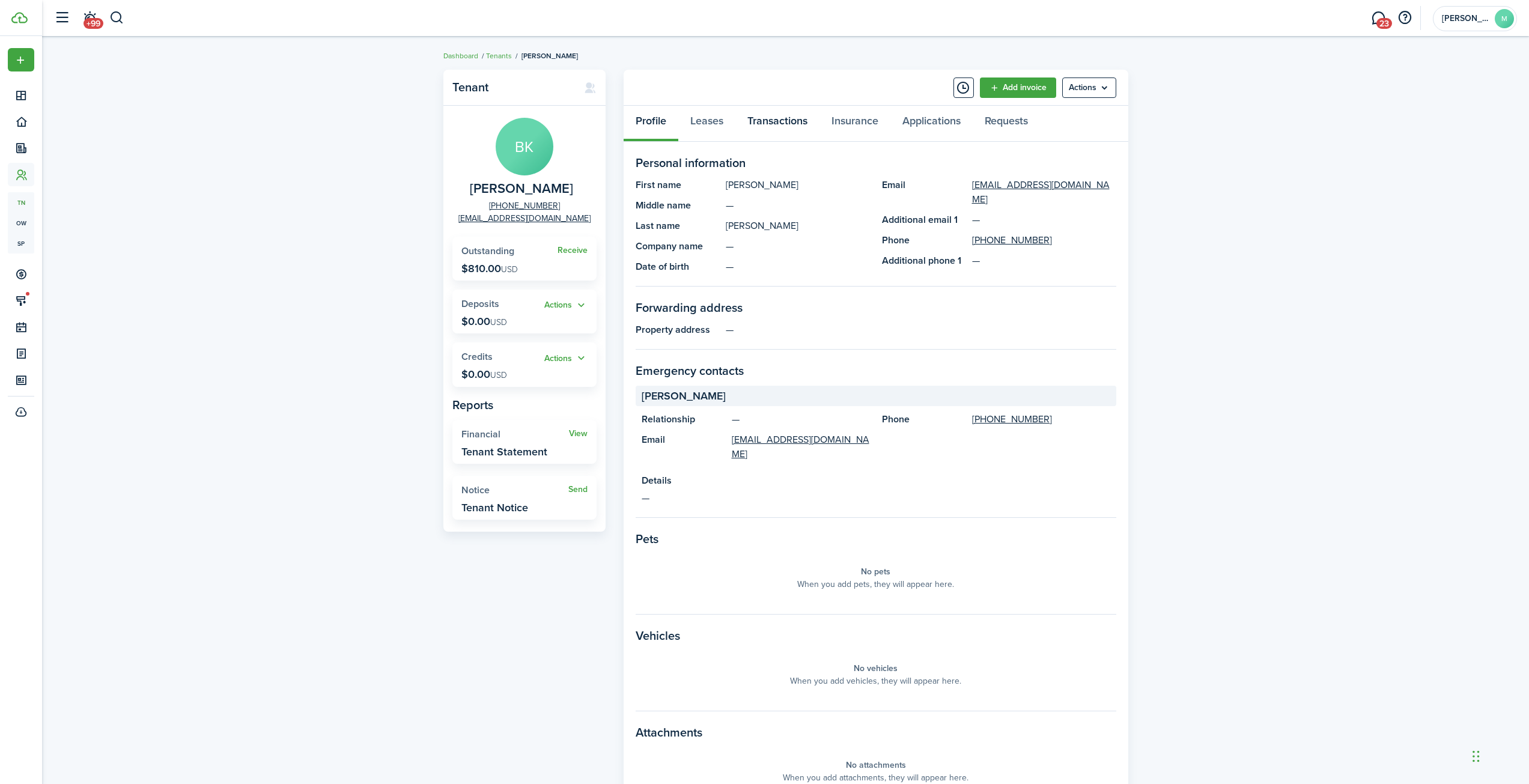
click at [778, 124] on link "Transactions" at bounding box center [777, 124] width 84 height 36
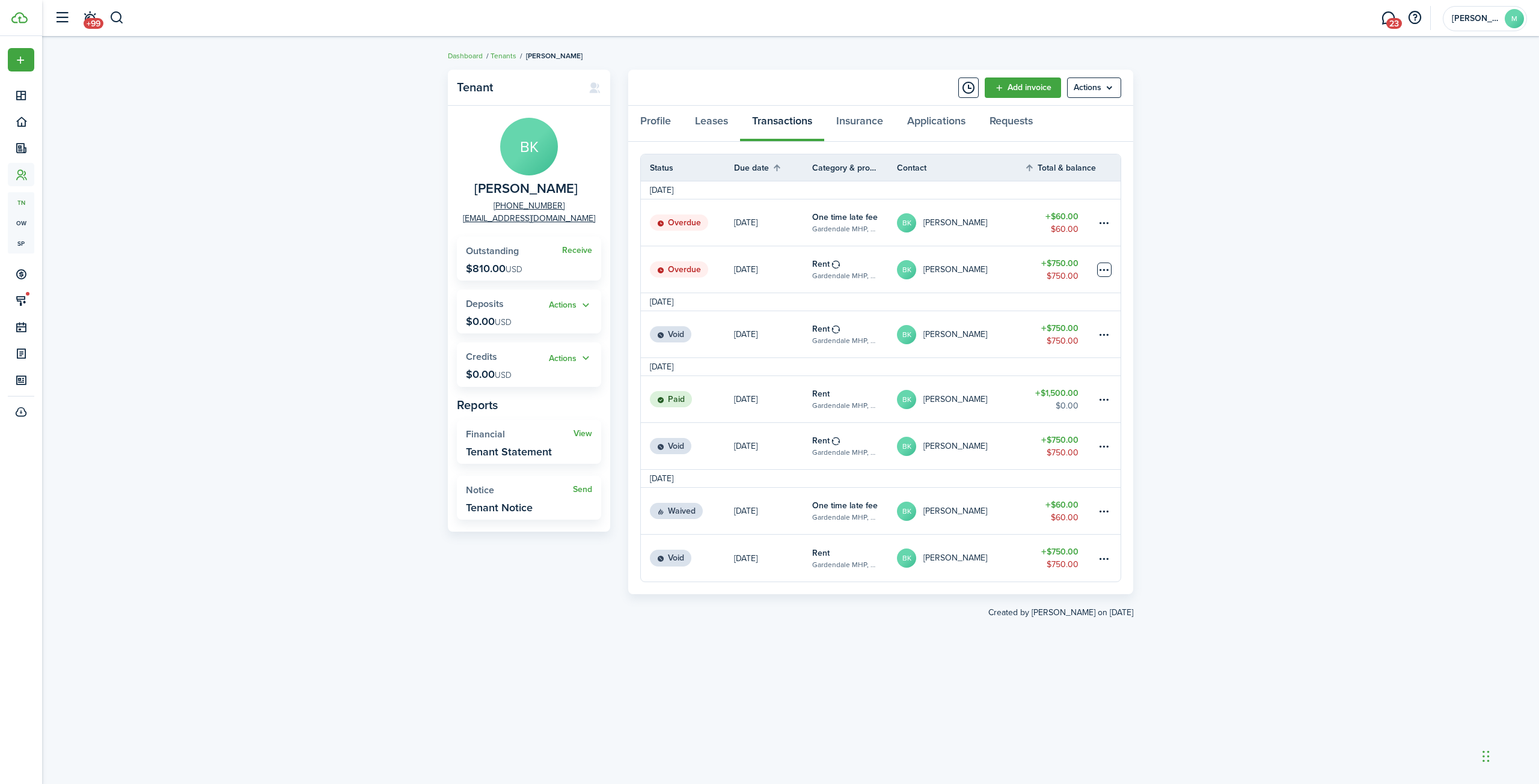
click at [1105, 267] on table-menu-btn-icon at bounding box center [1104, 270] width 15 height 15
click at [1030, 462] on button "Delete" at bounding box center [1059, 462] width 105 height 21
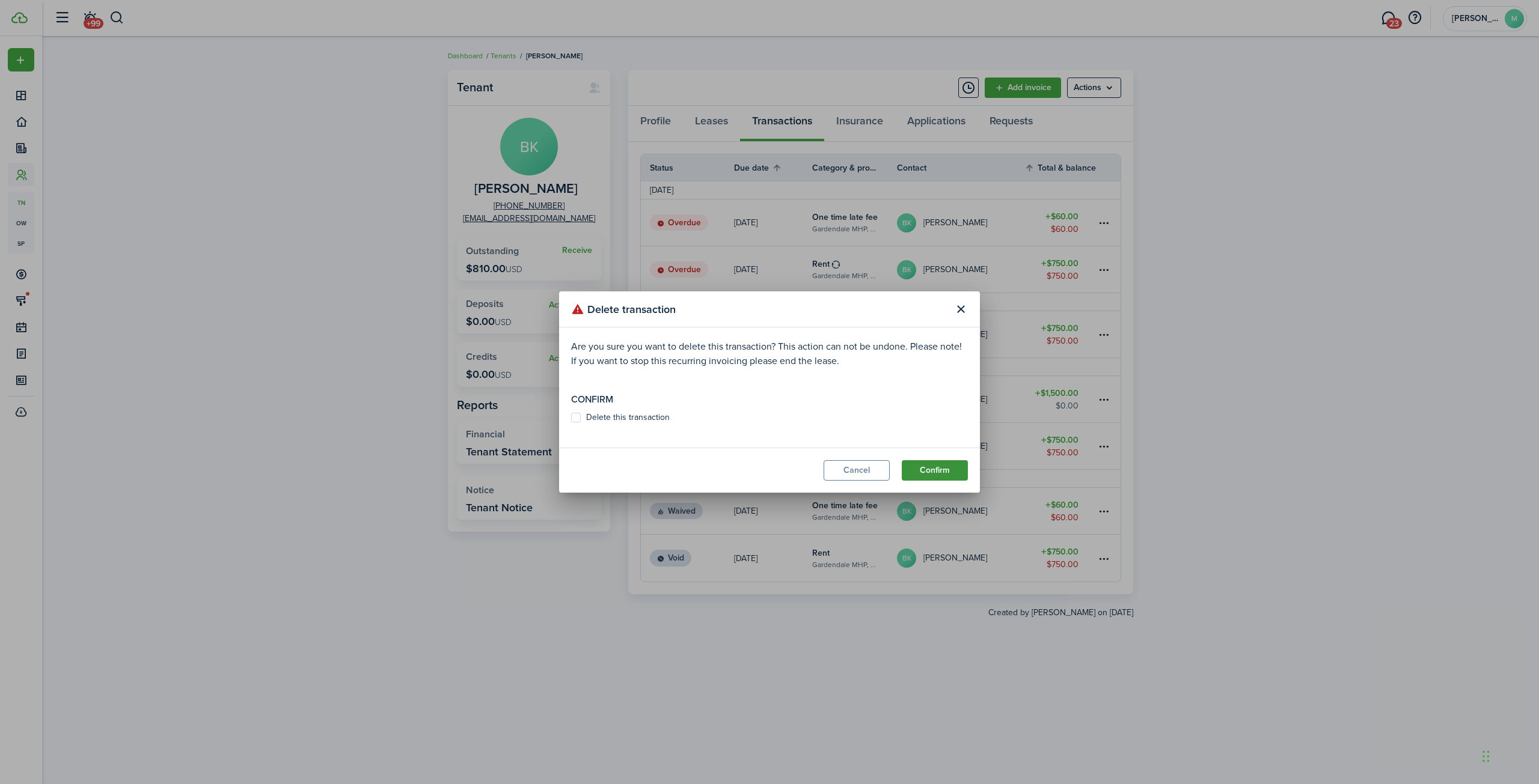
click at [936, 468] on button "Confirm" at bounding box center [934, 470] width 66 height 21
click at [577, 417] on label "Delete this transaction" at bounding box center [620, 418] width 99 height 10
click at [571, 423] on input "Delete this transaction" at bounding box center [570, 423] width 1 height 1
checkbox input "true"
click at [928, 470] on button "Confirm" at bounding box center [934, 470] width 66 height 21
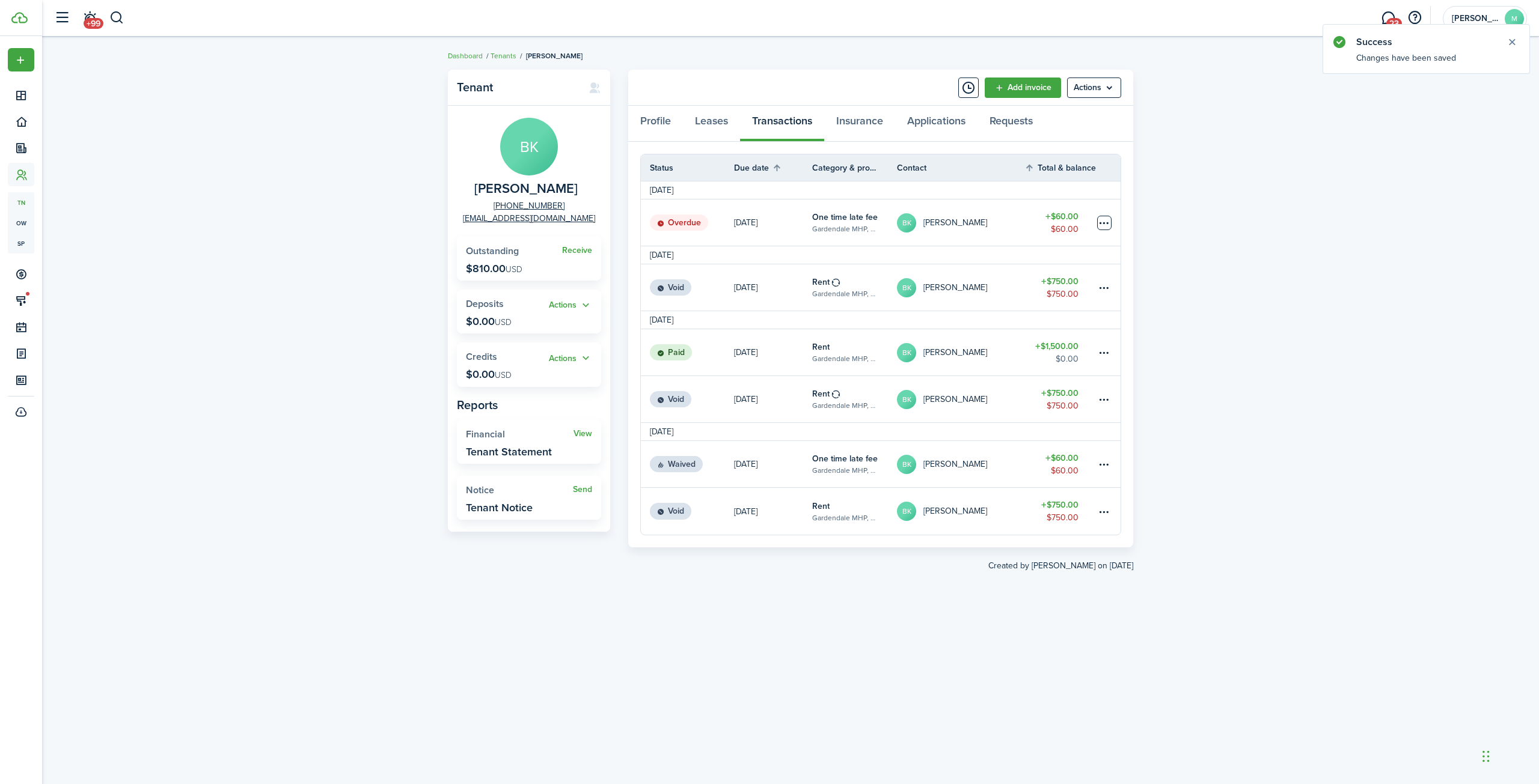
click at [1104, 220] on table-menu-btn-icon at bounding box center [1104, 223] width 15 height 15
click at [1042, 415] on button "Delete" at bounding box center [1059, 415] width 105 height 21
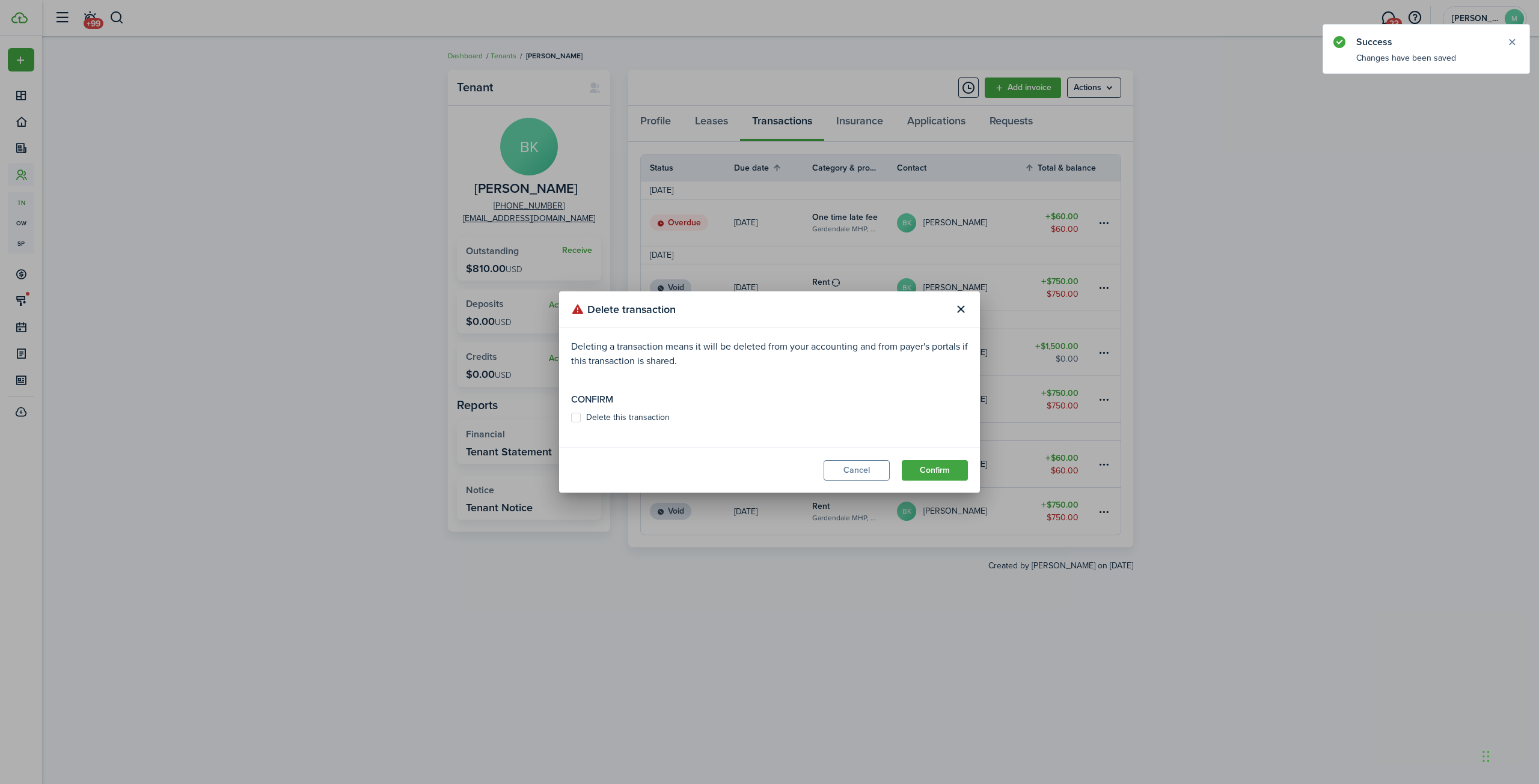
click at [576, 416] on label "Delete this transaction" at bounding box center [620, 418] width 99 height 10
click at [571, 417] on input "Delete this transaction" at bounding box center [570, 417] width 1 height 1
checkbox input "true"
click at [930, 468] on button "Confirm" at bounding box center [934, 470] width 66 height 21
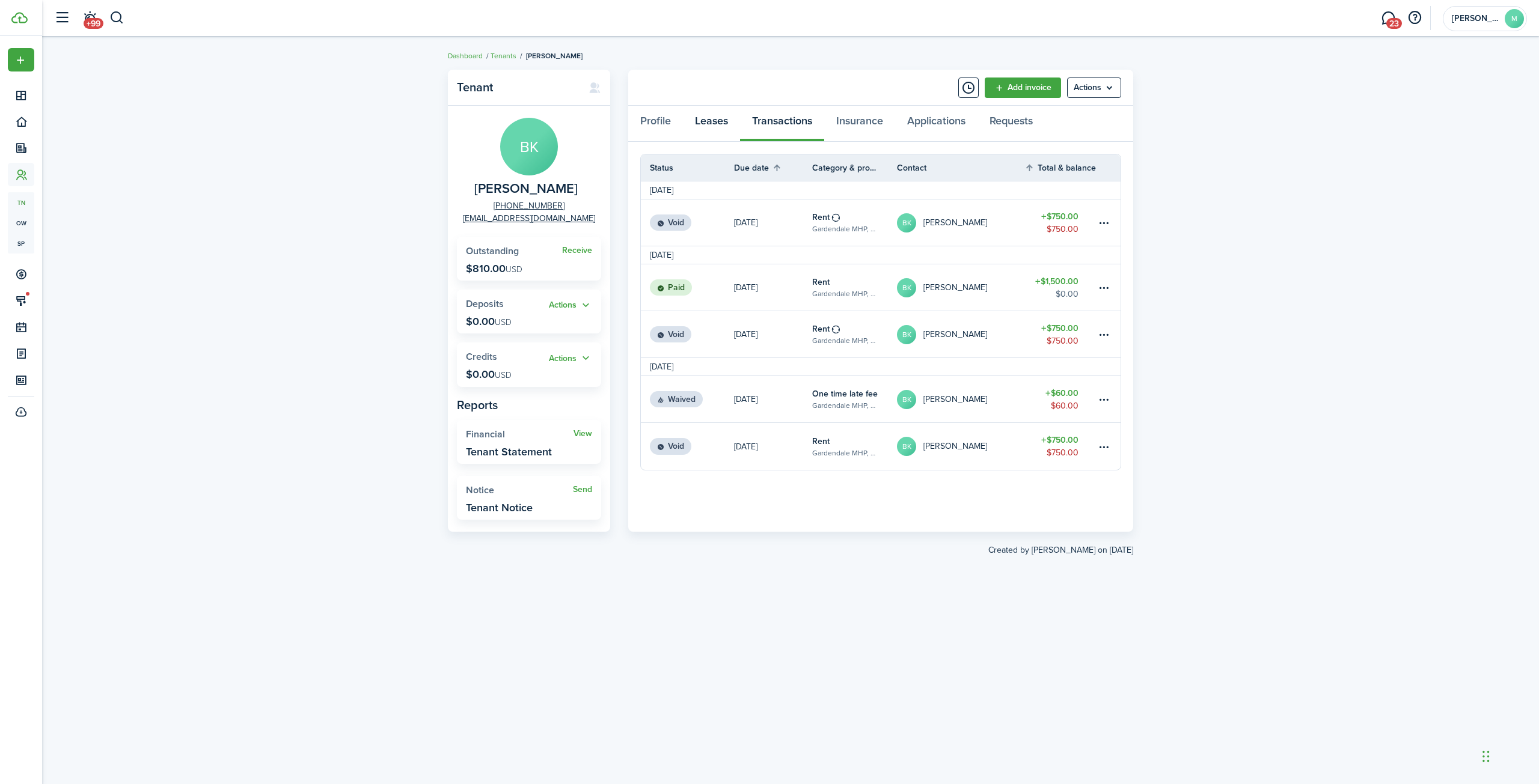
click at [713, 125] on link "Leases" at bounding box center [711, 124] width 57 height 36
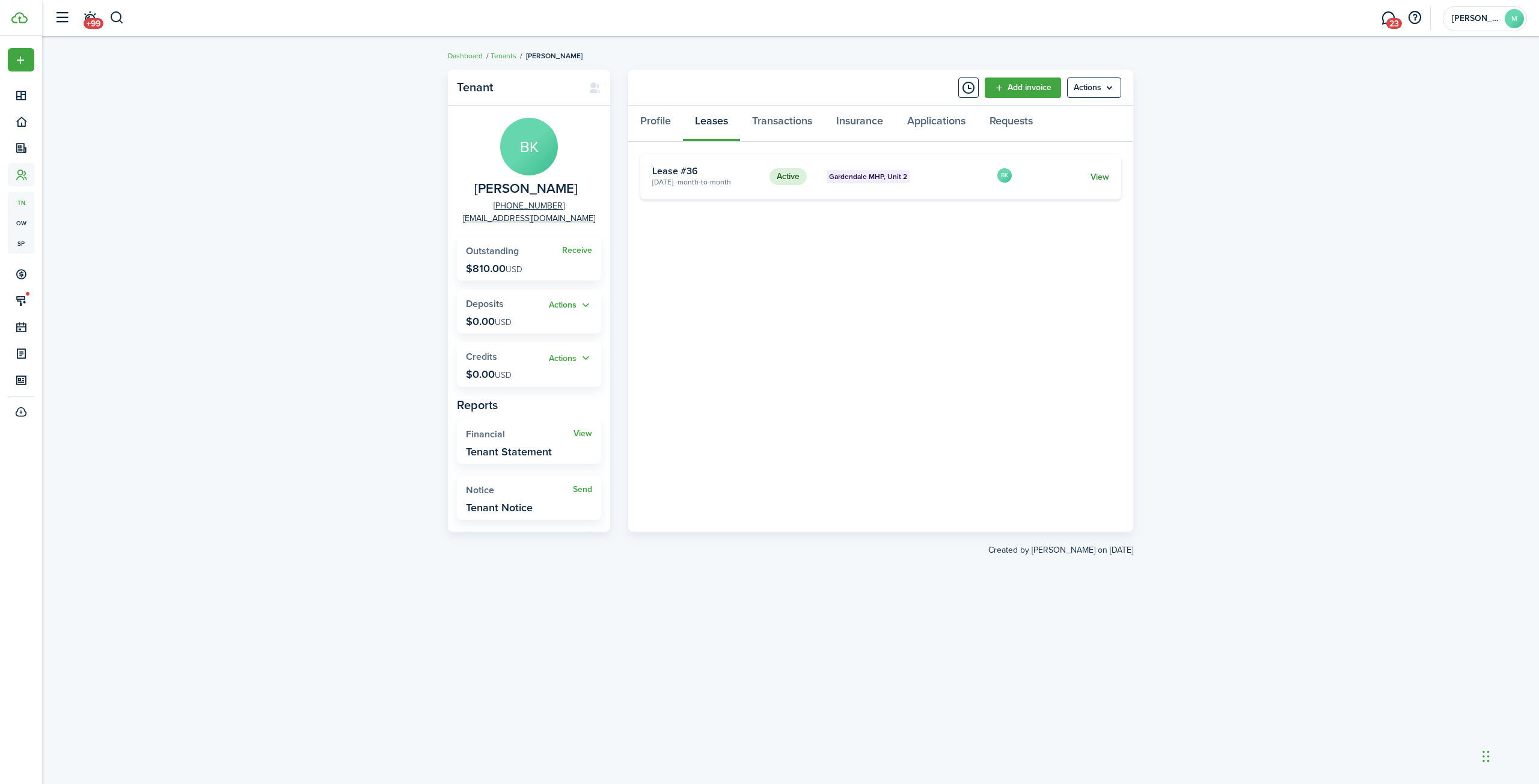
click at [1098, 176] on link "View" at bounding box center [1100, 177] width 19 height 13
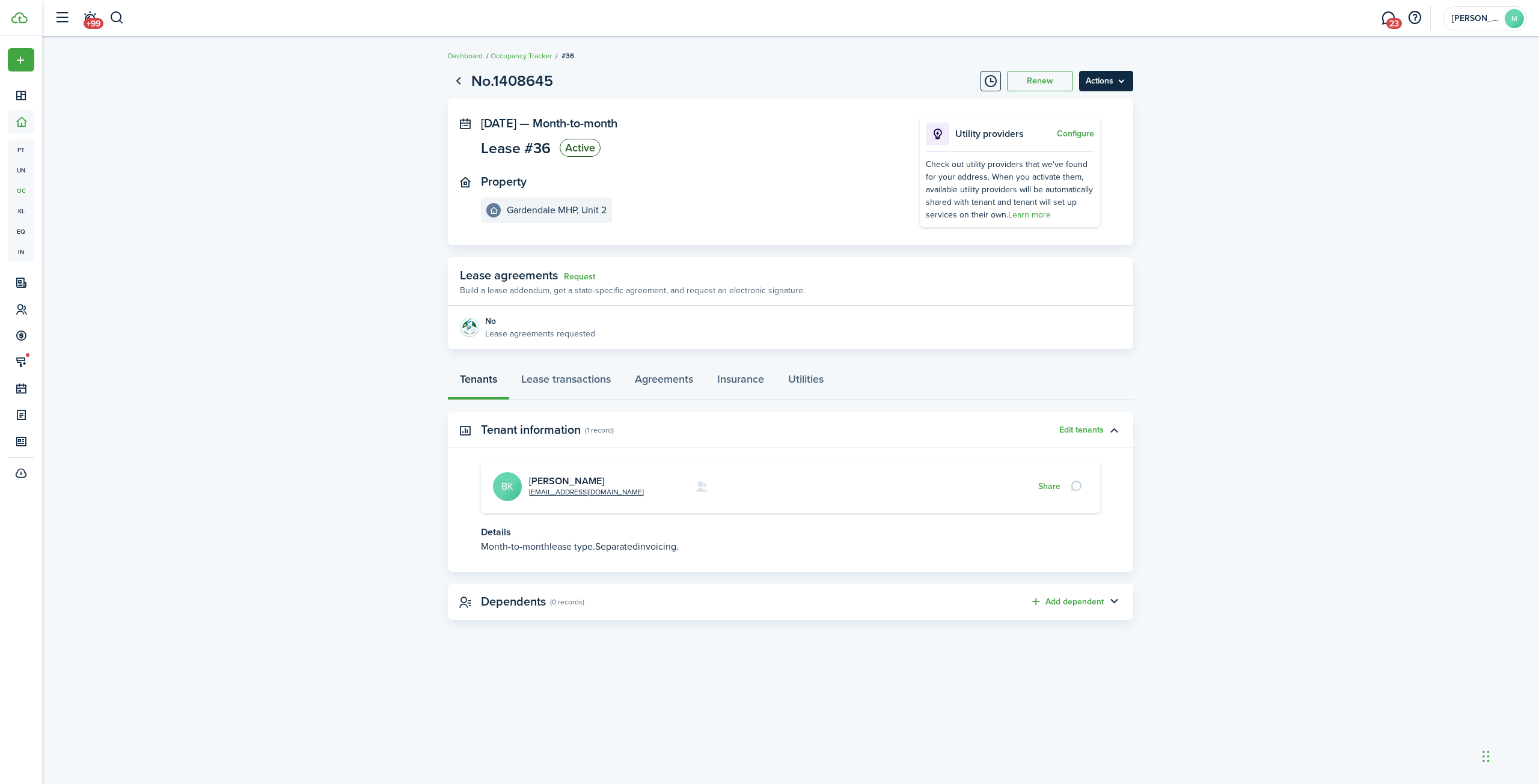
click at [1117, 76] on menu-btn "Actions" at bounding box center [1106, 81] width 54 height 21
click at [1062, 129] on link "Move-out Inspection" at bounding box center [1080, 129] width 105 height 21
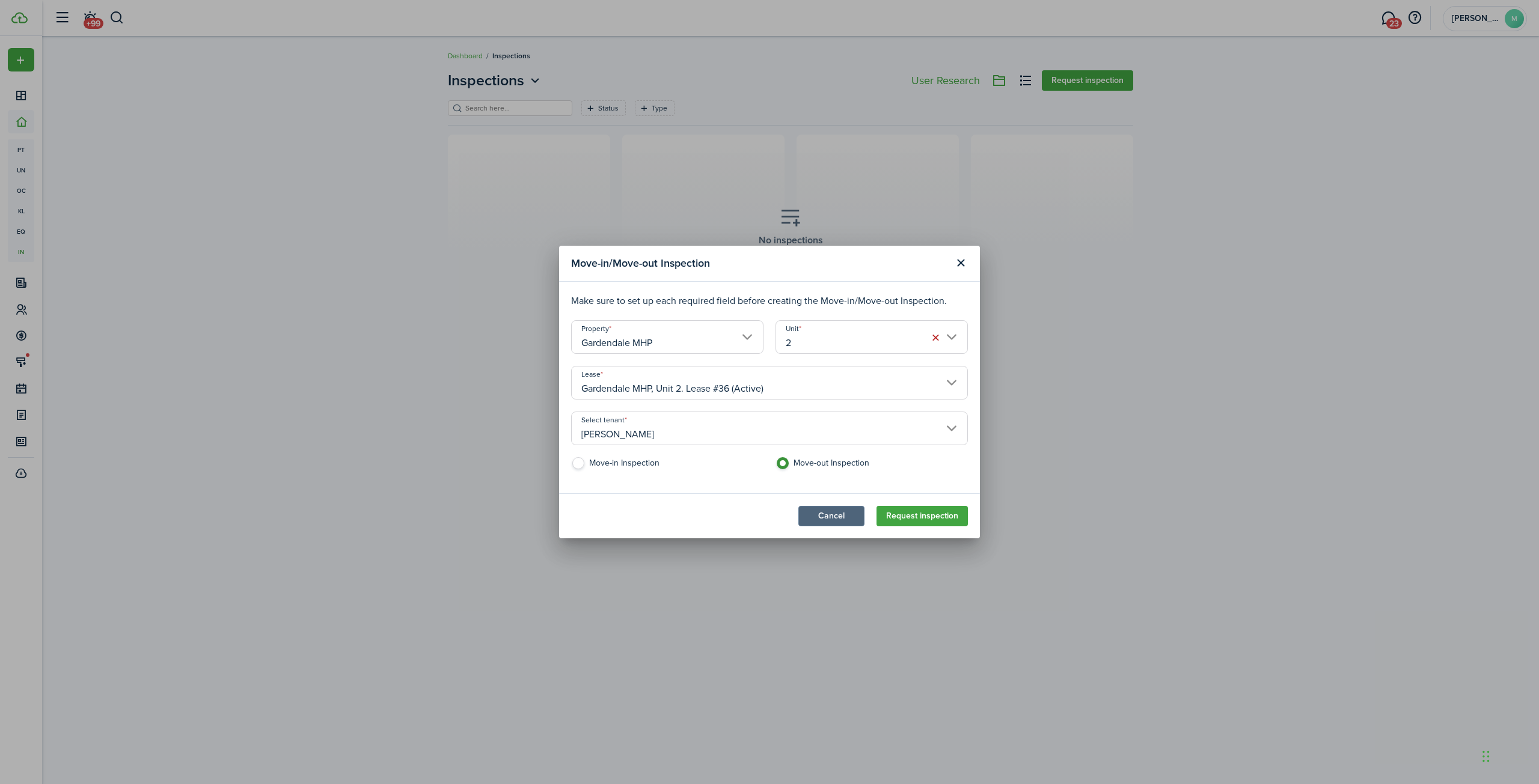
click at [837, 517] on button "Cancel" at bounding box center [831, 516] width 66 height 21
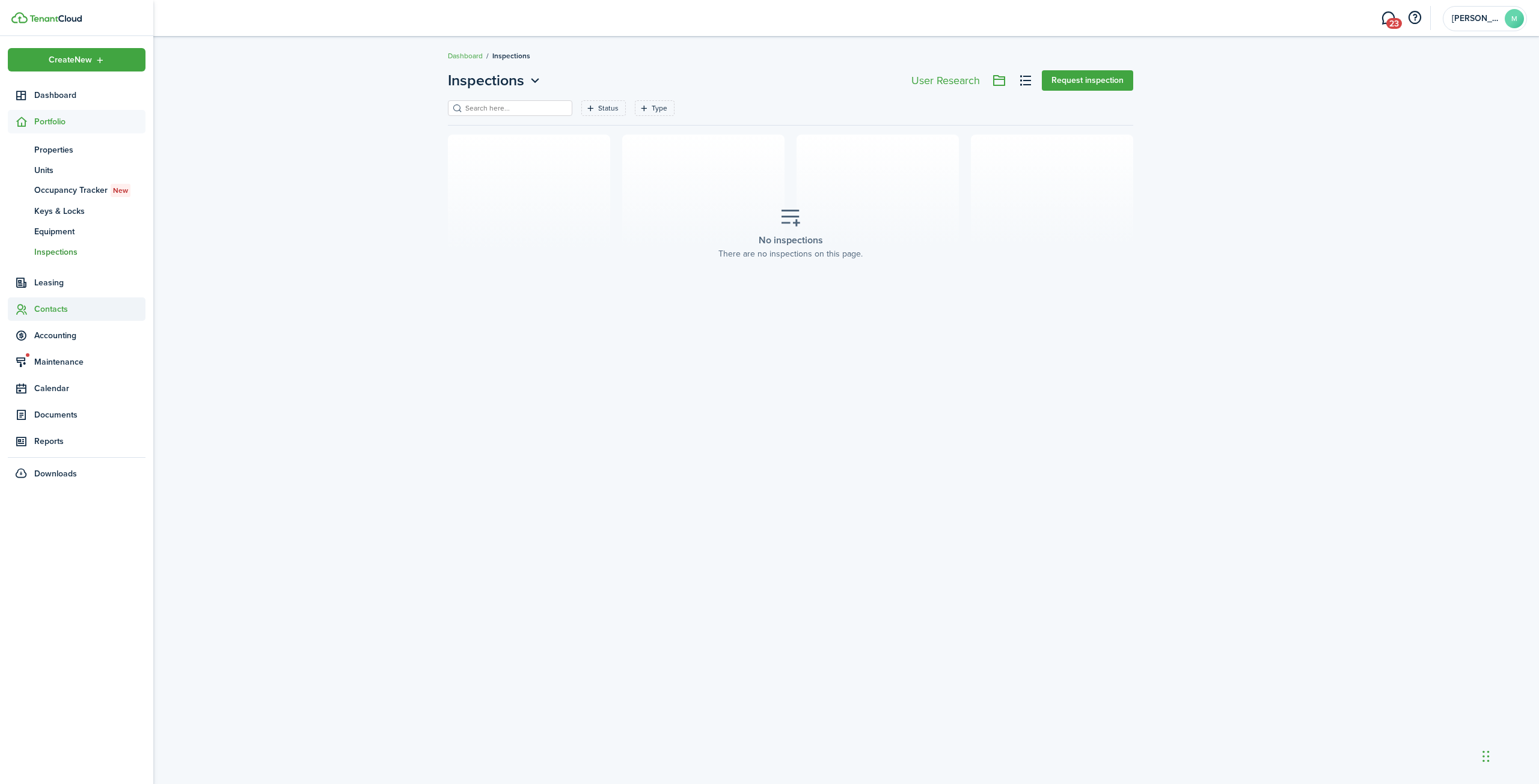
click at [52, 310] on span "Contacts" at bounding box center [90, 309] width 111 height 13
click at [48, 206] on span "Tenants" at bounding box center [90, 203] width 111 height 13
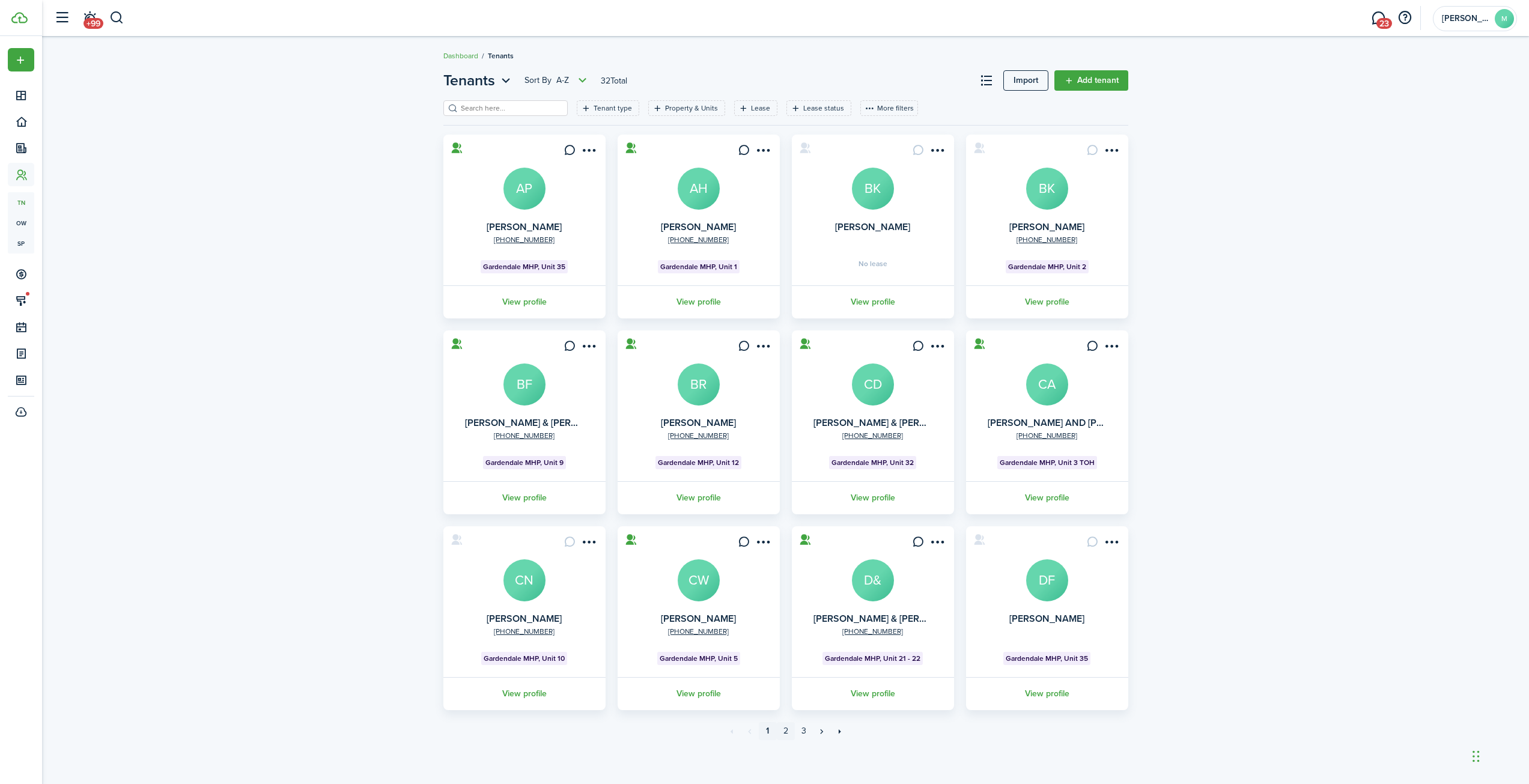
click at [786, 731] on link "2" at bounding box center [786, 731] width 18 height 18
click at [799, 732] on link "3" at bounding box center [804, 731] width 18 height 18
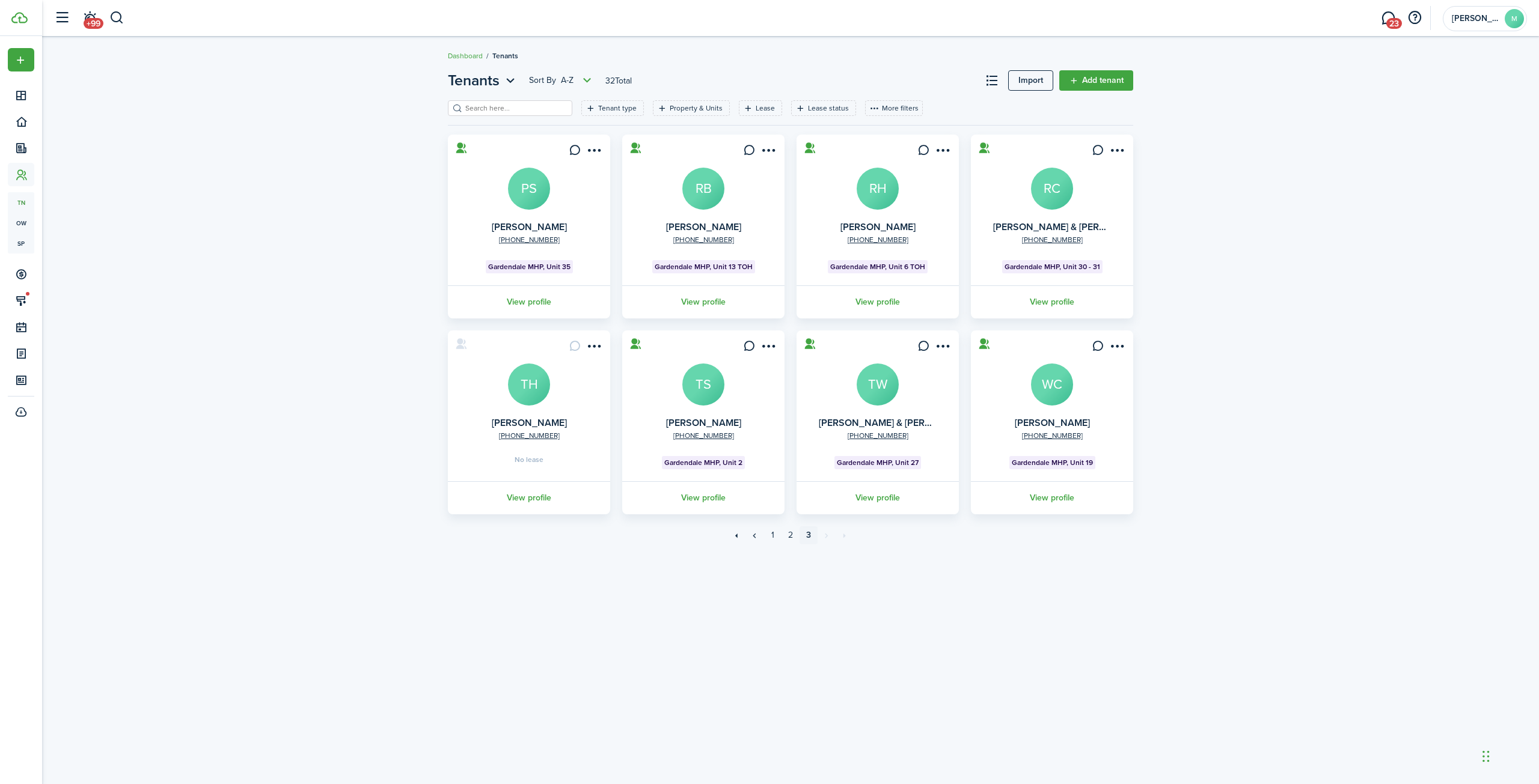
click at [518, 297] on link "View profile" at bounding box center [529, 302] width 166 height 33
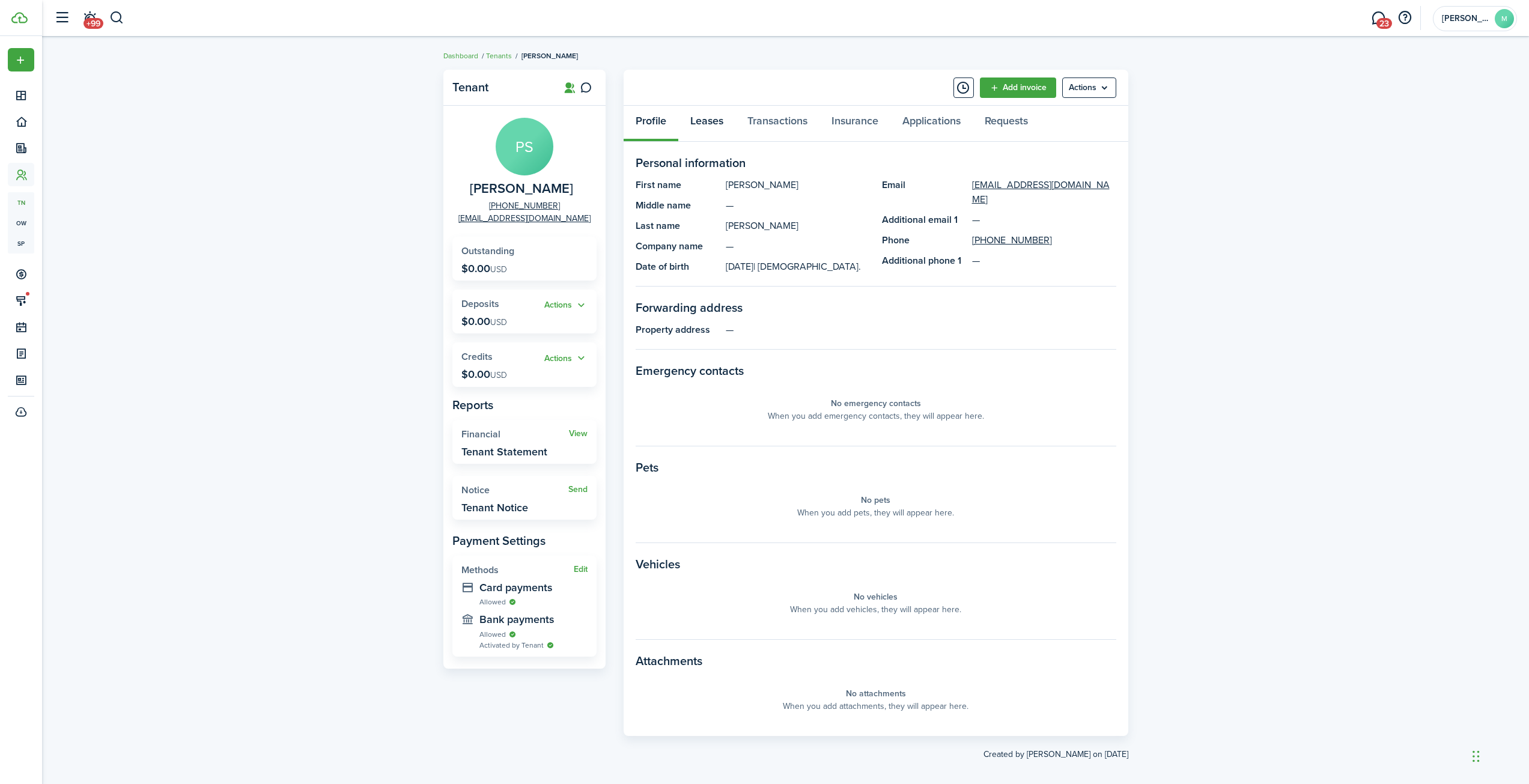
click at [718, 122] on link "Leases" at bounding box center [707, 124] width 57 height 36
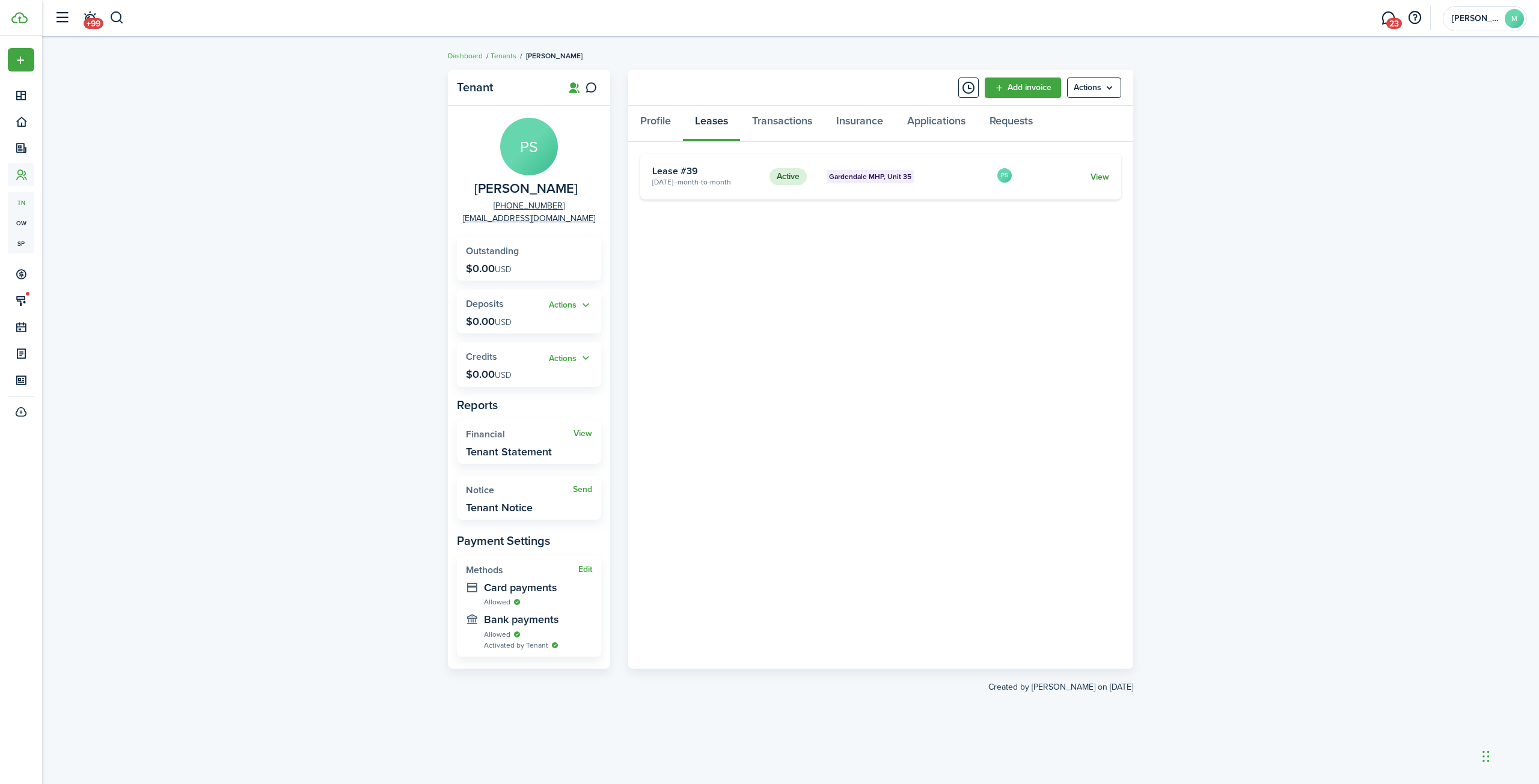
click at [1102, 178] on link "View" at bounding box center [1100, 177] width 19 height 13
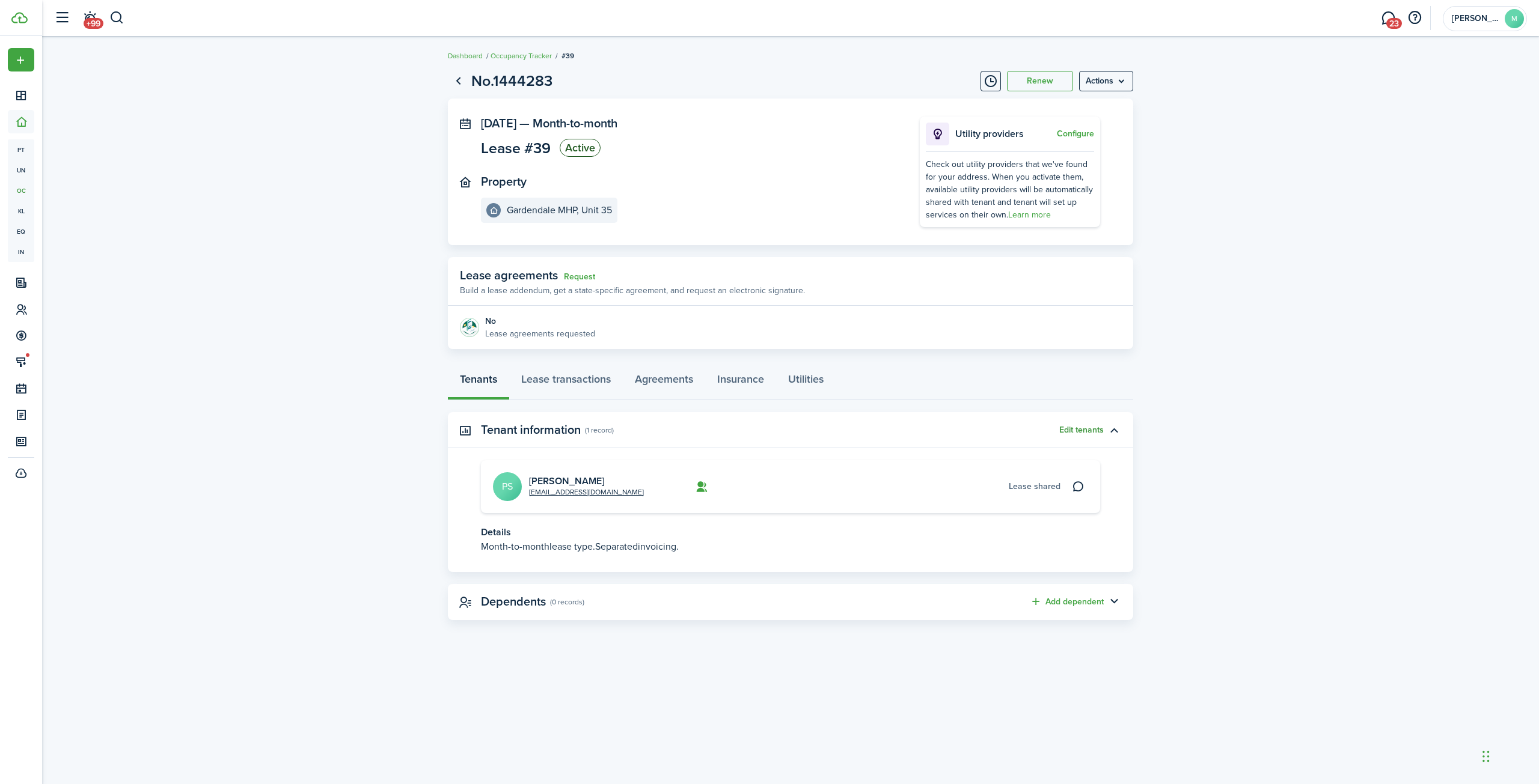
click at [1073, 433] on button "Edit tenants" at bounding box center [1081, 430] width 44 height 10
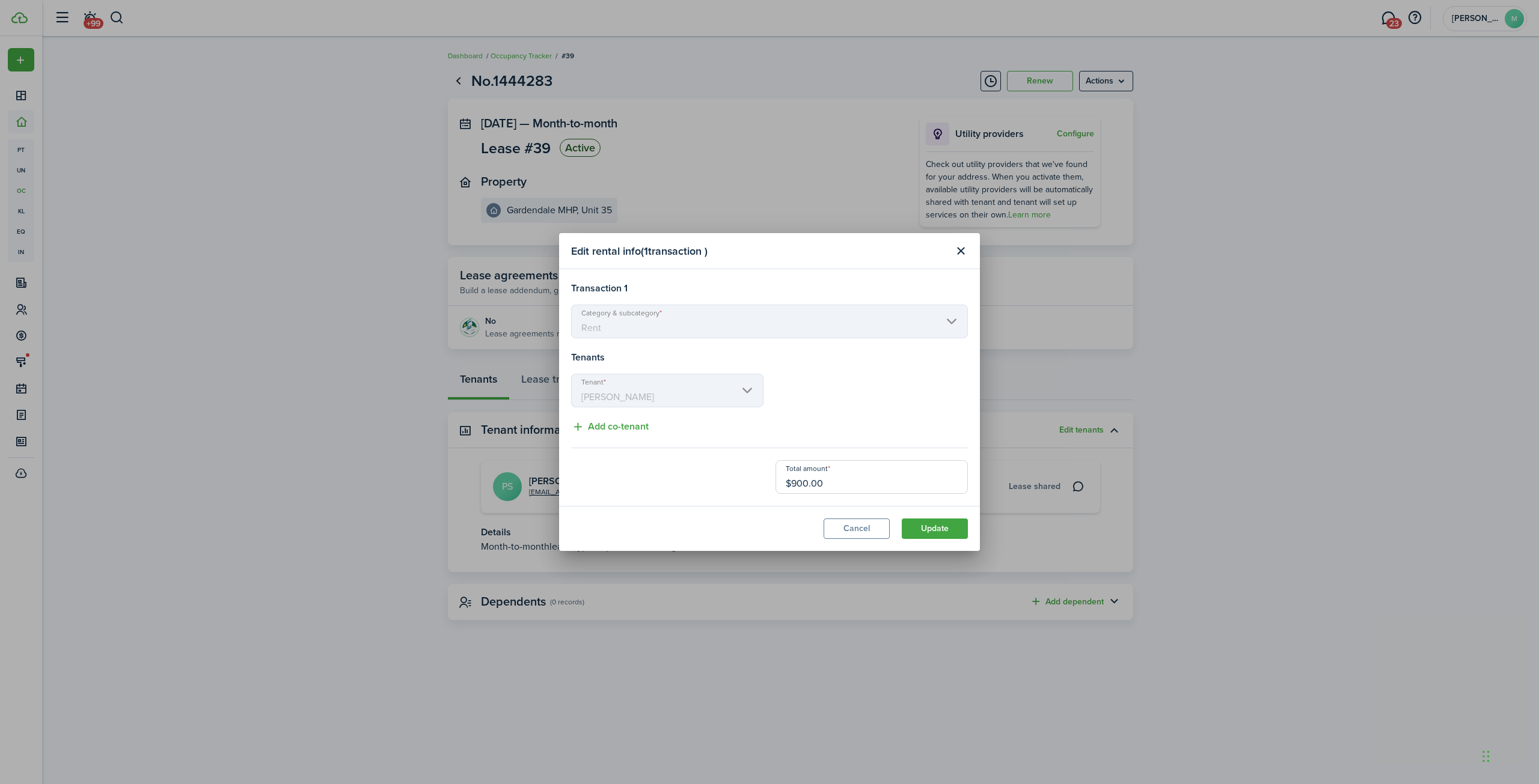
click at [683, 405] on mbsc-scroller "Tenant [PERSON_NAME]" at bounding box center [667, 390] width 193 height 34
click at [639, 428] on button "Add co-tenant" at bounding box center [610, 426] width 77 height 15
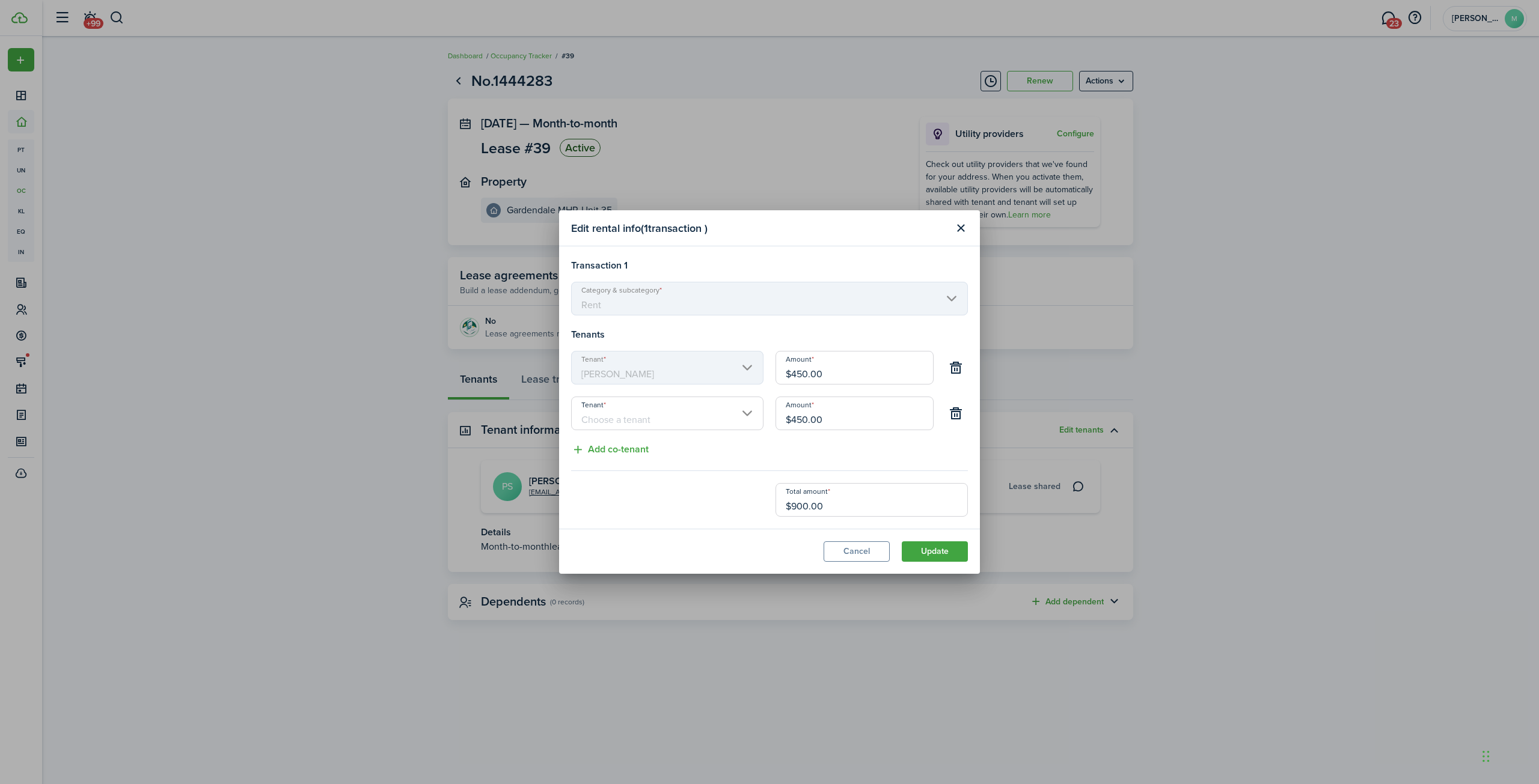
click at [667, 418] on input "Tenant" at bounding box center [667, 413] width 193 height 34
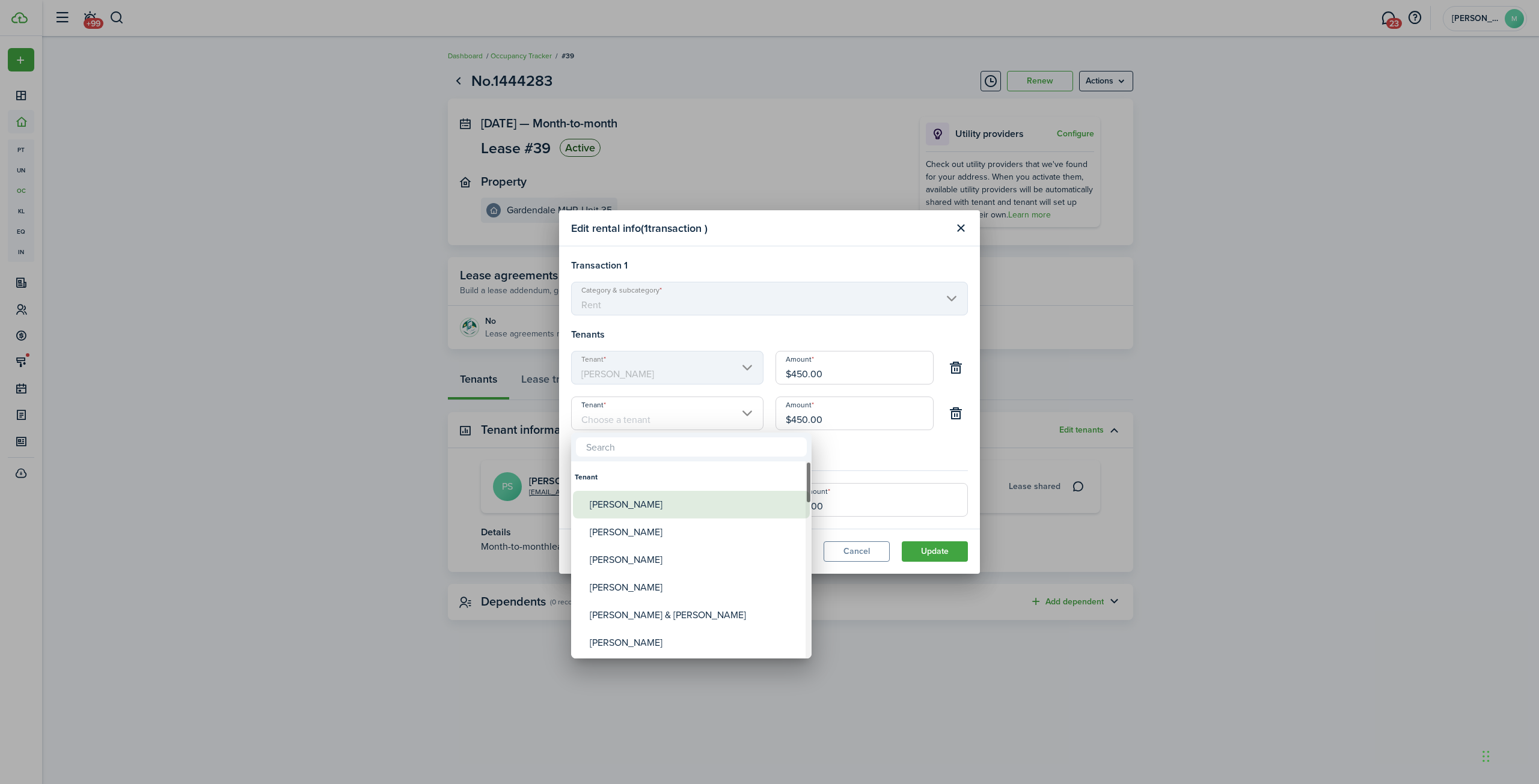
click at [603, 500] on div "[PERSON_NAME]" at bounding box center [696, 504] width 213 height 27
type input "[PERSON_NAME]"
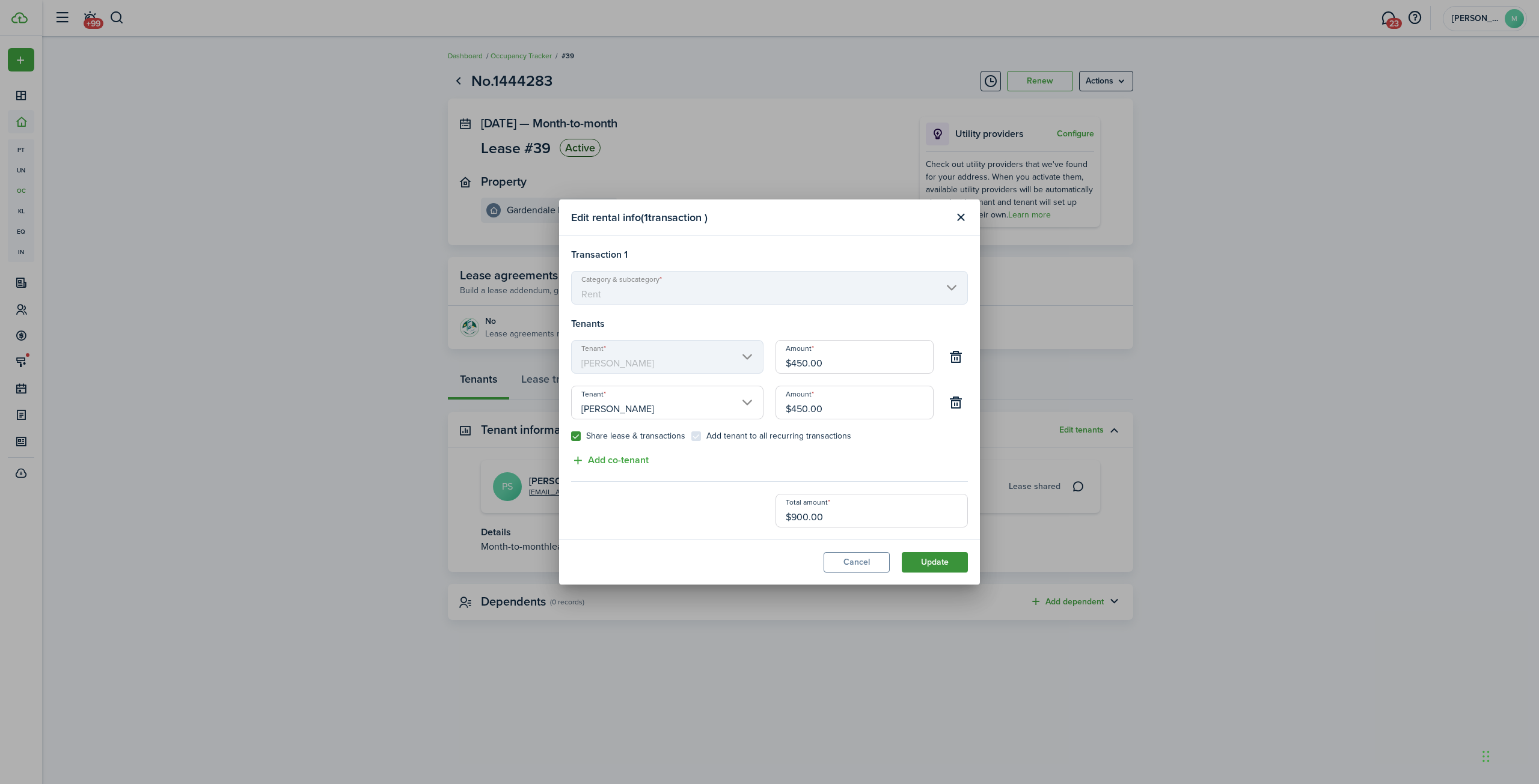
click at [923, 564] on button "Update" at bounding box center [934, 562] width 66 height 21
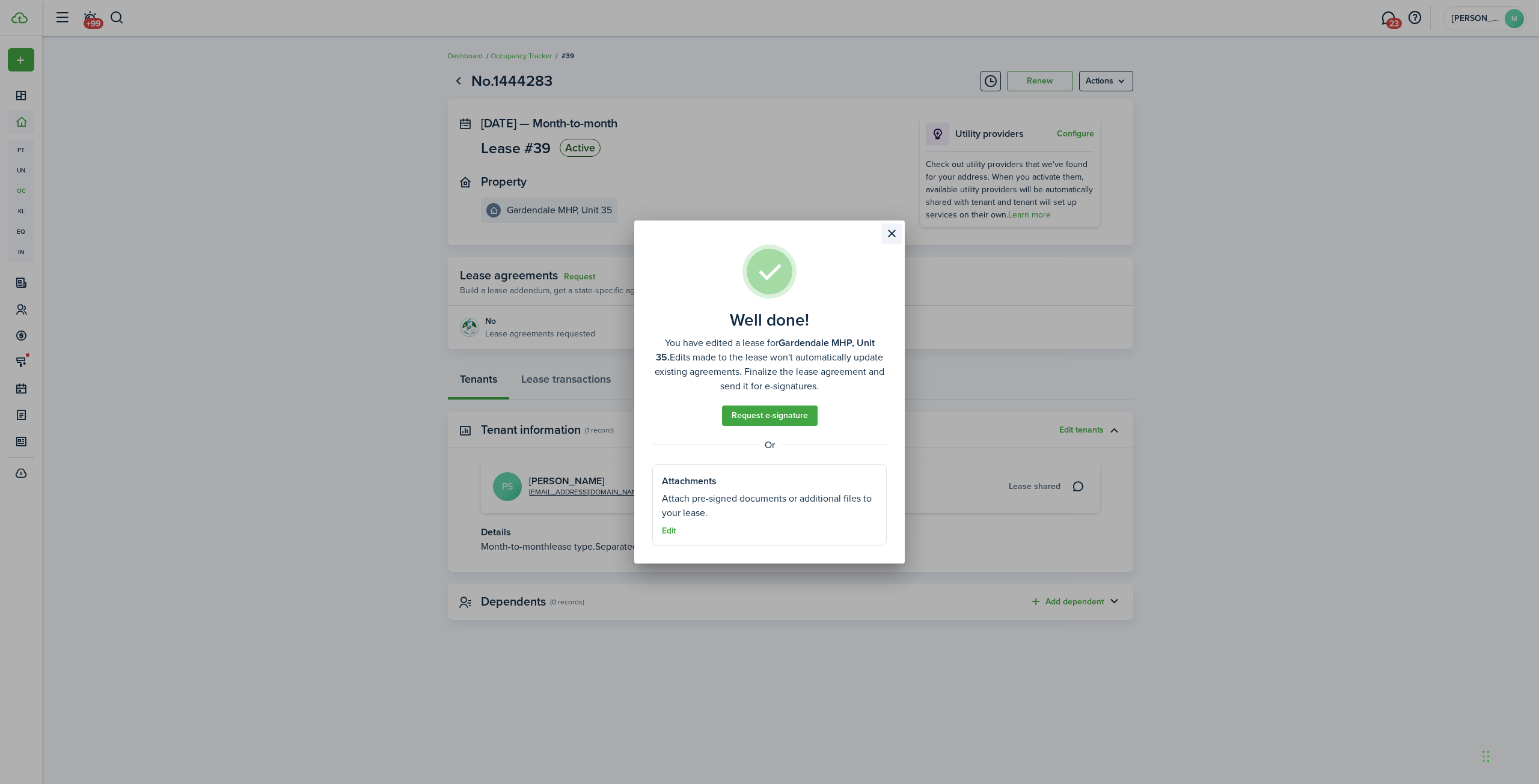
click at [890, 228] on button "Close modal" at bounding box center [892, 234] width 21 height 21
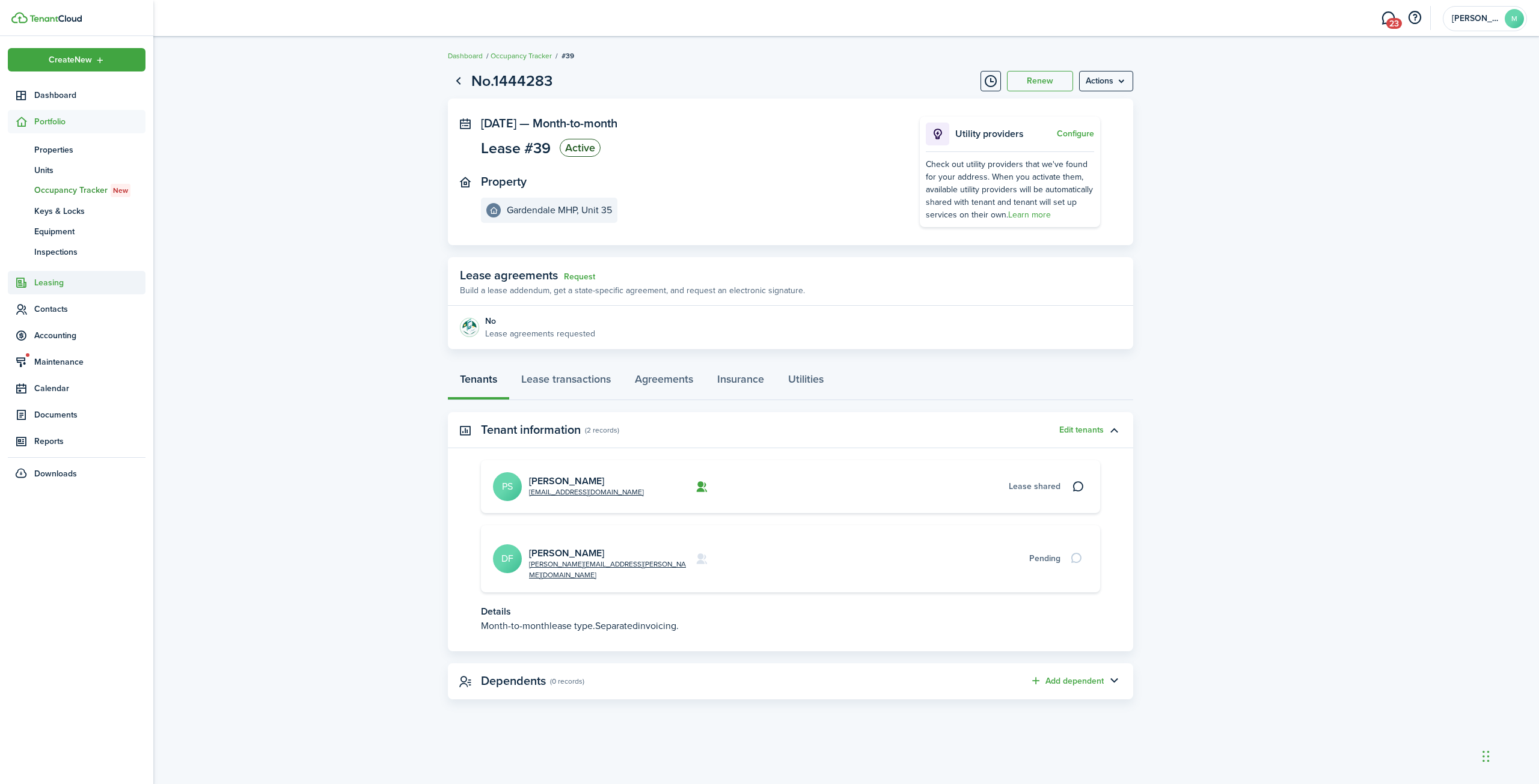
click at [49, 284] on span "Leasing" at bounding box center [90, 283] width 111 height 13
click at [52, 287] on span "Contacts" at bounding box center [90, 289] width 111 height 13
click at [50, 200] on span "Tenants" at bounding box center [90, 203] width 111 height 13
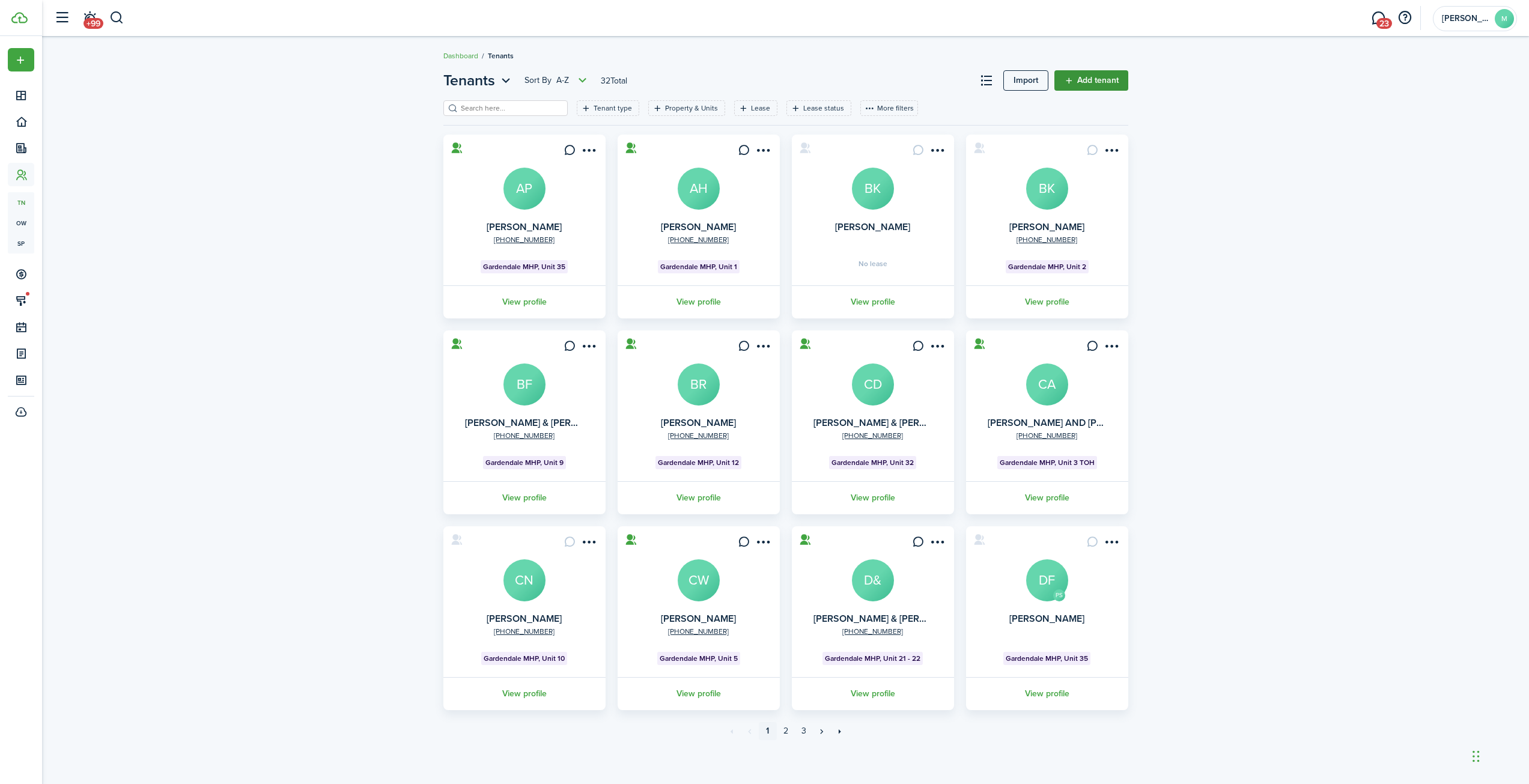
click at [1100, 81] on link "Add tenant" at bounding box center [1091, 80] width 74 height 21
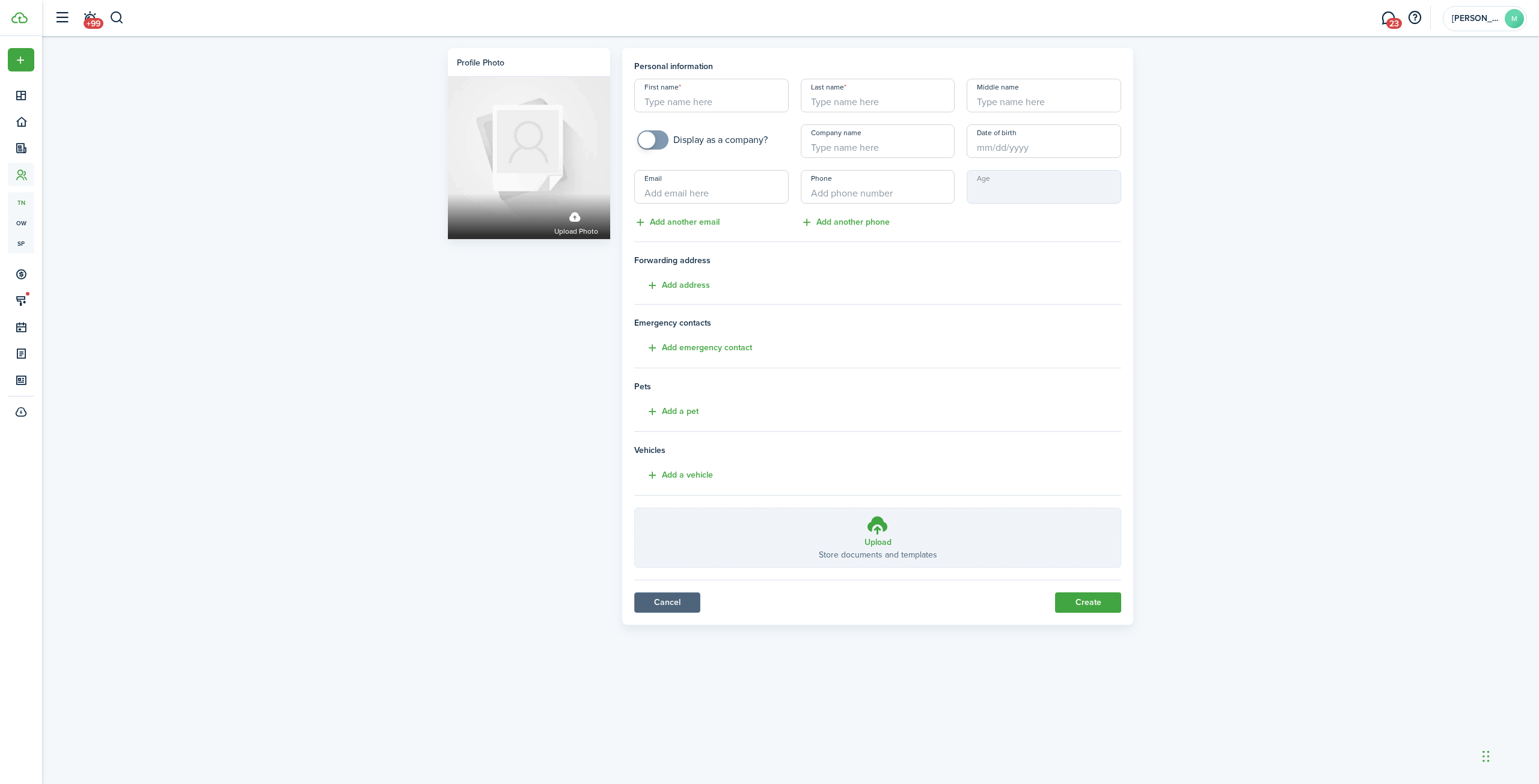
click at [675, 601] on link "Cancel" at bounding box center [667, 602] width 66 height 21
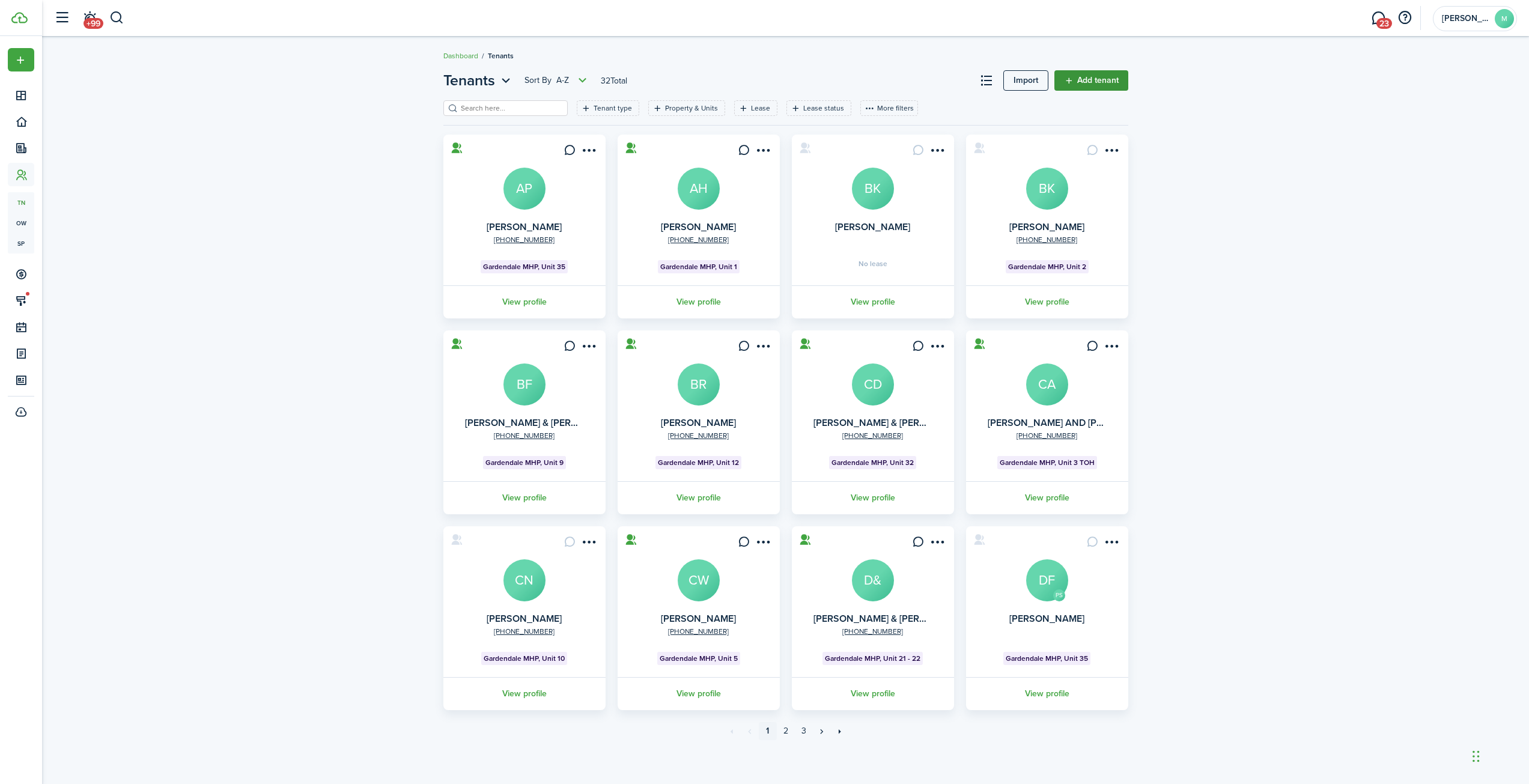
click at [1108, 80] on link "Add tenant" at bounding box center [1091, 80] width 74 height 21
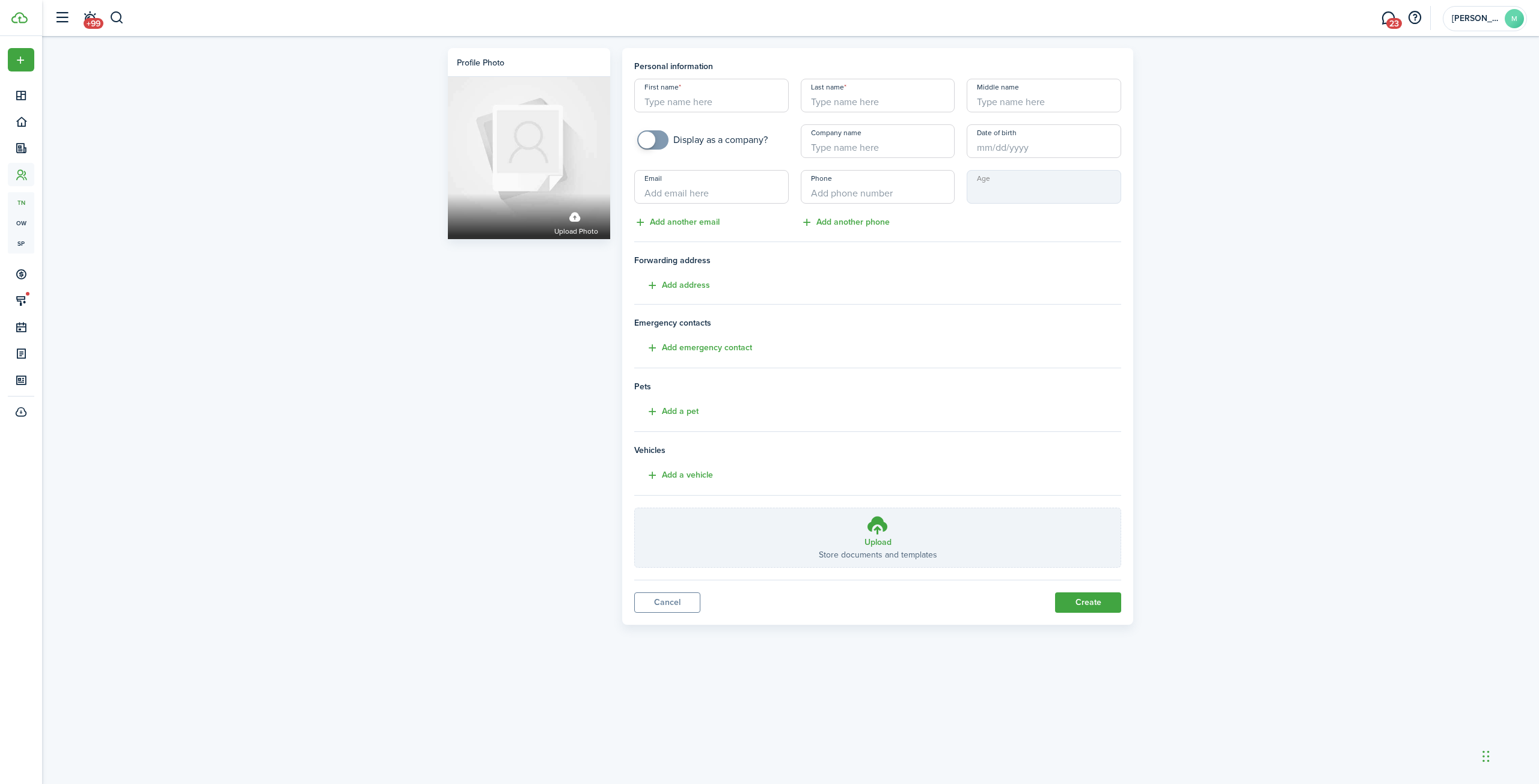
click at [268, 231] on div "Profile photo Upload photo Personal information First name Last name Middle nam…" at bounding box center [791, 333] width 1497 height 595
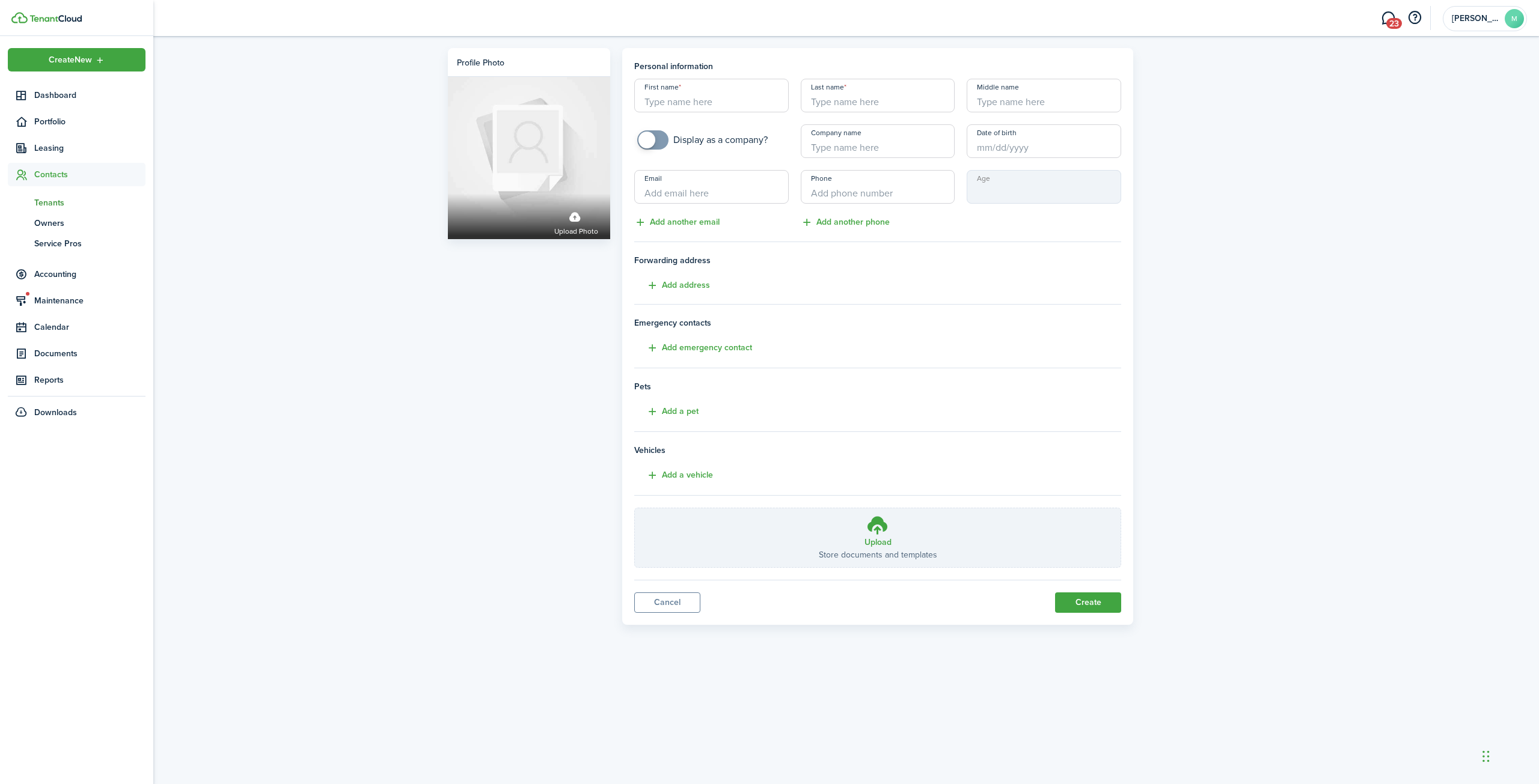
click at [54, 170] on span "Contacts" at bounding box center [90, 174] width 111 height 13
drag, startPoint x: 54, startPoint y: 171, endPoint x: 60, endPoint y: 162, distance: 10.8
click at [54, 170] on span "Contacts" at bounding box center [90, 174] width 111 height 13
click at [41, 202] on span "Tenants" at bounding box center [90, 203] width 111 height 13
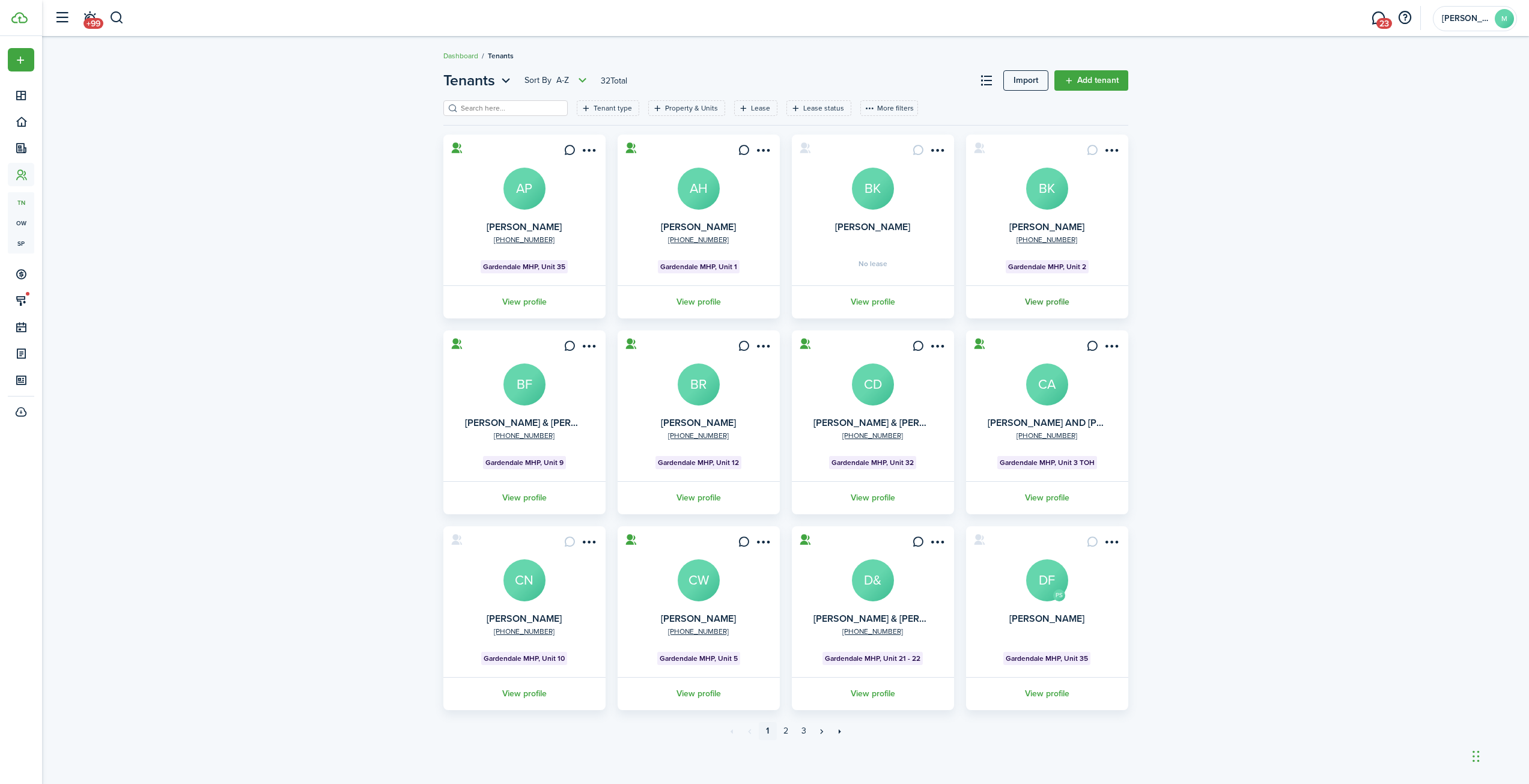
click at [1039, 298] on link "View profile" at bounding box center [1047, 302] width 166 height 33
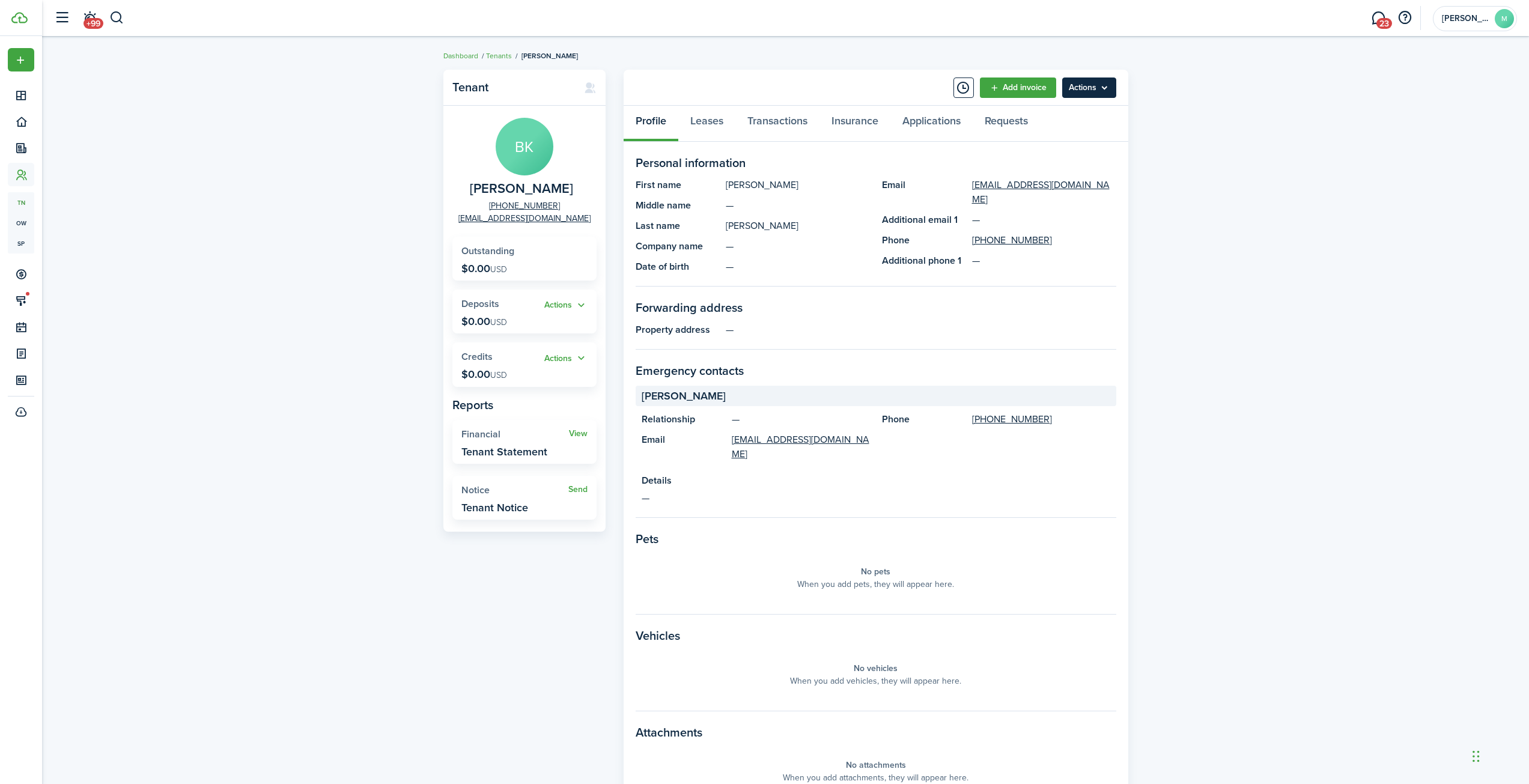
click at [1085, 87] on menu-btn "Actions" at bounding box center [1089, 88] width 54 height 21
click at [1252, 264] on div "Tenant BK [PERSON_NAME] [PHONE_NUMBER] [EMAIL_ADDRESS][DOMAIN_NAME] Outstanding…" at bounding box center [785, 451] width 1487 height 774
click at [710, 123] on link "Leases" at bounding box center [707, 124] width 57 height 36
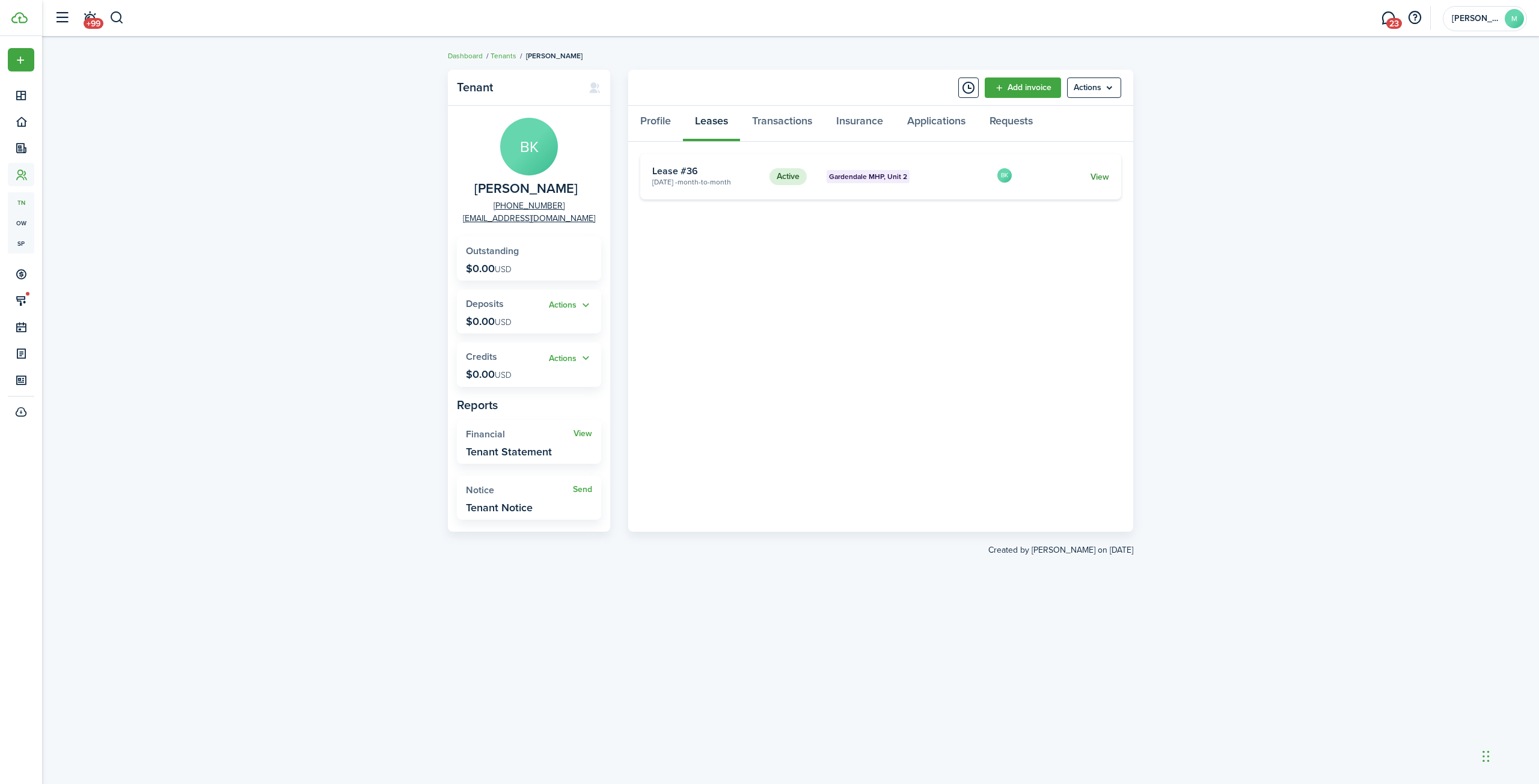
click at [1098, 177] on link "View" at bounding box center [1100, 177] width 19 height 13
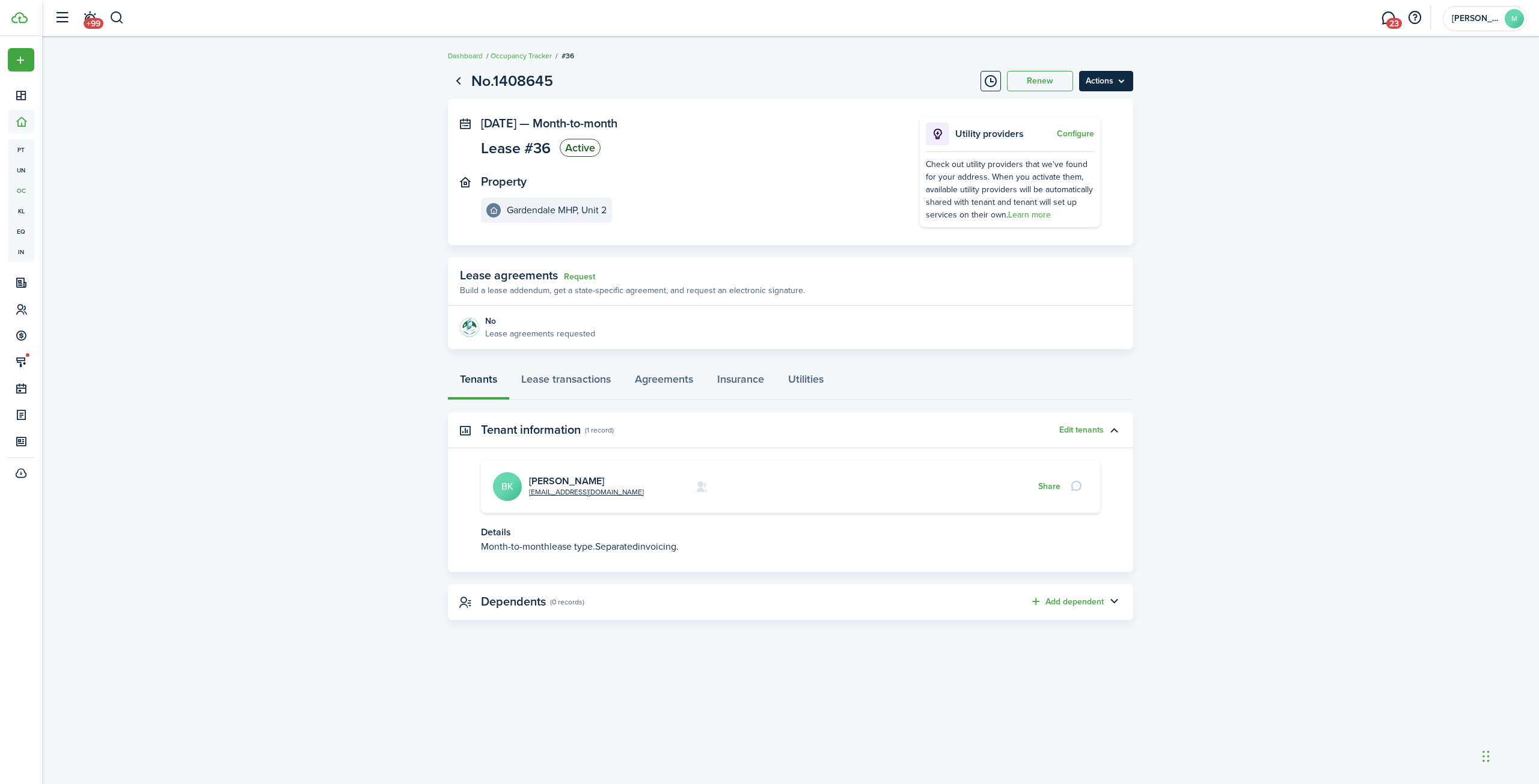
click at [1109, 81] on menu-btn "Actions" at bounding box center [1106, 81] width 54 height 21
click at [277, 133] on lease-view "No.1408645 Renew Actions [DATE] — Month-to-month Lease #36 Active Property Gard…" at bounding box center [791, 345] width 1497 height 562
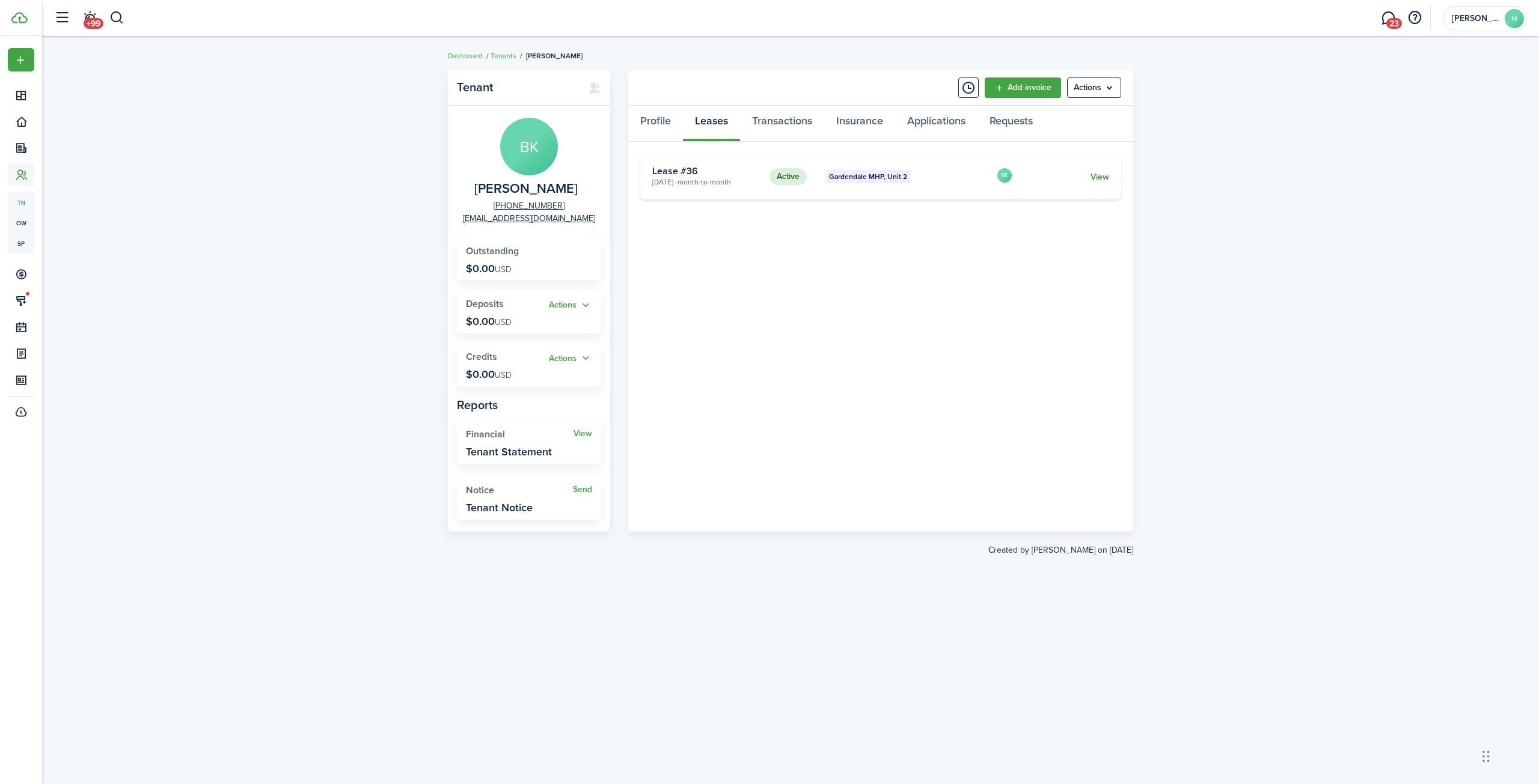
click at [1104, 176] on link "View" at bounding box center [1100, 177] width 19 height 13
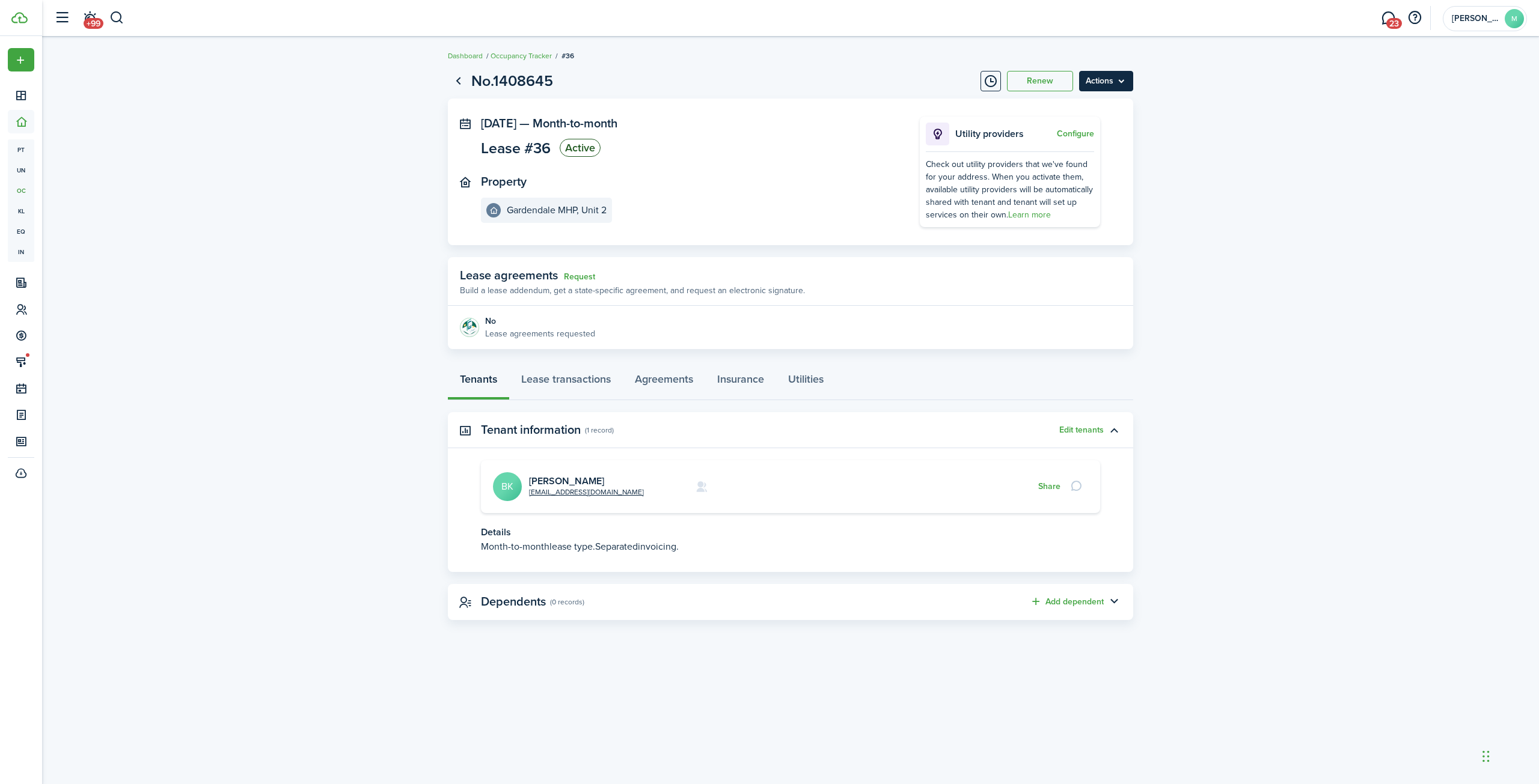
click at [1101, 79] on menu-btn "Actions" at bounding box center [1106, 81] width 54 height 21
click at [218, 227] on lease-view "No.1408645 Renew Actions [DATE] — Month-to-month Lease #36 Active Property Gard…" at bounding box center [791, 345] width 1497 height 562
click at [1109, 79] on menu-btn "Actions" at bounding box center [1106, 81] width 54 height 21
click at [1073, 150] on link "End Lease" at bounding box center [1080, 150] width 105 height 21
click at [1107, 77] on menu-btn "Actions" at bounding box center [1106, 81] width 54 height 21
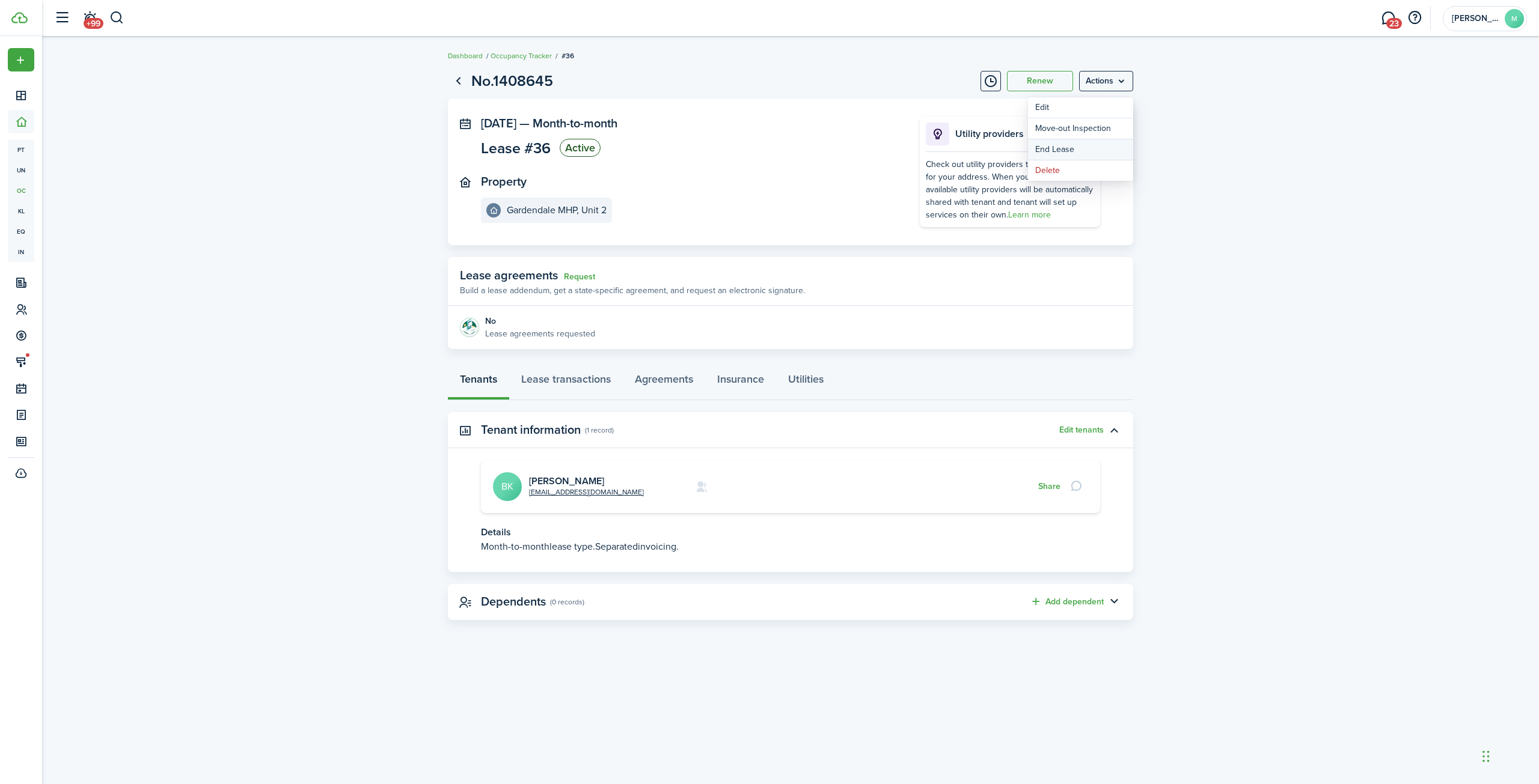
click at [1076, 142] on link "End Lease" at bounding box center [1080, 150] width 105 height 21
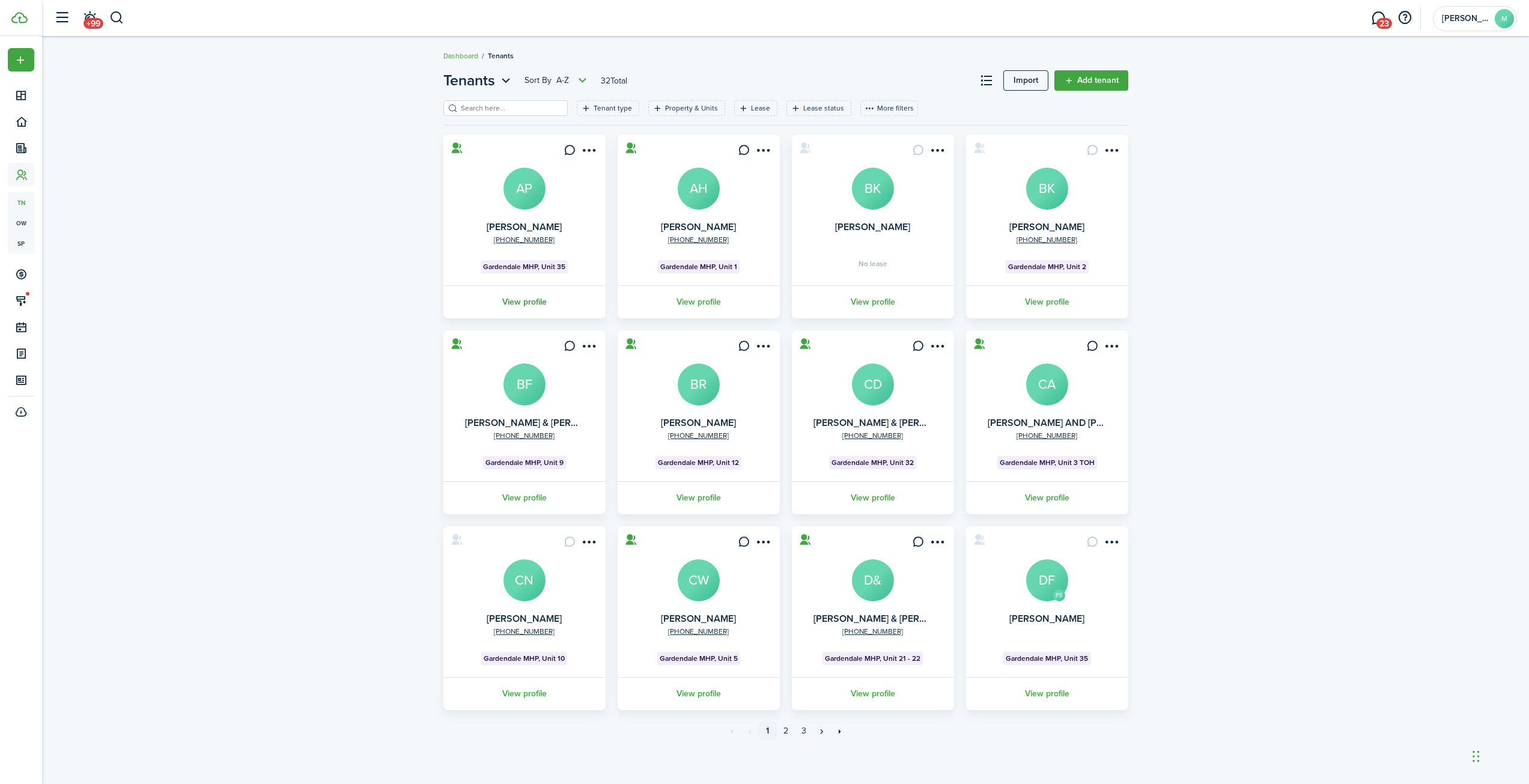
click at [541, 303] on link "View profile" at bounding box center [524, 302] width 166 height 33
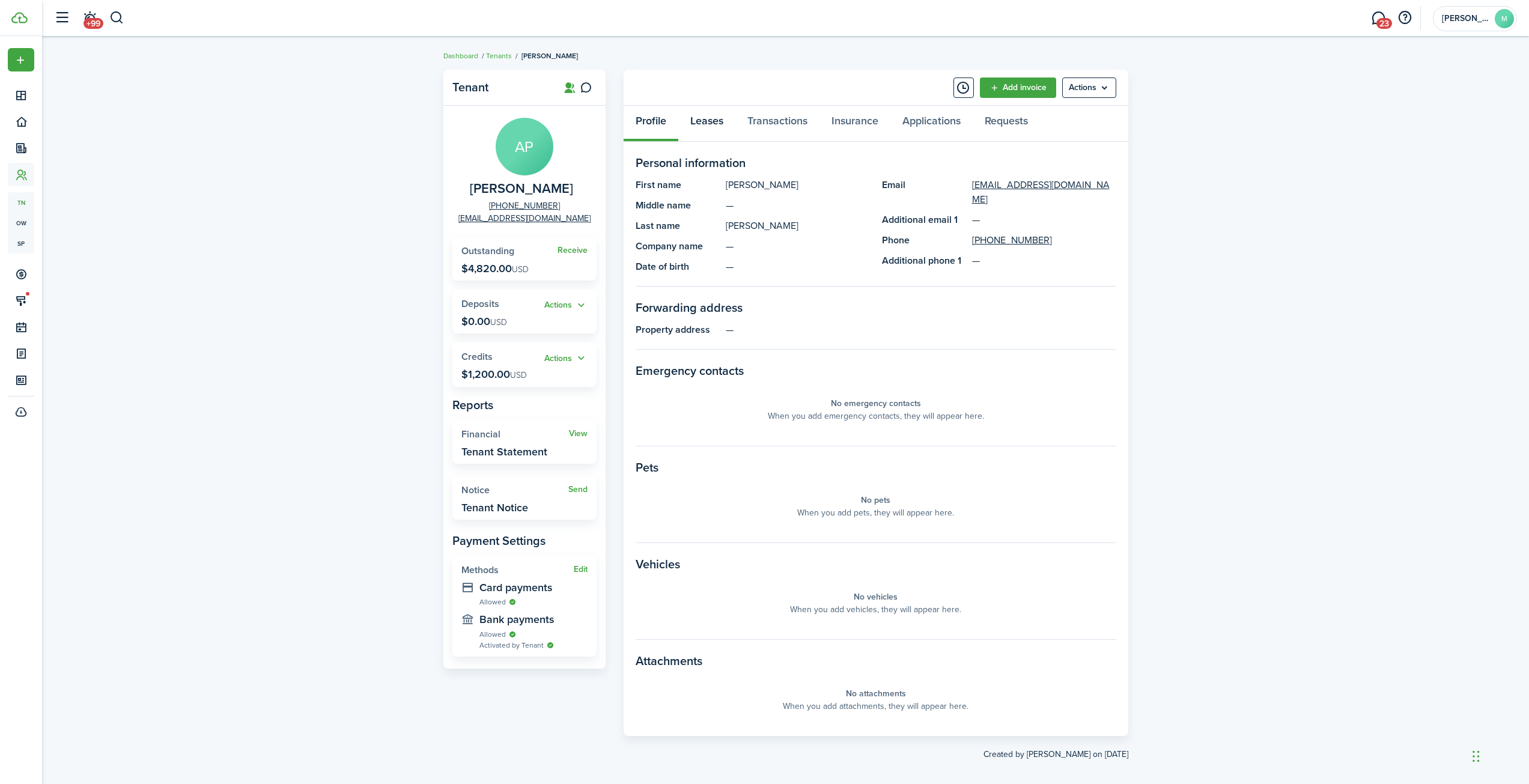
click at [707, 124] on link "Leases" at bounding box center [707, 124] width 57 height 36
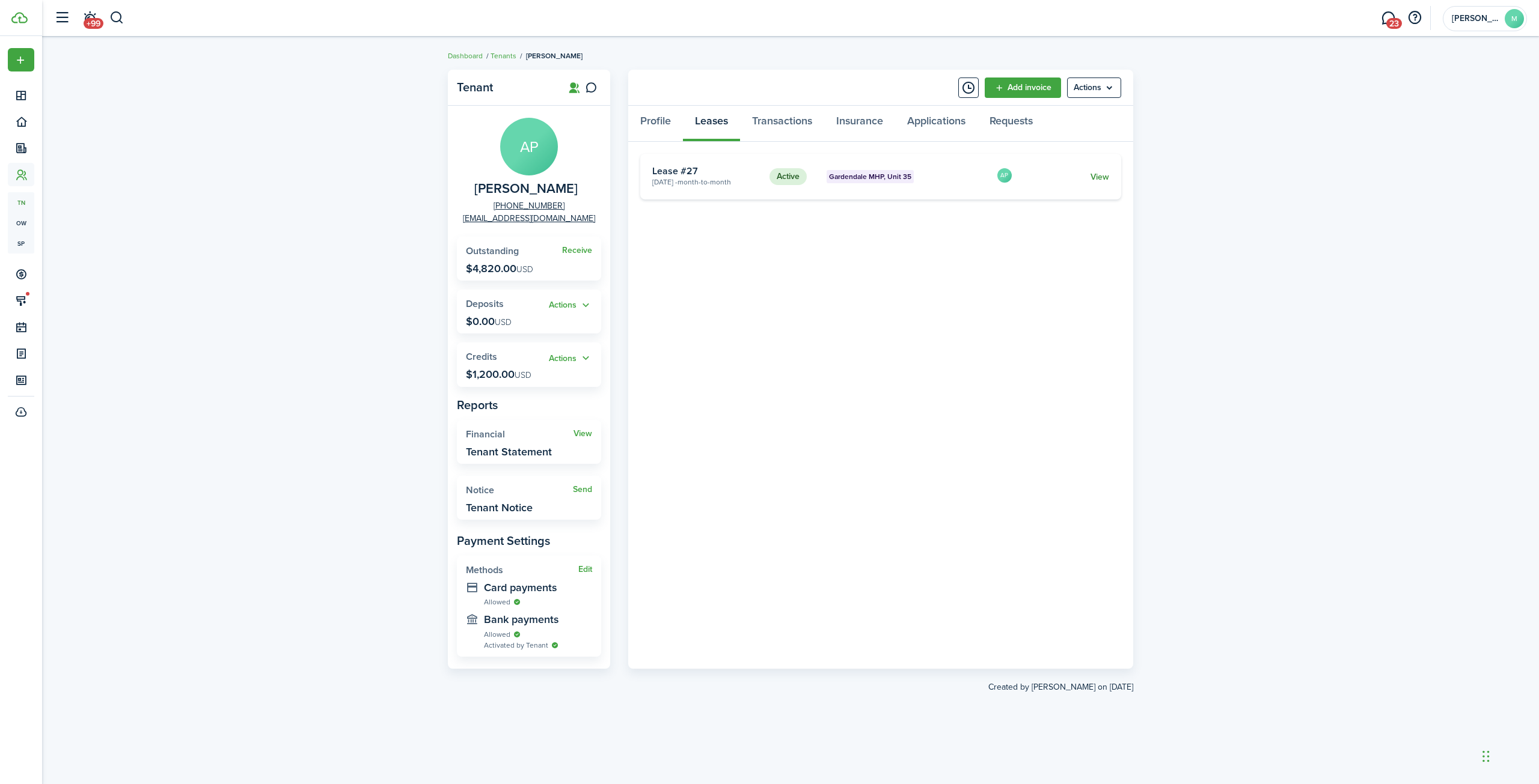
click at [1096, 175] on link "View" at bounding box center [1100, 177] width 19 height 13
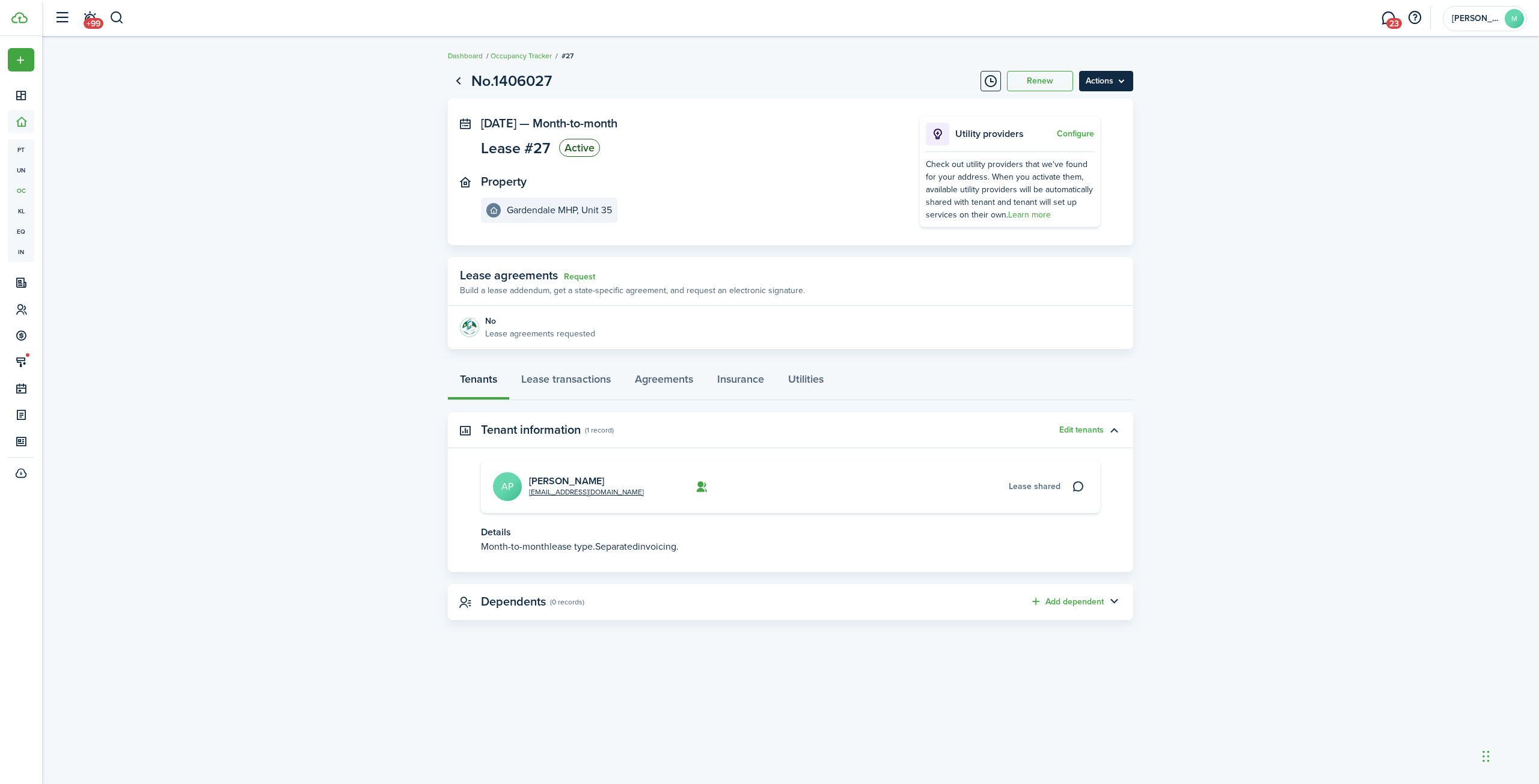
click at [1107, 79] on menu-btn "Actions" at bounding box center [1106, 81] width 54 height 21
click at [1061, 150] on link "End Lease" at bounding box center [1080, 150] width 105 height 21
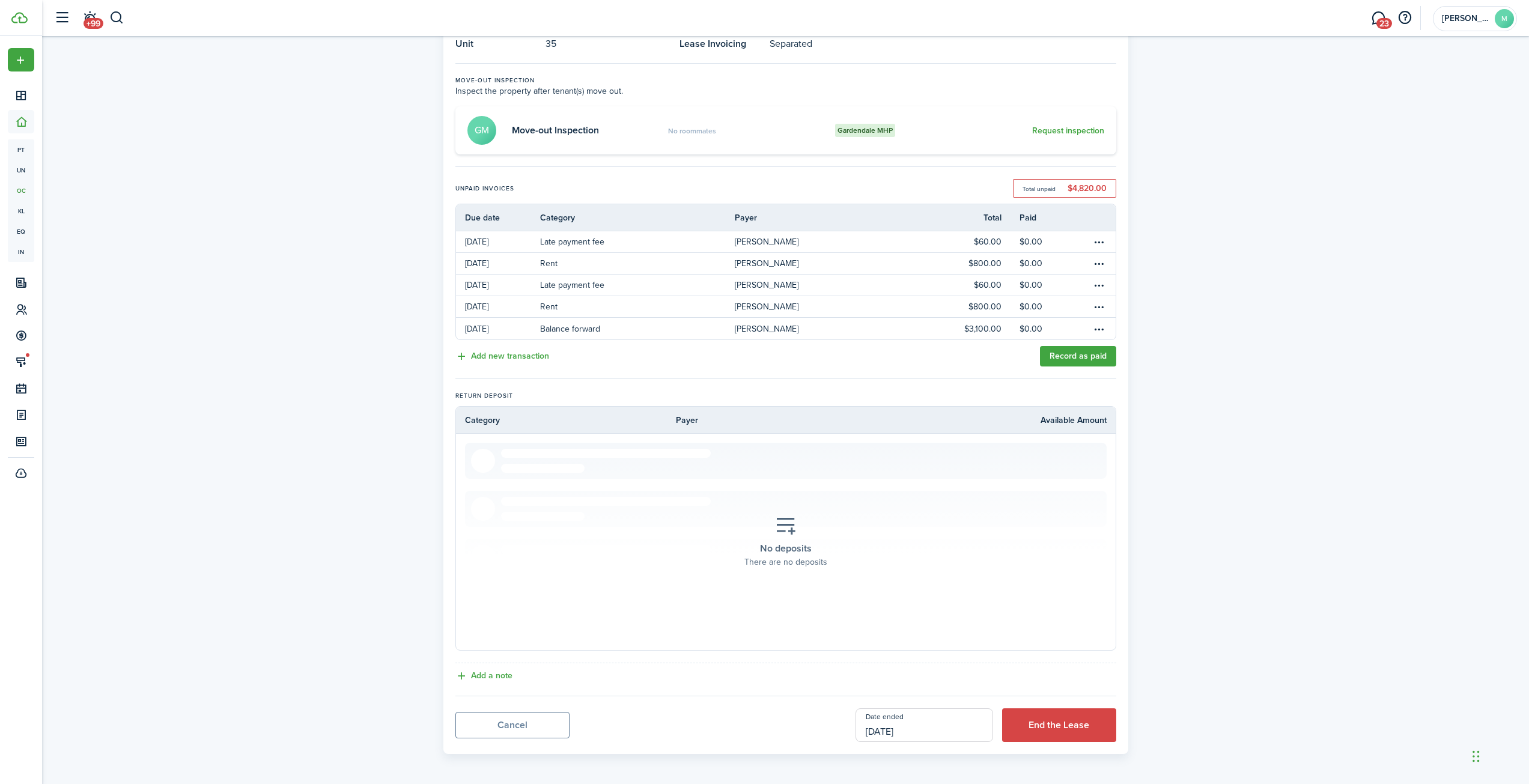
scroll to position [105, 0]
drag, startPoint x: 953, startPoint y: 733, endPoint x: 837, endPoint y: 734, distance: 116.0
click at [837, 734] on div "Cancel Date ended [DATE] End the Lease" at bounding box center [786, 722] width 661 height 34
click at [913, 724] on input "[DATE]" at bounding box center [924, 722] width 138 height 34
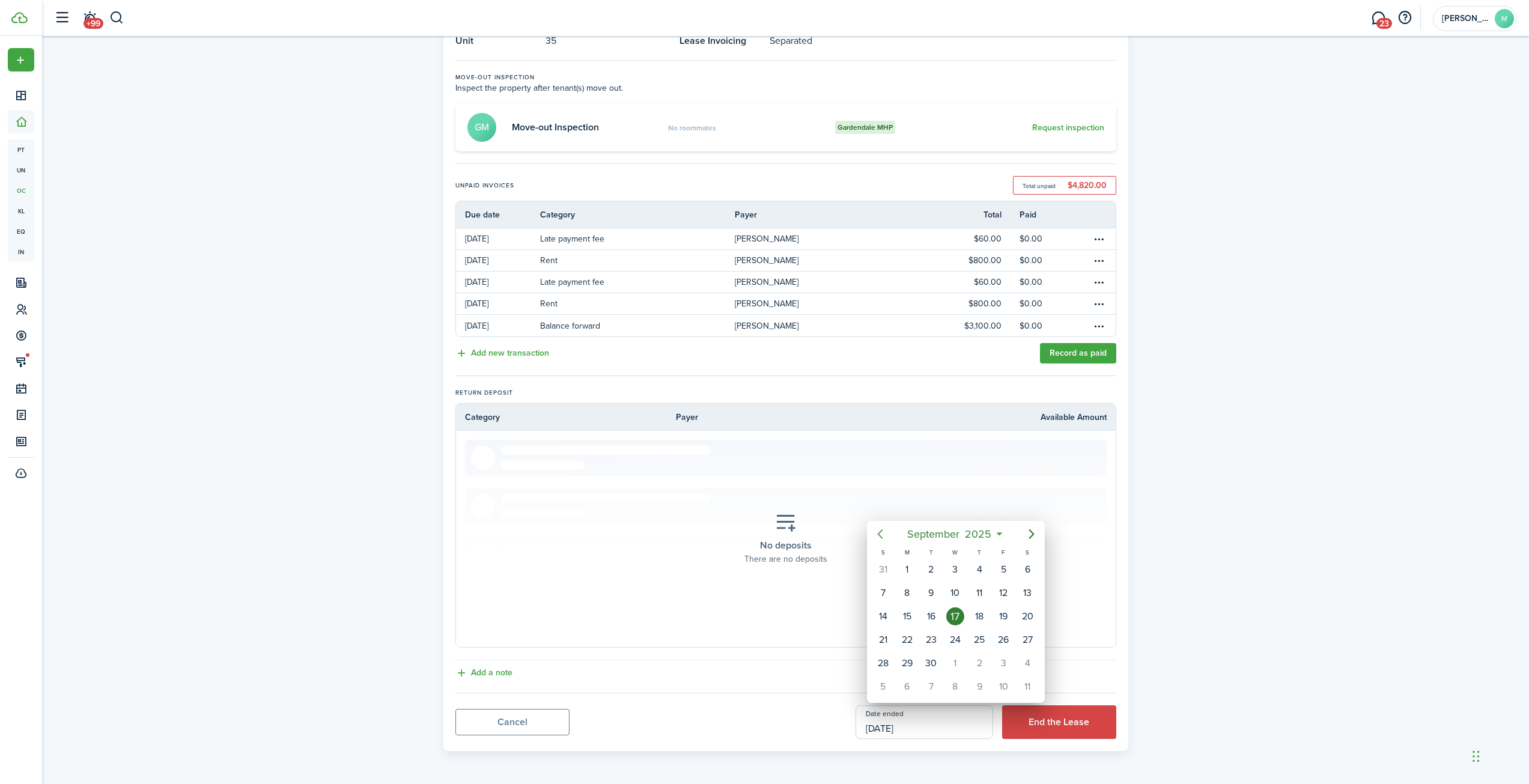
click at [880, 532] on icon "Previous page" at bounding box center [880, 534] width 5 height 10
click at [1000, 567] on div "1" at bounding box center [1003, 570] width 18 height 18
type input "[DATE]"
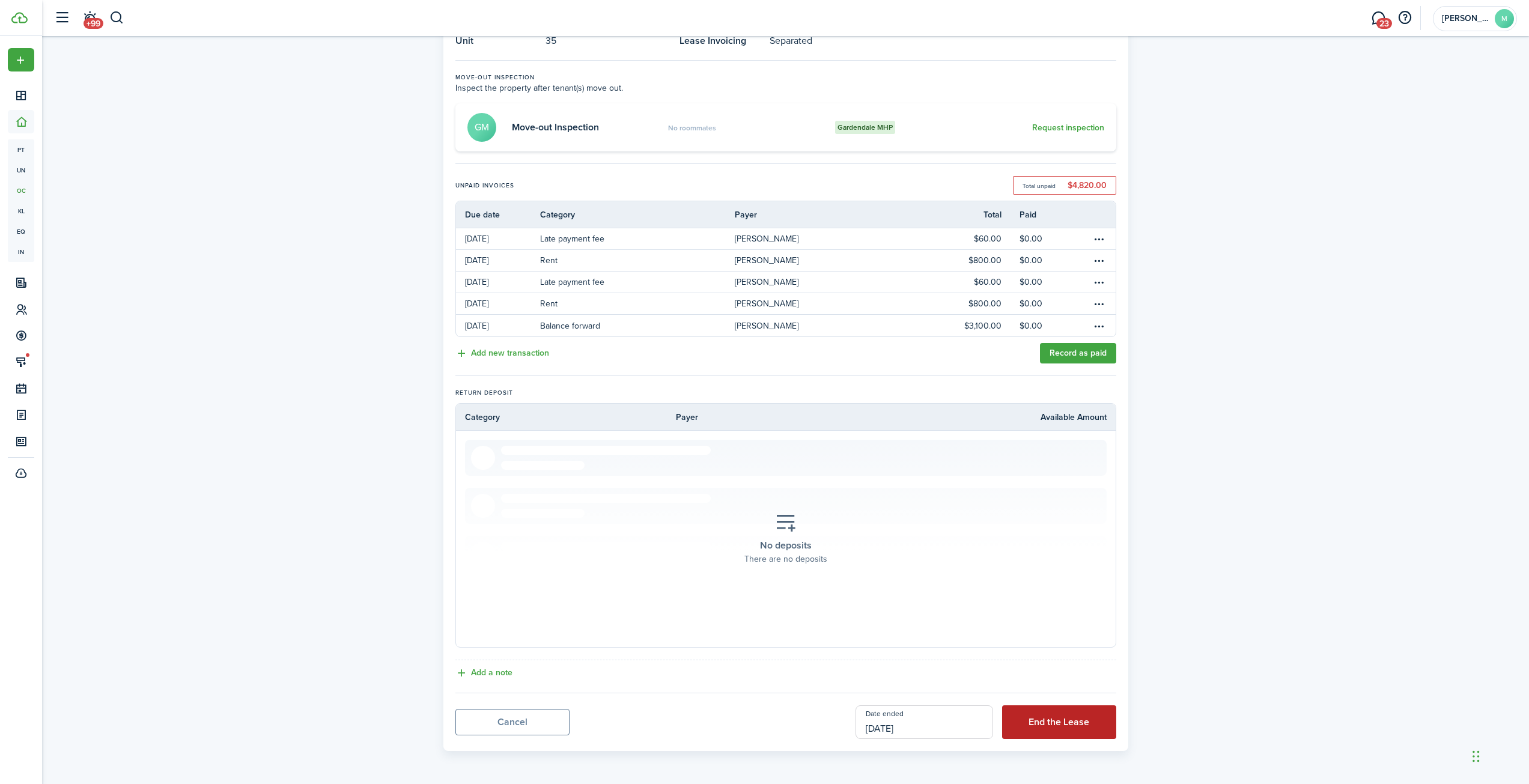
click at [1052, 722] on button "End the Lease" at bounding box center [1059, 722] width 114 height 34
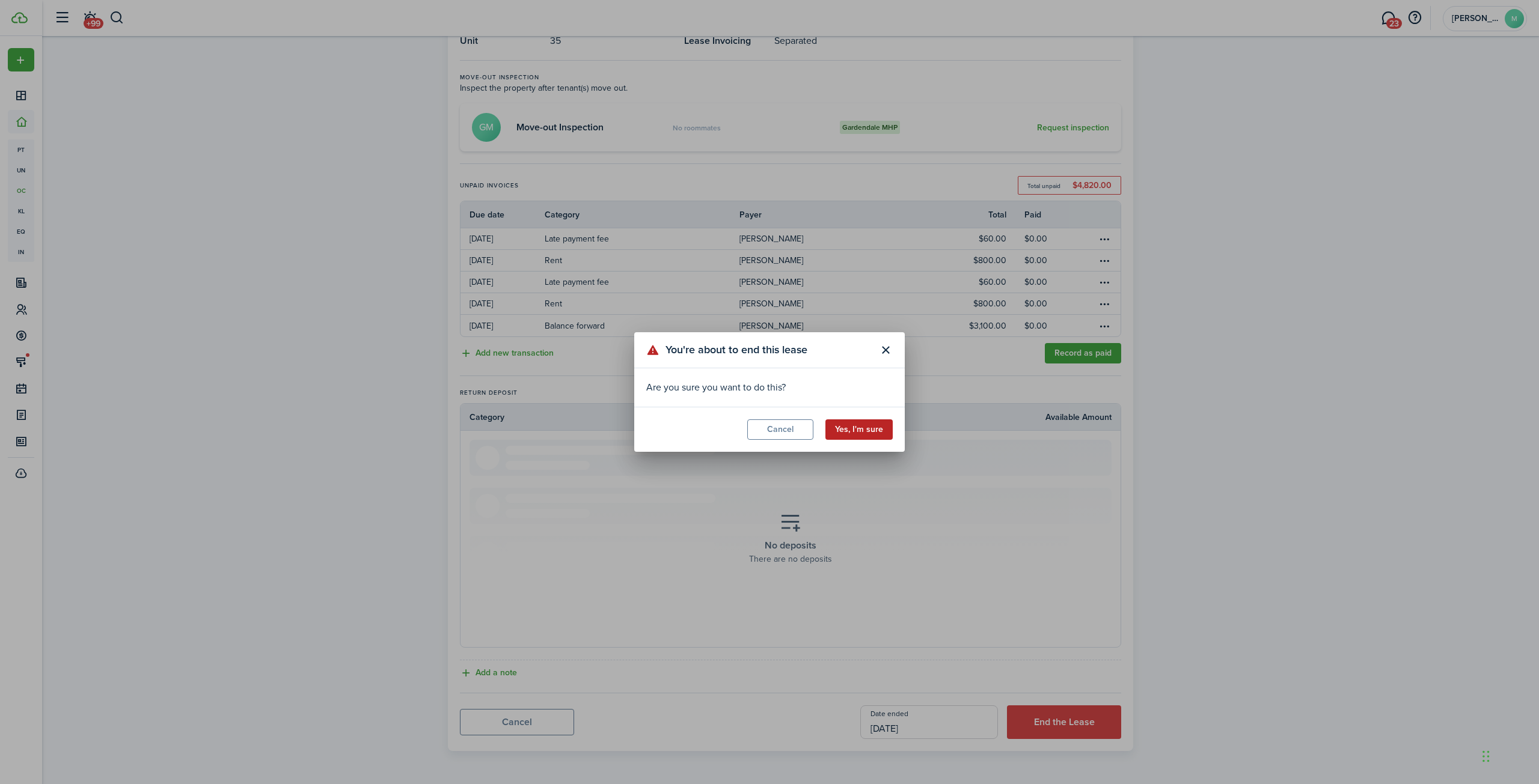
click at [864, 431] on button "Yes, I'm sure" at bounding box center [859, 429] width 67 height 21
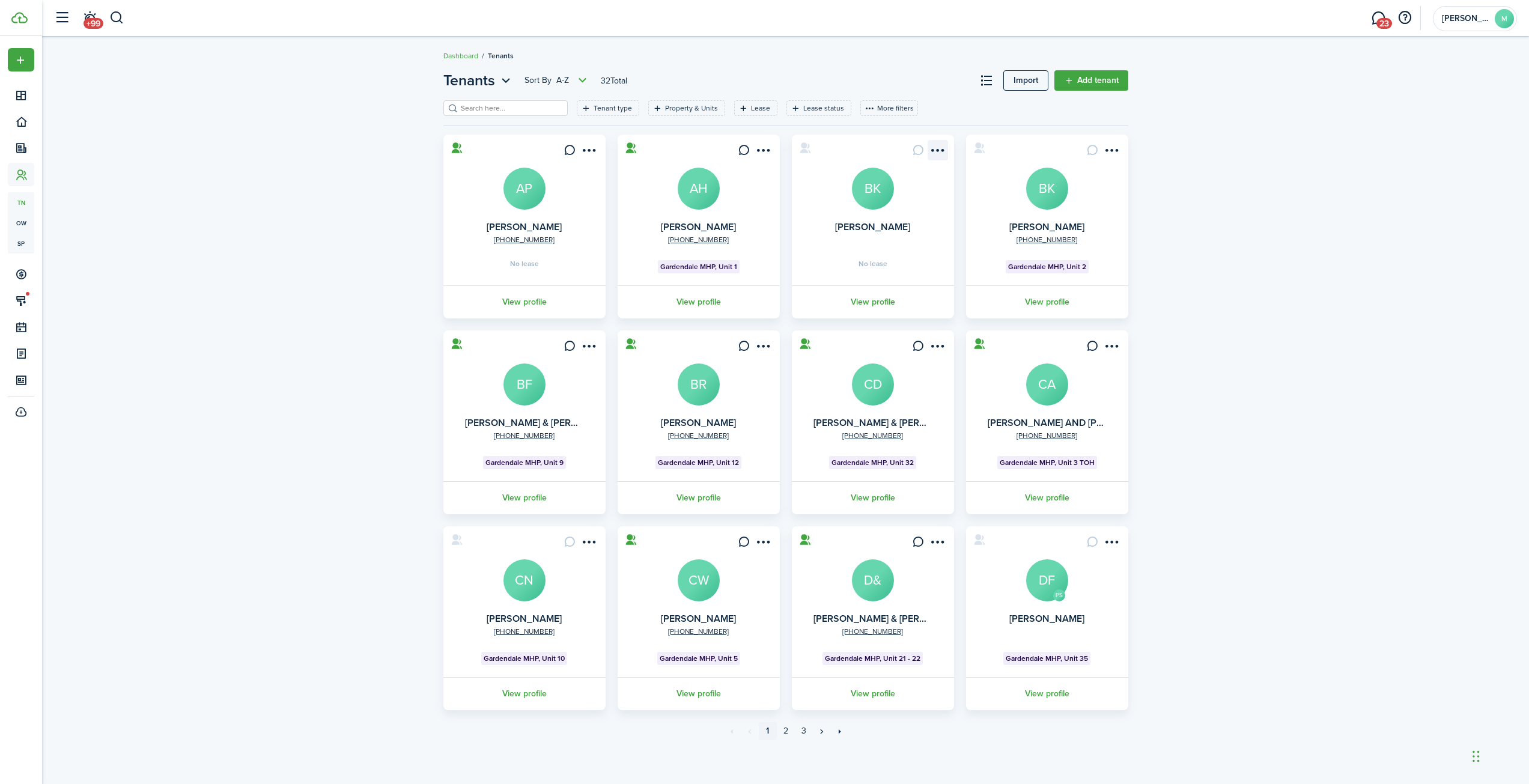
click at [931, 150] on menu-btn-icon "Open menu" at bounding box center [938, 150] width 21 height 21
click at [878, 221] on button "Remove connection" at bounding box center [894, 219] width 105 height 21
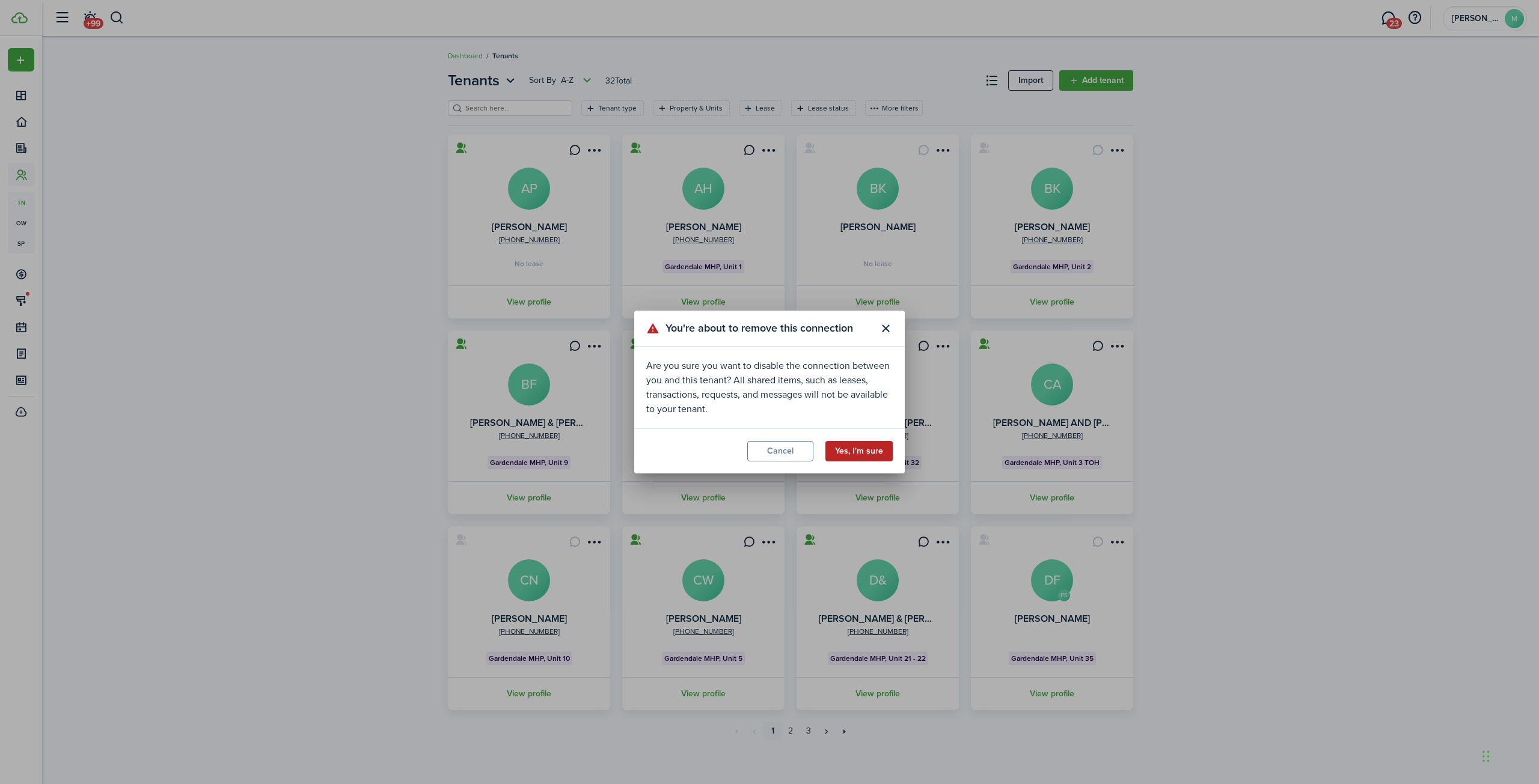
click at [860, 454] on button "Yes, I'm sure" at bounding box center [859, 451] width 67 height 21
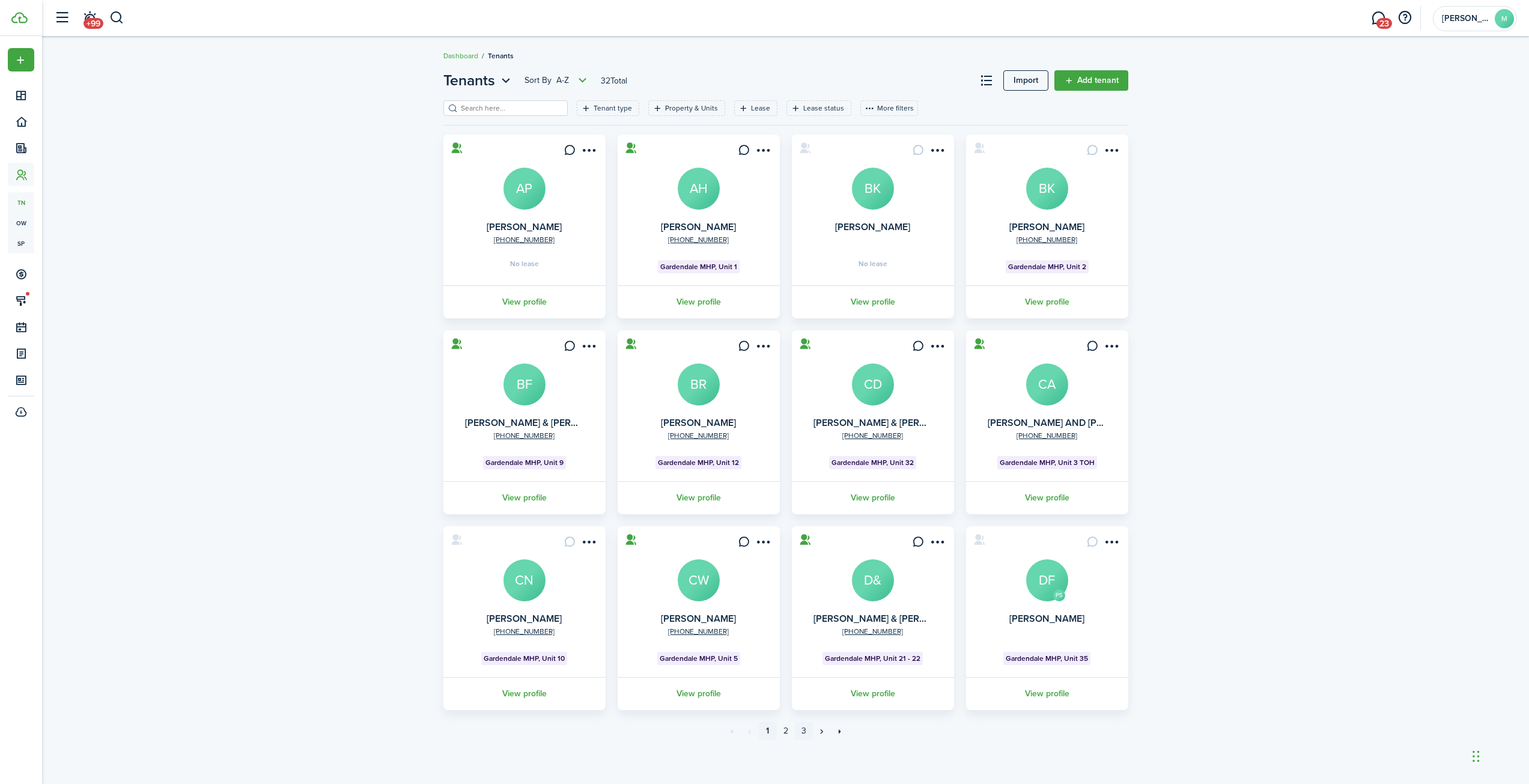
click at [804, 733] on link "3" at bounding box center [804, 731] width 18 height 18
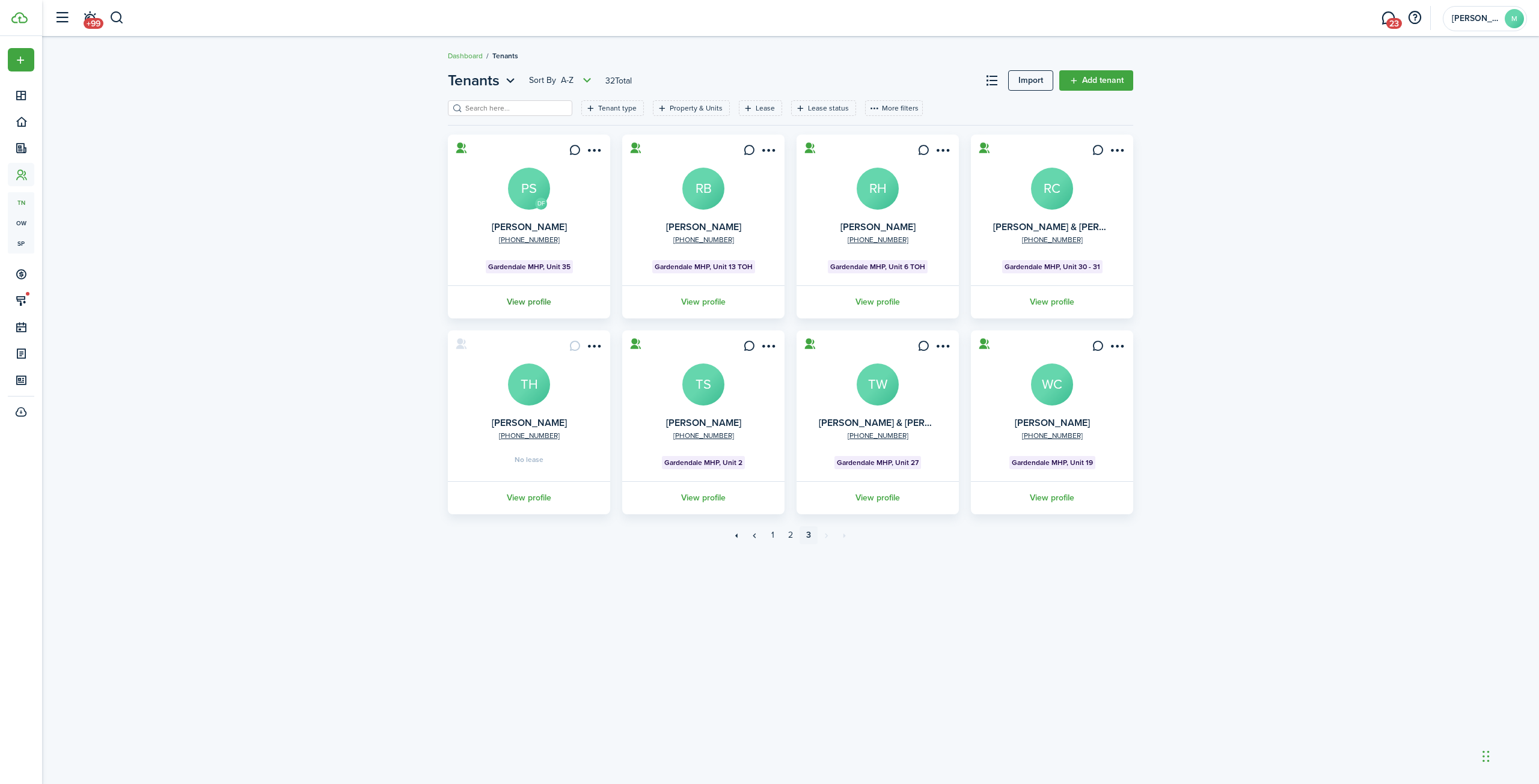
click at [523, 301] on link "View profile" at bounding box center [529, 302] width 166 height 33
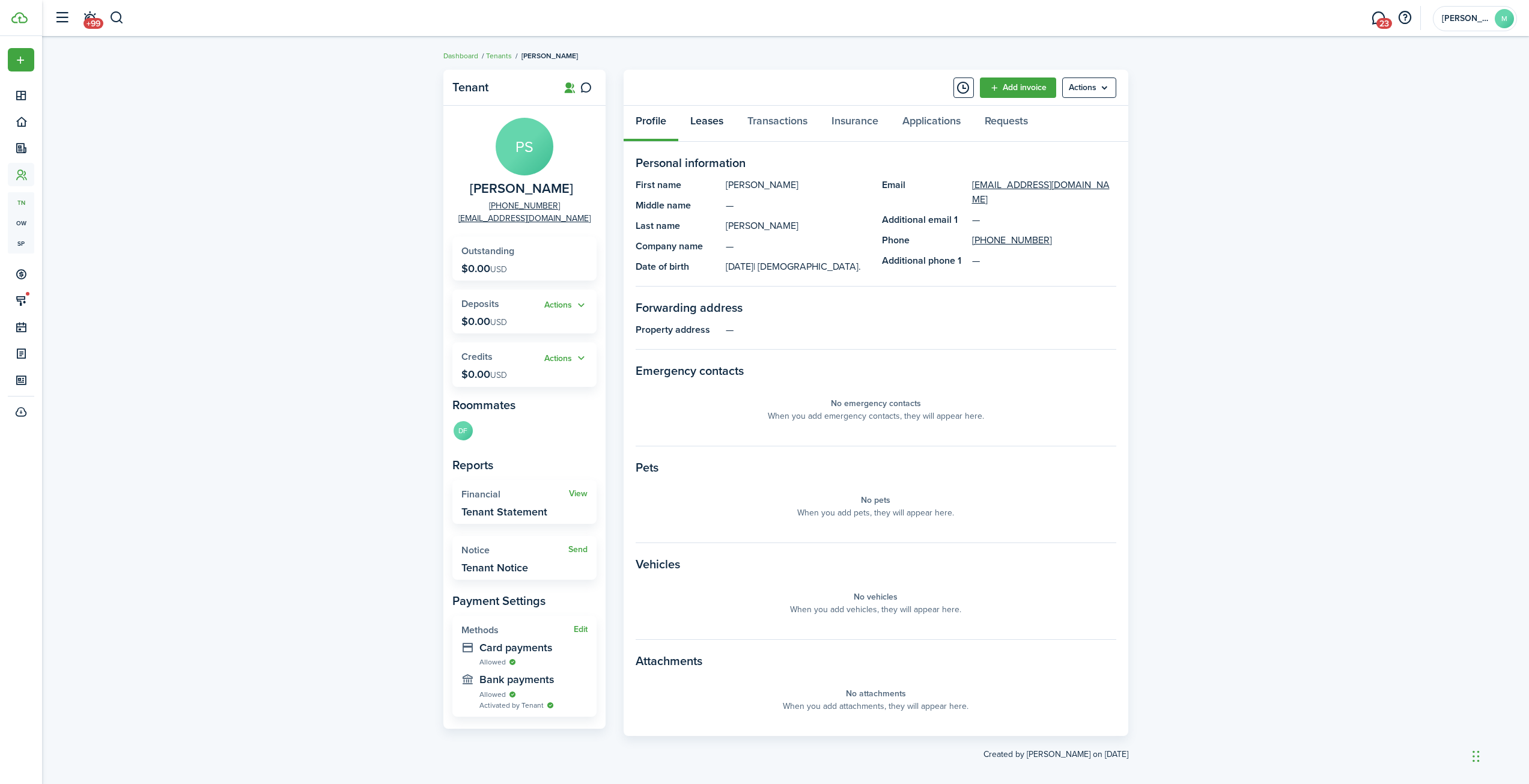
click at [710, 124] on link "Leases" at bounding box center [707, 124] width 57 height 36
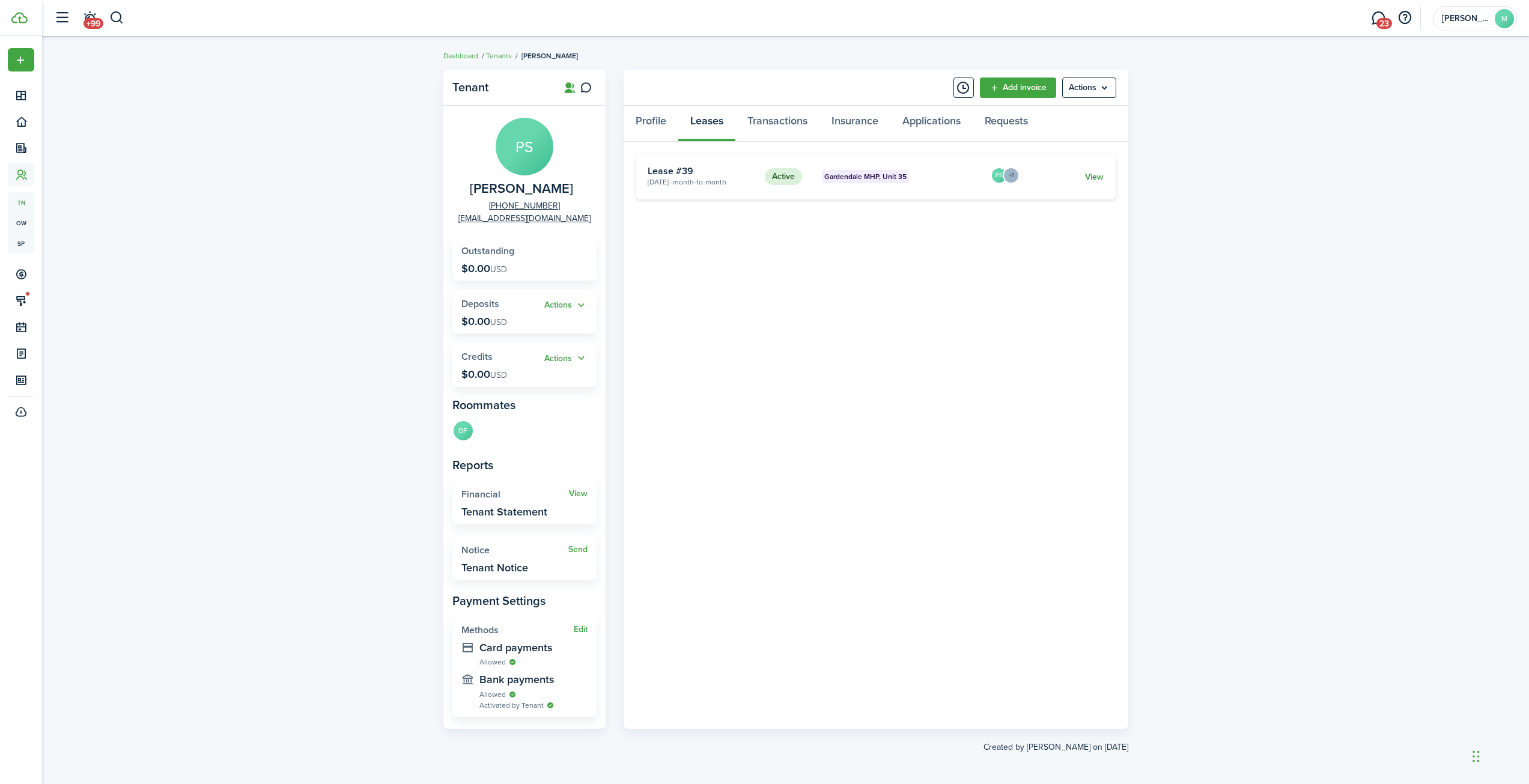
click at [1090, 178] on link "View" at bounding box center [1094, 177] width 19 height 13
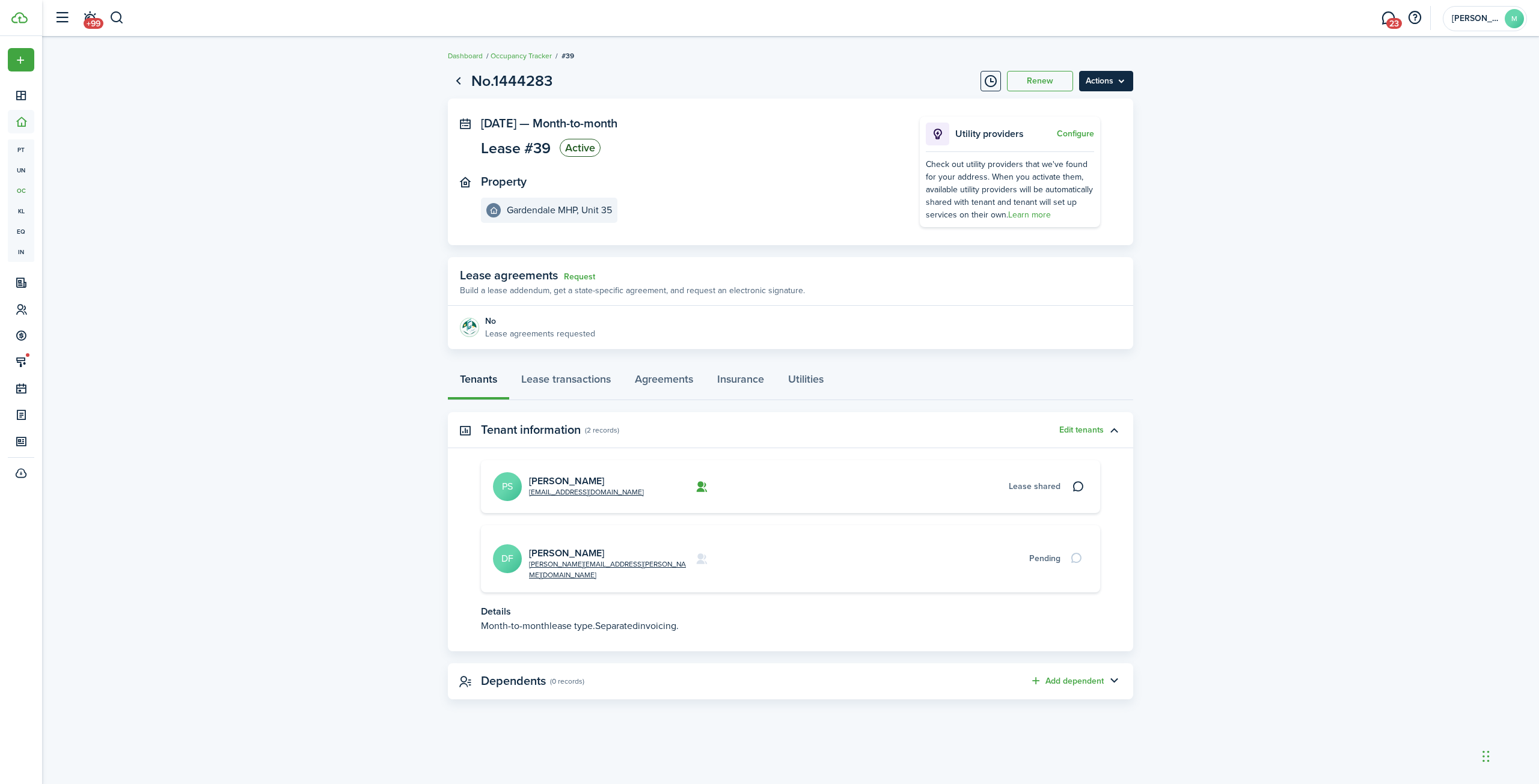
click at [1103, 77] on menu-btn "Actions" at bounding box center [1106, 81] width 54 height 21
click at [1049, 108] on button "Edit" at bounding box center [1080, 108] width 105 height 21
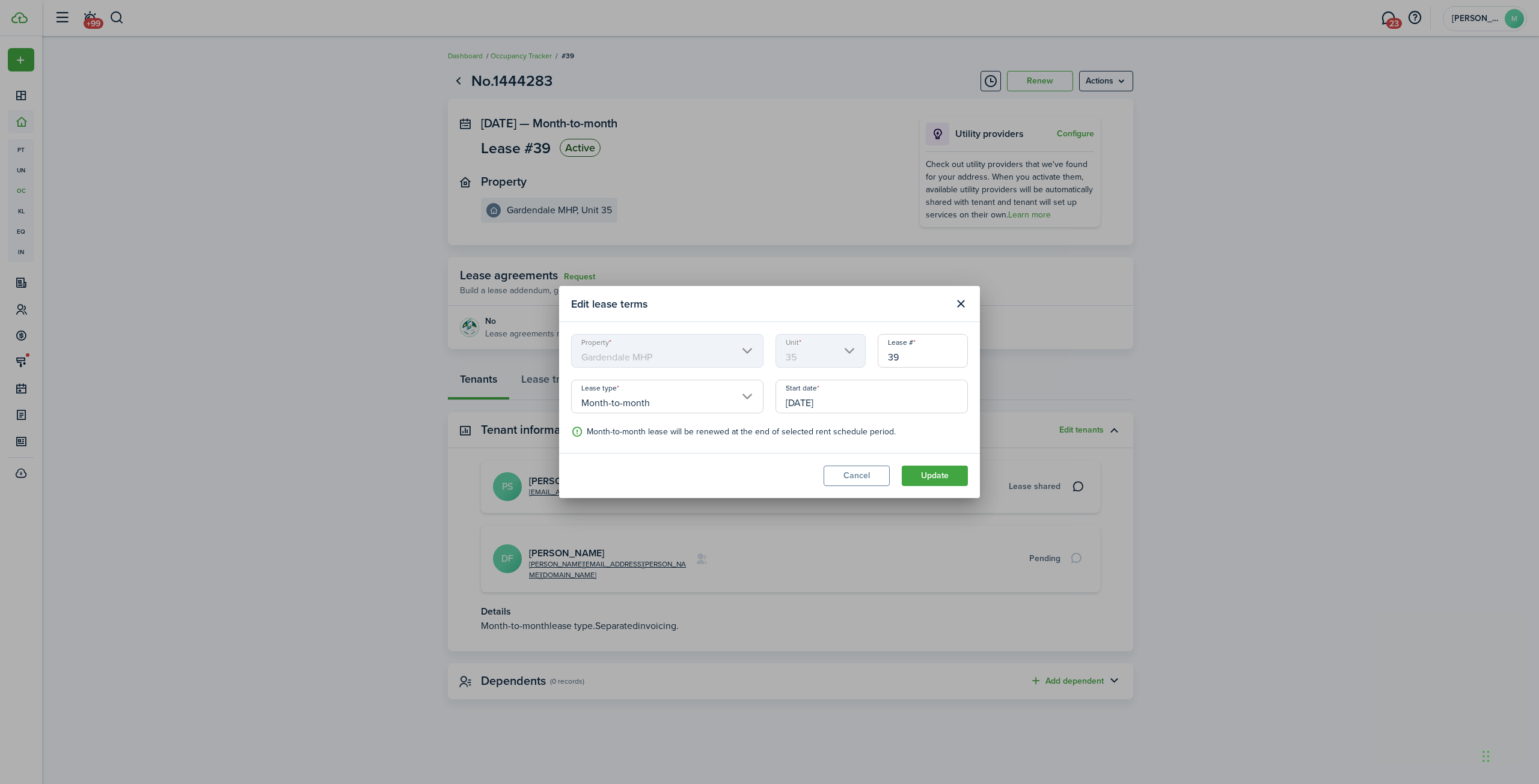
click at [726, 397] on input "Month-to-month" at bounding box center [667, 396] width 193 height 34
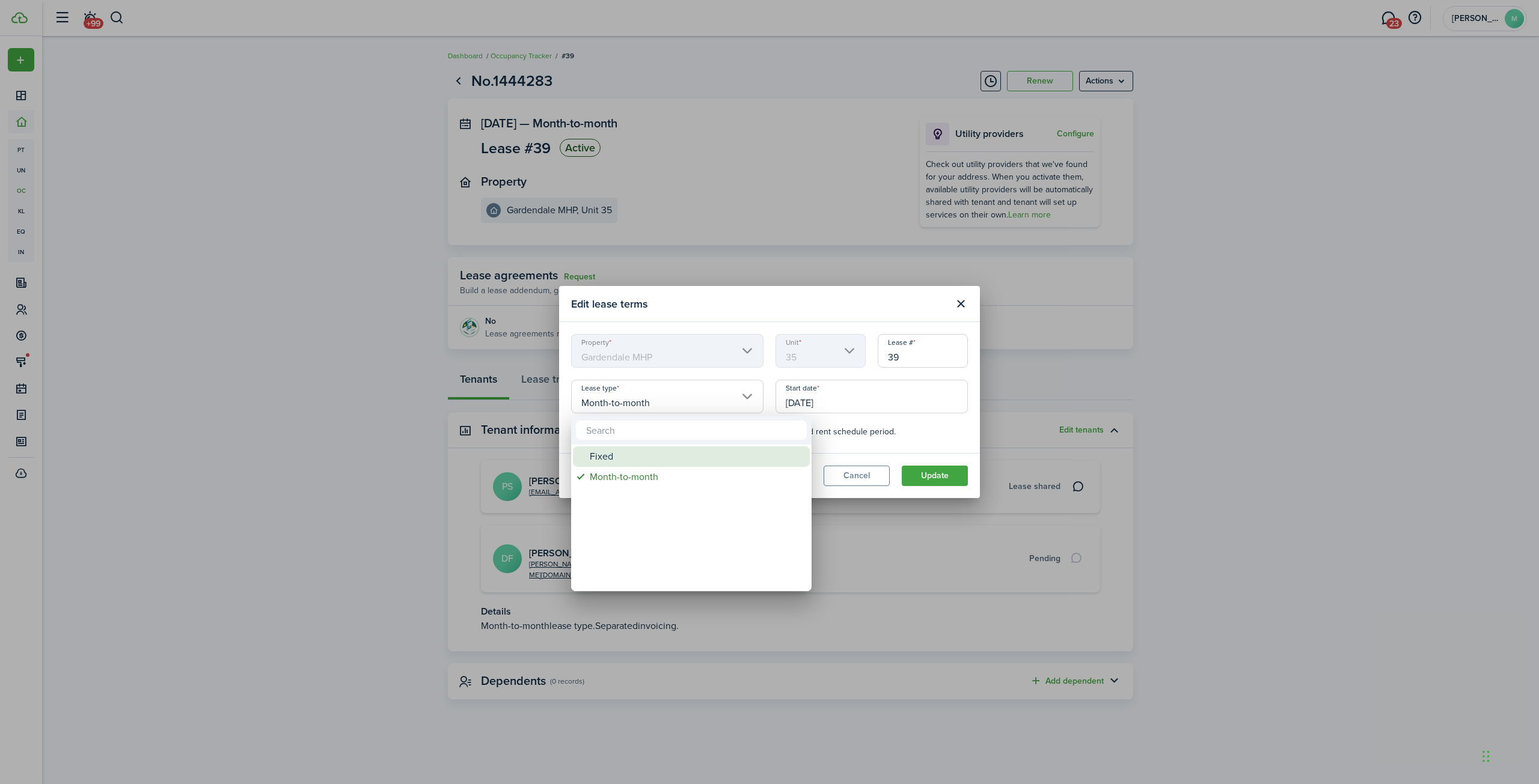
click at [593, 459] on div "Fixed" at bounding box center [696, 457] width 213 height 21
type input "Fixed"
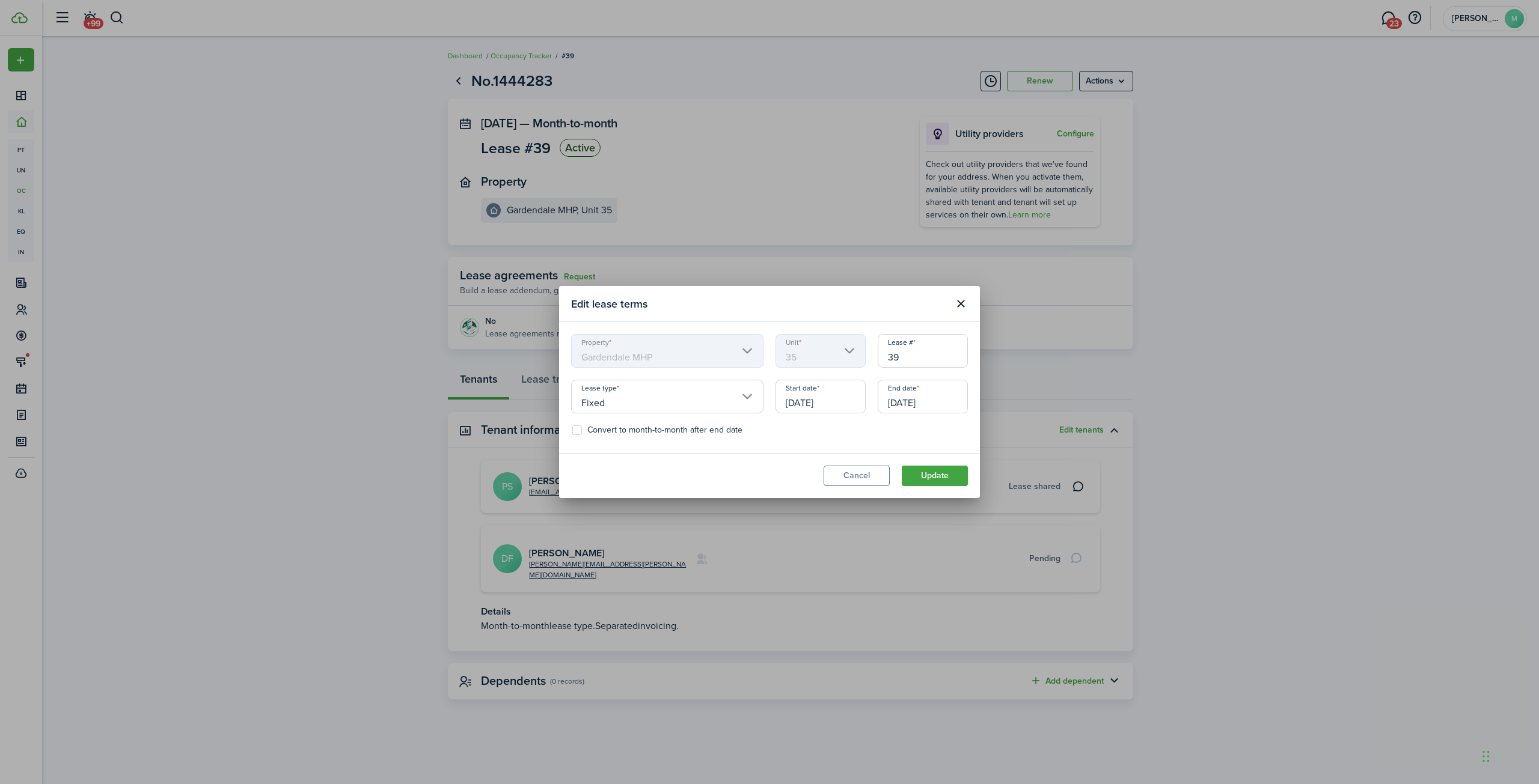
click at [797, 401] on input "[DATE]" at bounding box center [820, 396] width 90 height 34
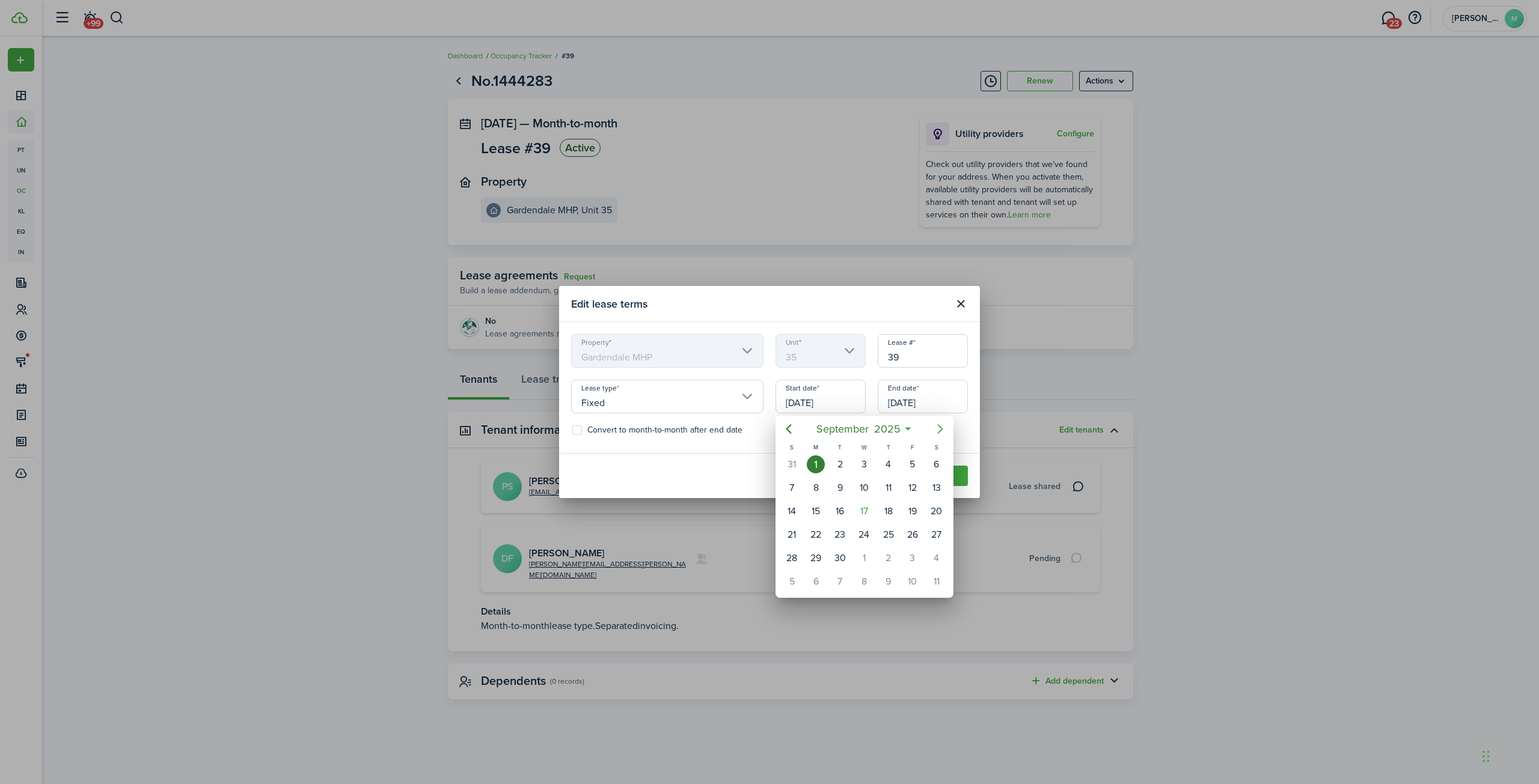
click at [940, 424] on icon "Next page" at bounding box center [940, 429] width 15 height 15
click at [867, 462] on div "1" at bounding box center [864, 465] width 18 height 18
type input "[DATE]"
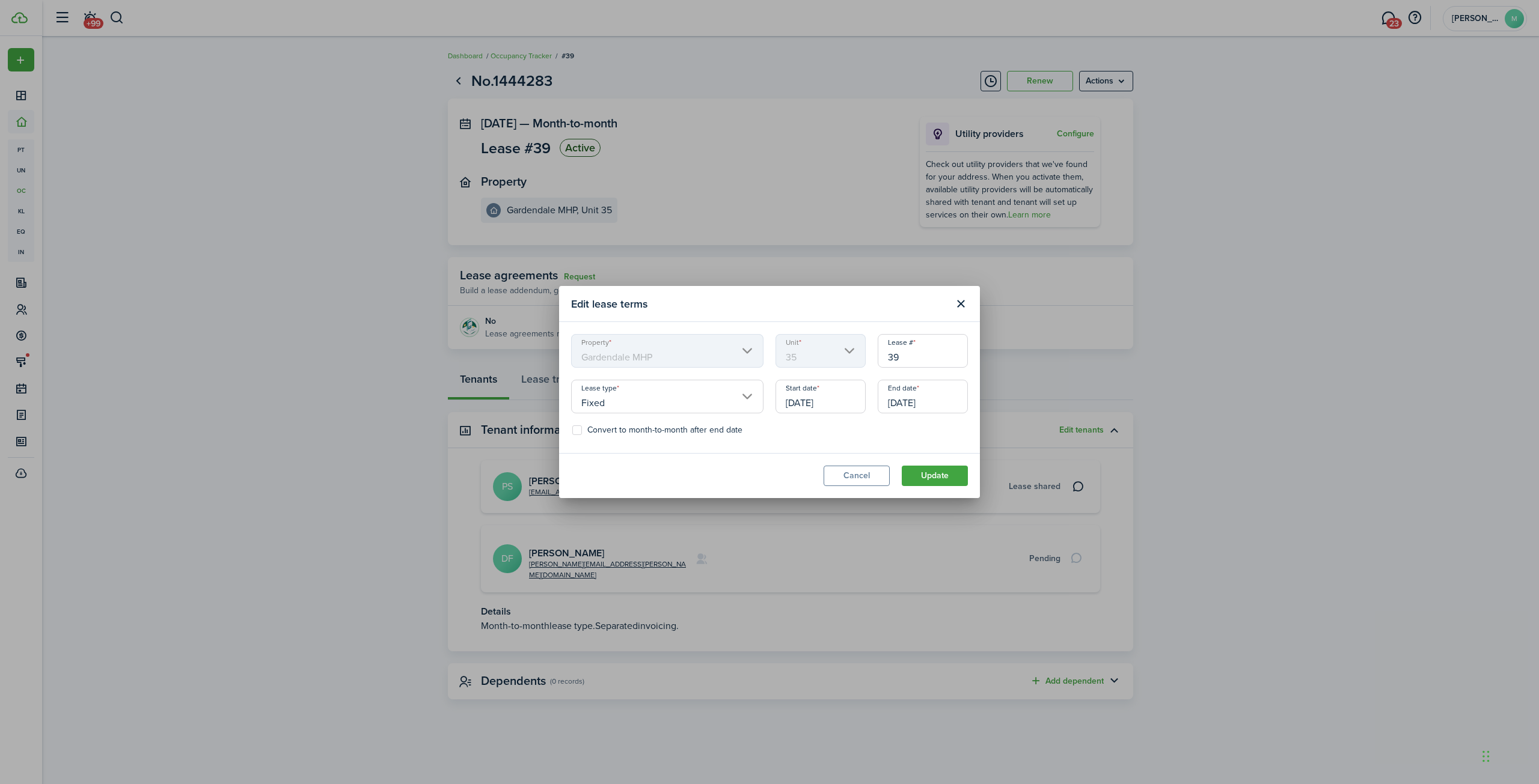
click at [957, 401] on input "[DATE]" at bounding box center [923, 396] width 90 height 34
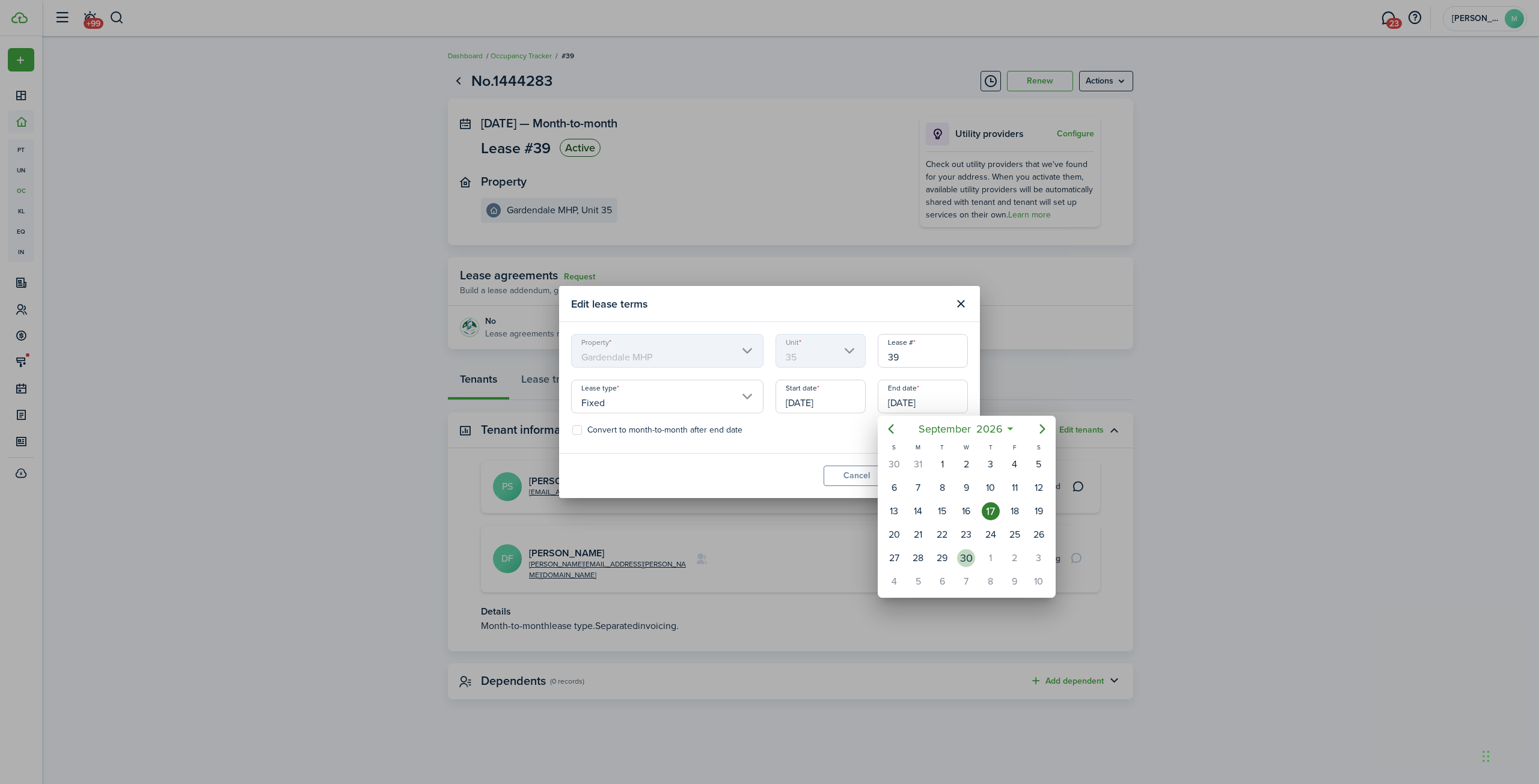
click at [969, 556] on div "30" at bounding box center [966, 558] width 18 height 18
type input "[DATE]"
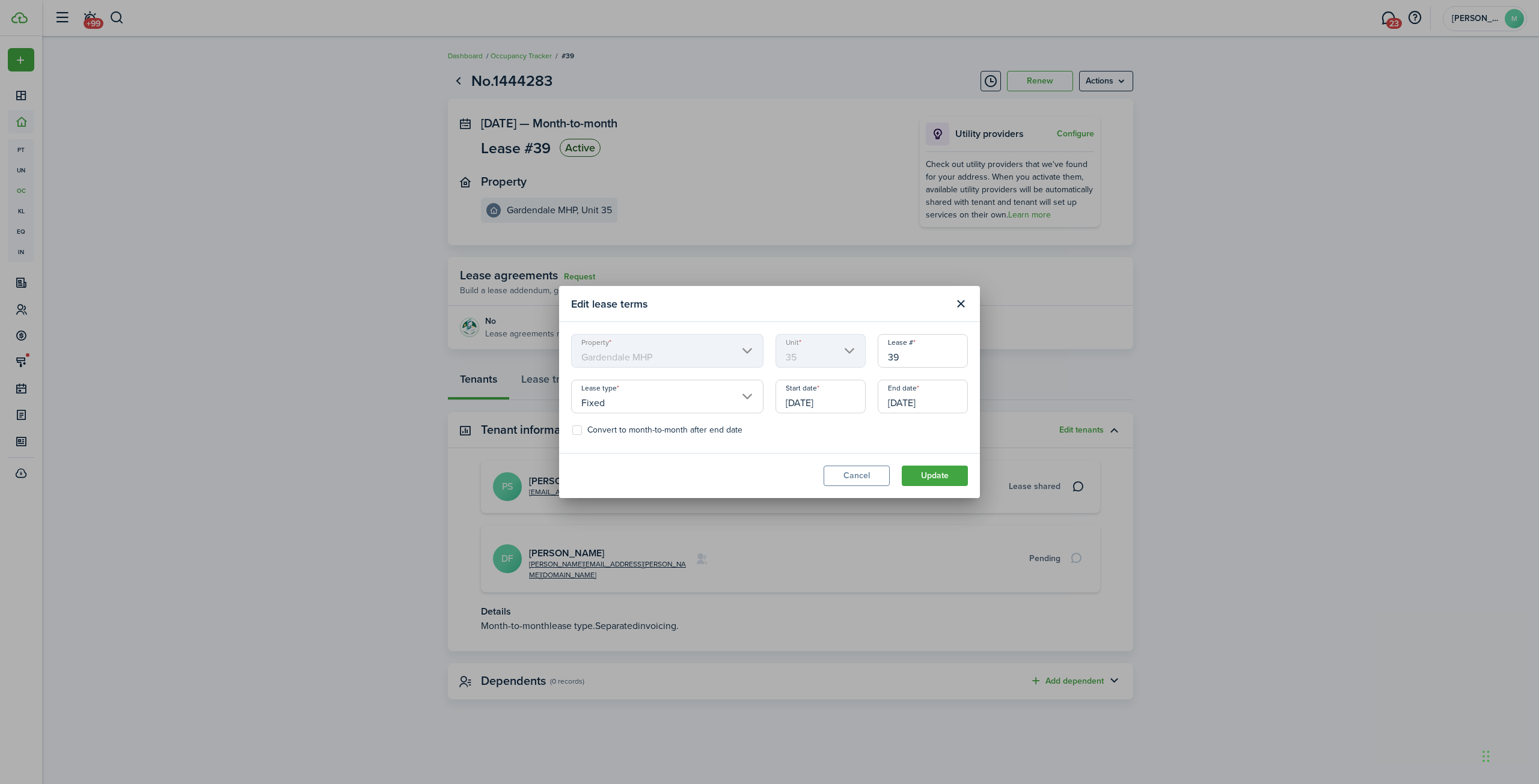
click at [744, 398] on input "Fixed" at bounding box center [667, 396] width 193 height 34
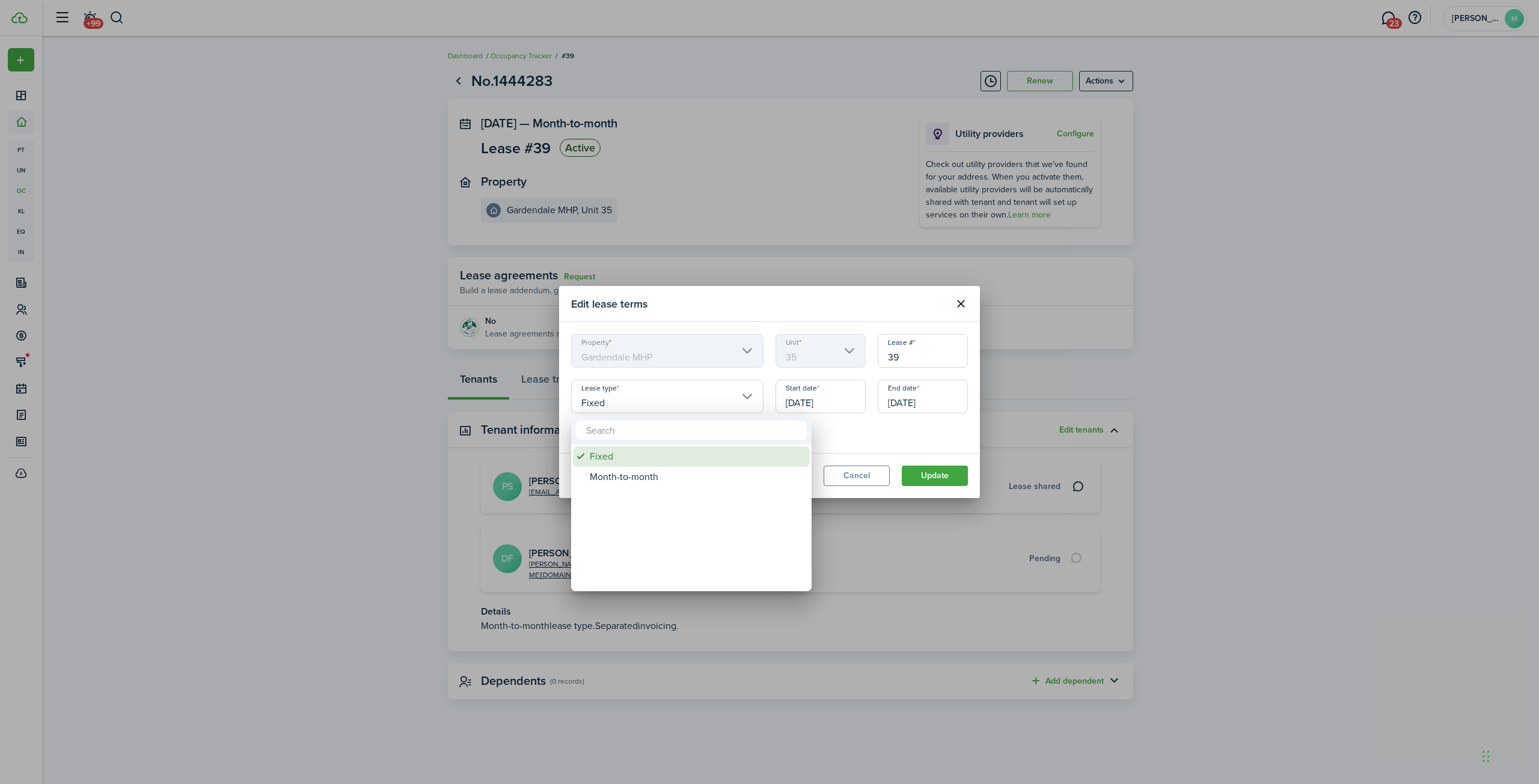
click at [661, 454] on div "Fixed" at bounding box center [696, 457] width 213 height 21
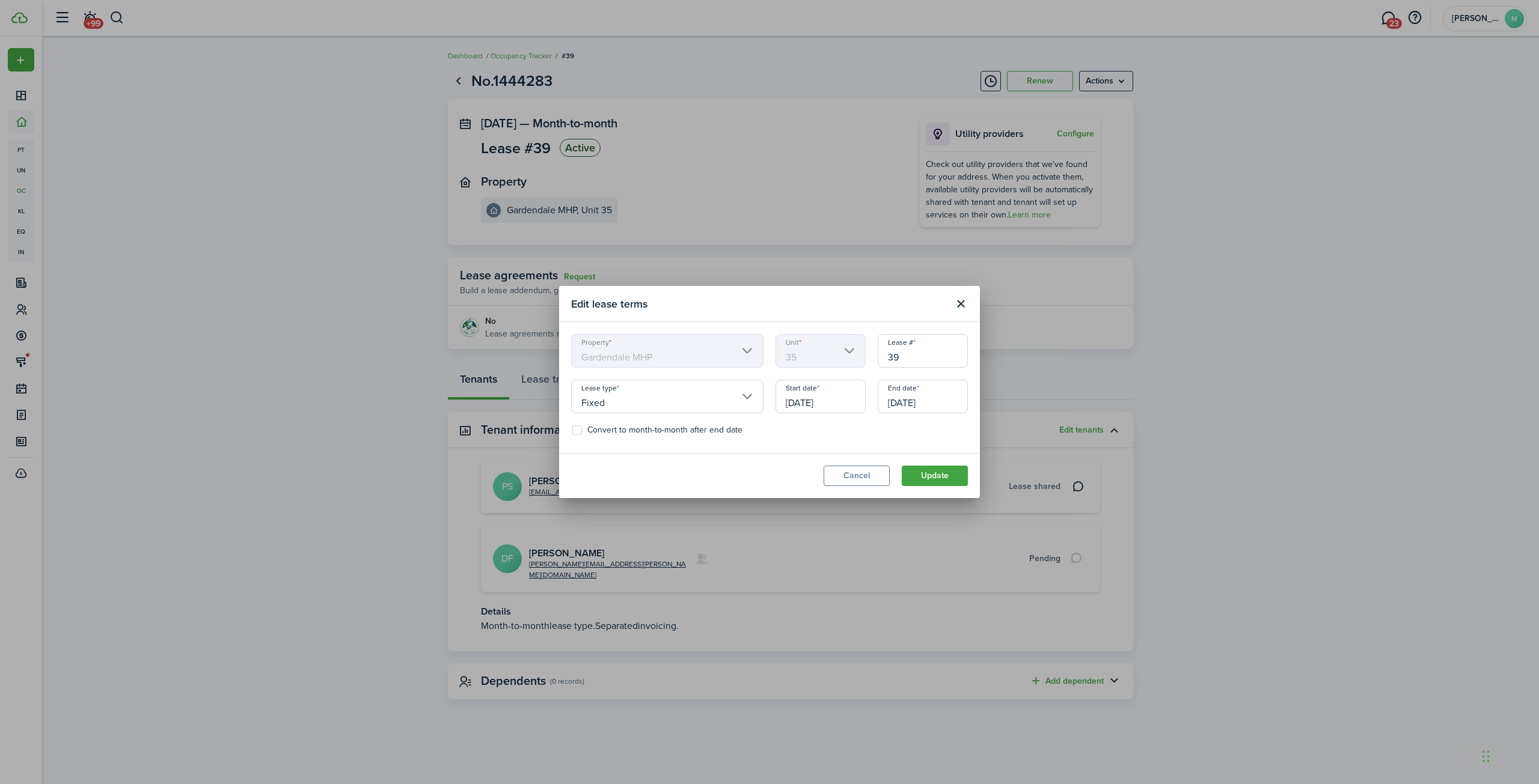
click at [258, 393] on div "Edit lease terms Property Gardendale MHP Unit 35 Lease # 39 Lease type Fixed St…" at bounding box center [769, 392] width 1539 height 784
